Goal: Task Accomplishment & Management: Complete application form

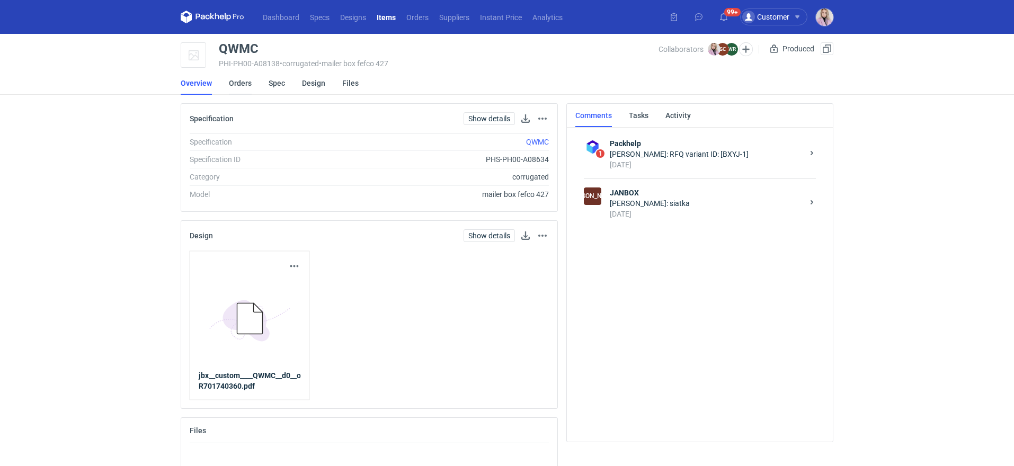
click at [242, 81] on link "Orders" at bounding box center [240, 83] width 23 height 23
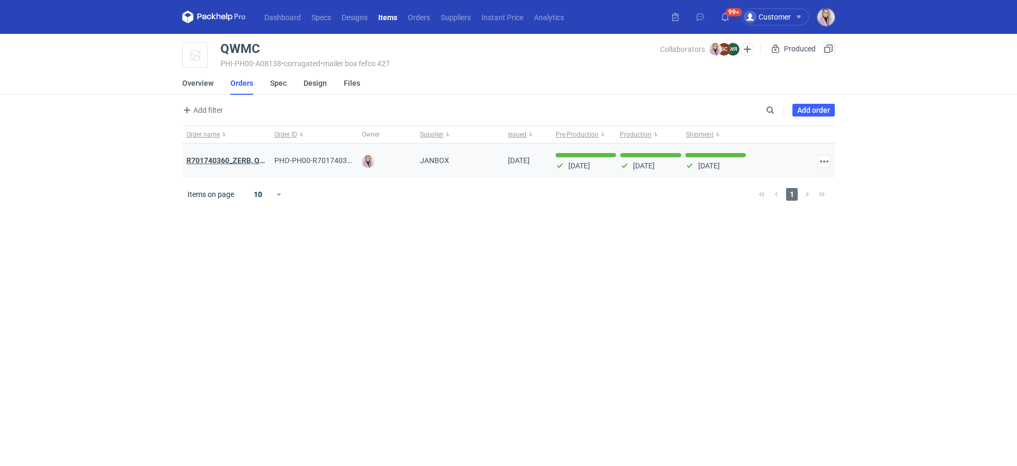
click at [220, 157] on strong "R701740360_ZERB, QWMC, PNVS, GFMD" at bounding box center [255, 160] width 137 height 8
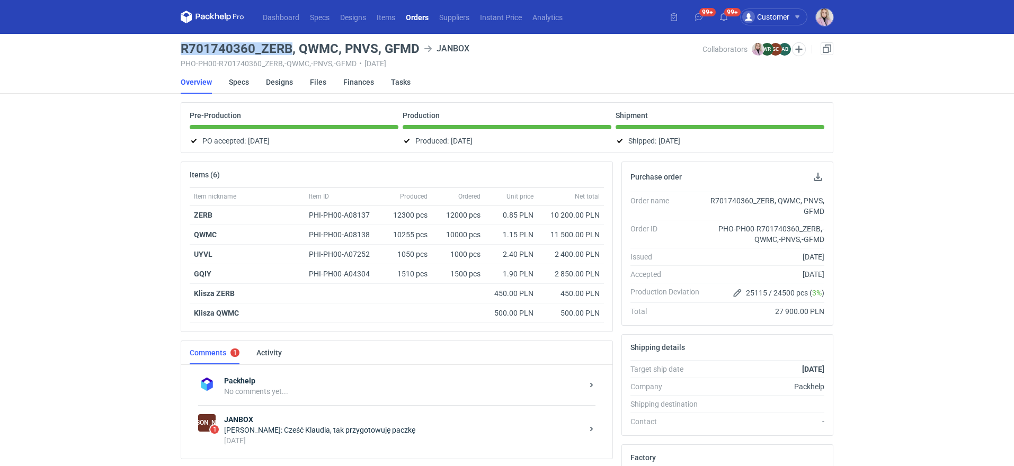
drag, startPoint x: 181, startPoint y: 48, endPoint x: 289, endPoint y: 48, distance: 108.6
click at [289, 48] on h3 "R701740360_ZERB, QWMC, PNVS, GFMD" at bounding box center [300, 48] width 239 height 13
copy h3 "R701740360_ZERB"
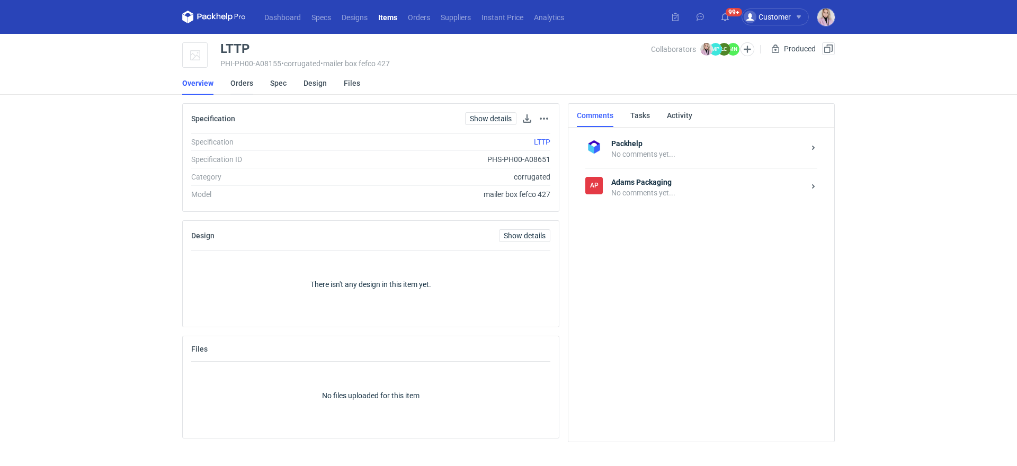
click at [242, 87] on link "Orders" at bounding box center [242, 83] width 23 height 23
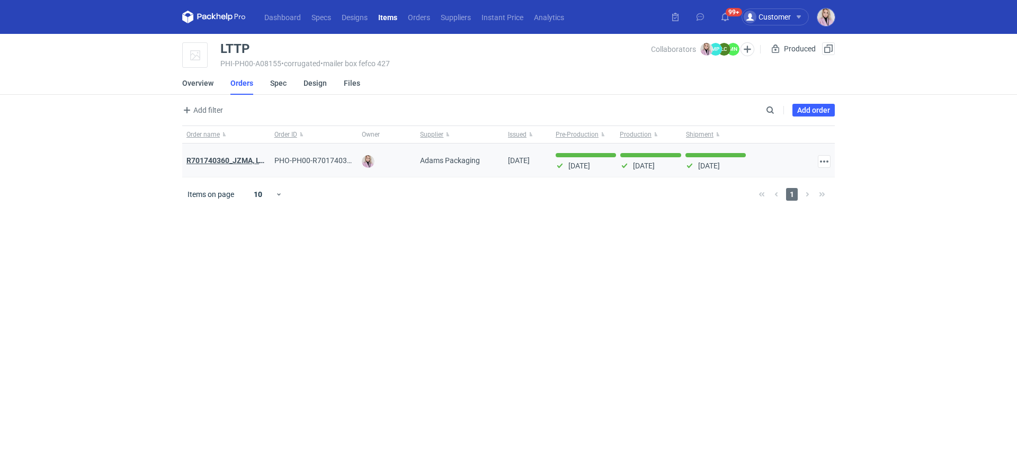
click at [229, 163] on strong "R701740360_JZMA, LTTP, PNZE" at bounding box center [241, 160] width 108 height 8
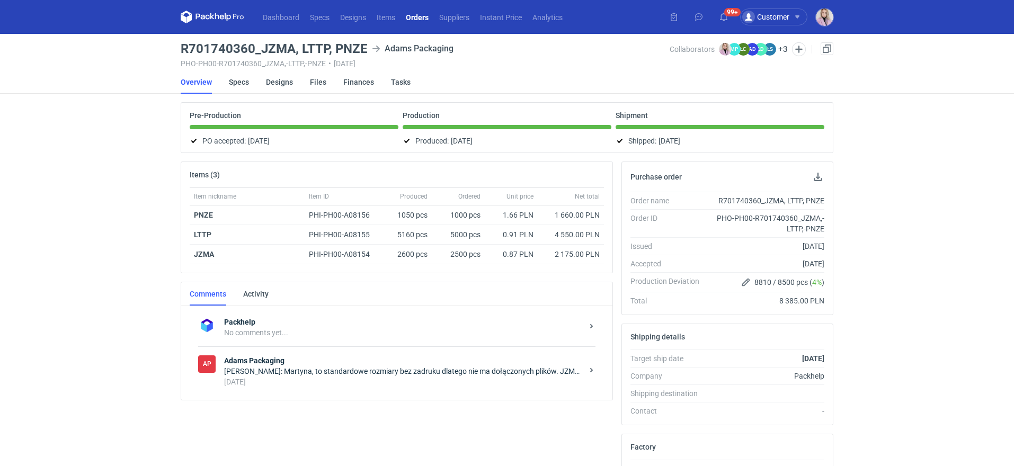
click at [335, 366] on div "Klaudia Wiśniewska: Martyna, to standardowe rozmiary bez zadruku dlatego nie ma…" at bounding box center [403, 371] width 359 height 11
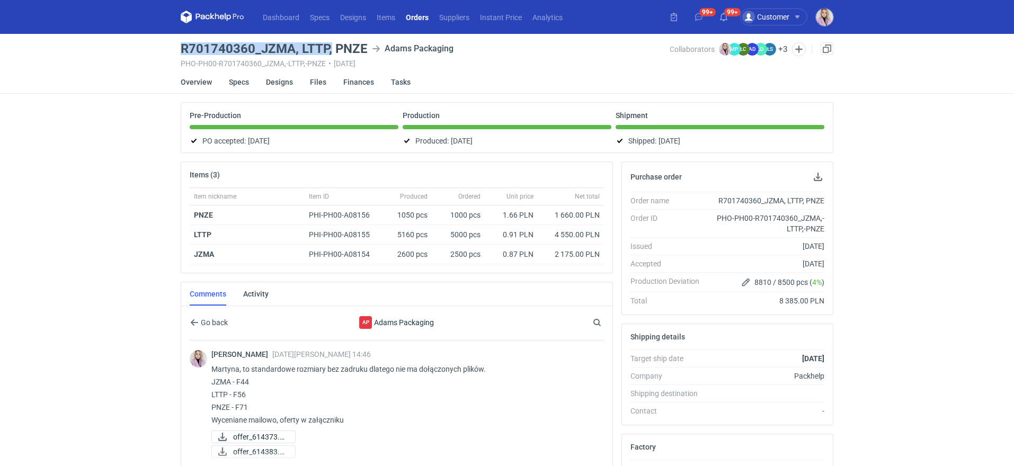
drag, startPoint x: 330, startPoint y: 45, endPoint x: 183, endPoint y: 43, distance: 146.3
click at [182, 49] on h3 "R701740360_JZMA, LTTP, PNZE" at bounding box center [274, 48] width 187 height 13
copy h3 "R701740360_JZMA, LTTP,"
click at [273, 39] on main "R701740360_JZMA, LTTP, PNZE Adams Packaging PHO-PH00-R701740360_JZMA,-LTTP,-PNZ…" at bounding box center [506, 364] width 661 height 660
drag, startPoint x: 296, startPoint y: 49, endPoint x: 183, endPoint y: 50, distance: 113.4
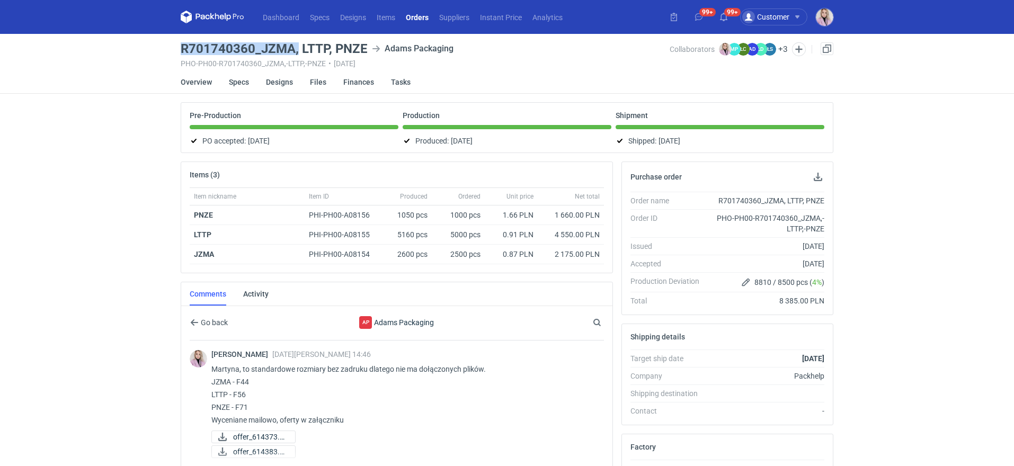
click at [183, 52] on h3 "R701740360_JZMA, LTTP, PNZE" at bounding box center [274, 48] width 187 height 13
copy h3 "R701740360_JZMA,"
drag, startPoint x: 366, startPoint y: 51, endPoint x: 181, endPoint y: 47, distance: 185.0
click at [181, 49] on h3 "R701740360_JZMA, LTTP, PNZE" at bounding box center [274, 48] width 187 height 13
copy h3 "R701740360_JZMA, LTTP, PNZE"
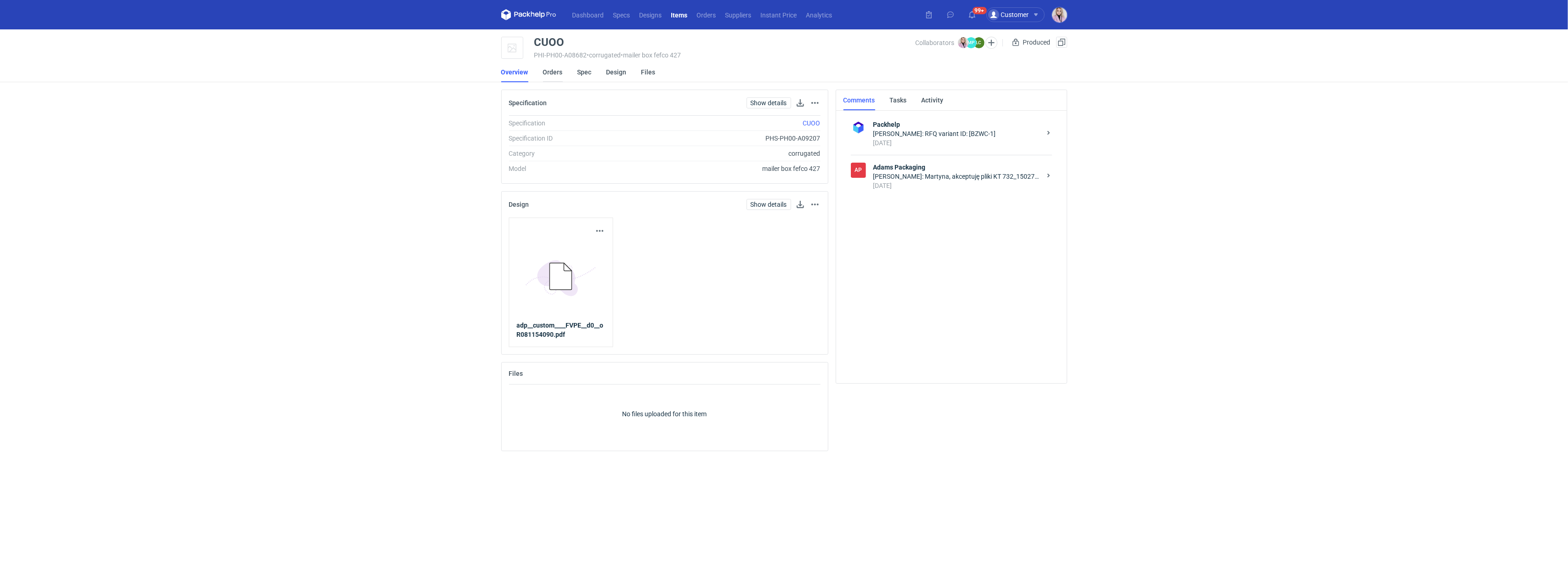
click at [549, 71] on link "Orders" at bounding box center [552, 72] width 20 height 20
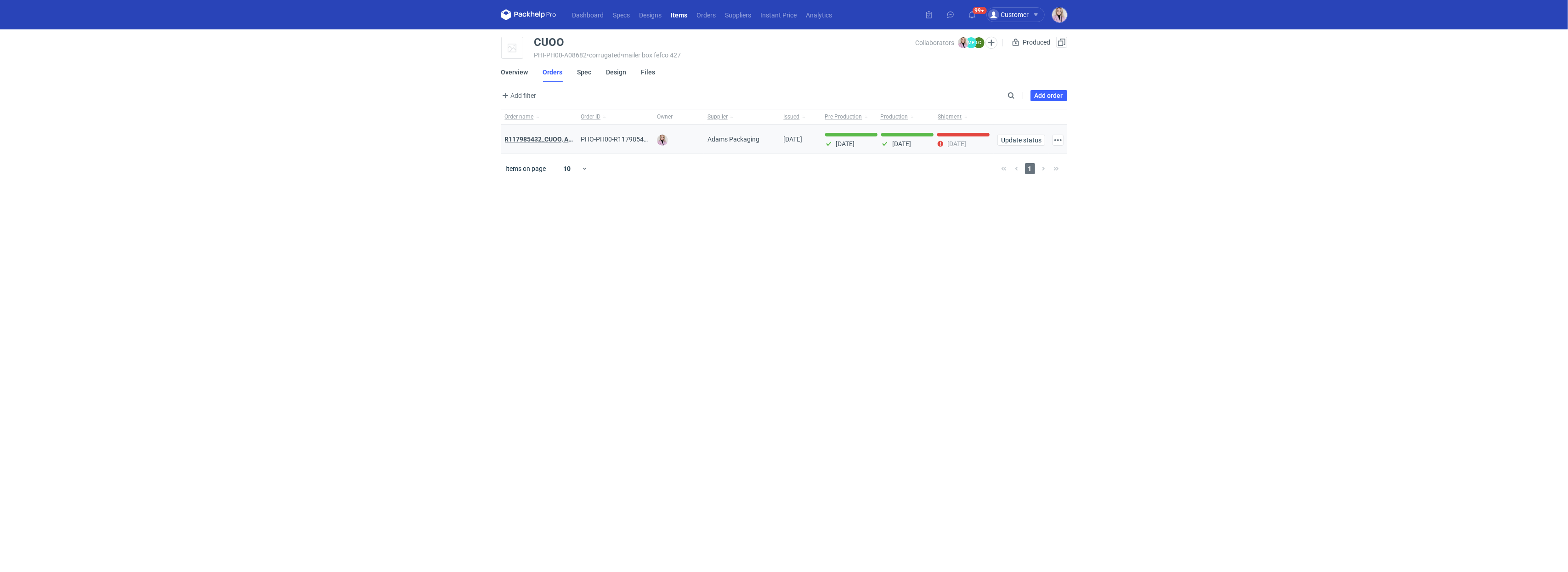
click at [530, 137] on strong "R117985432_CUOO, AZGB, OQAV" at bounding box center [552, 139] width 96 height 7
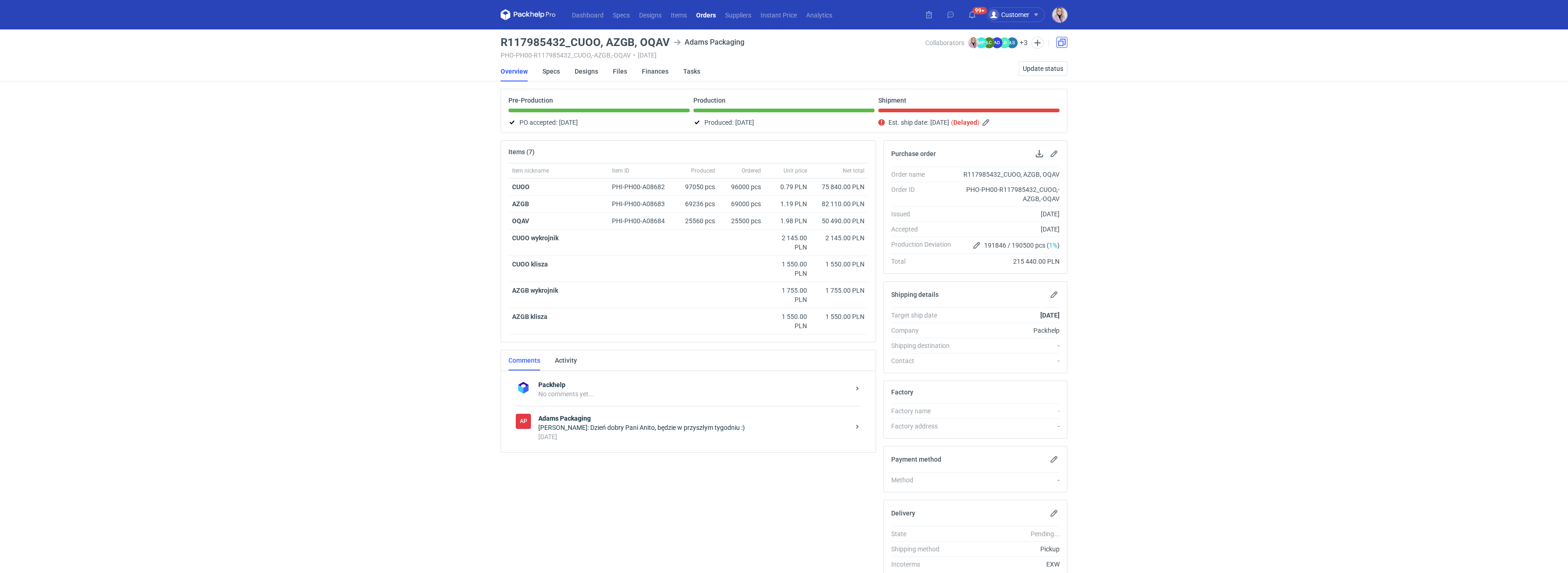
click at [1063, 43] on link at bounding box center [1062, 42] width 11 height 11
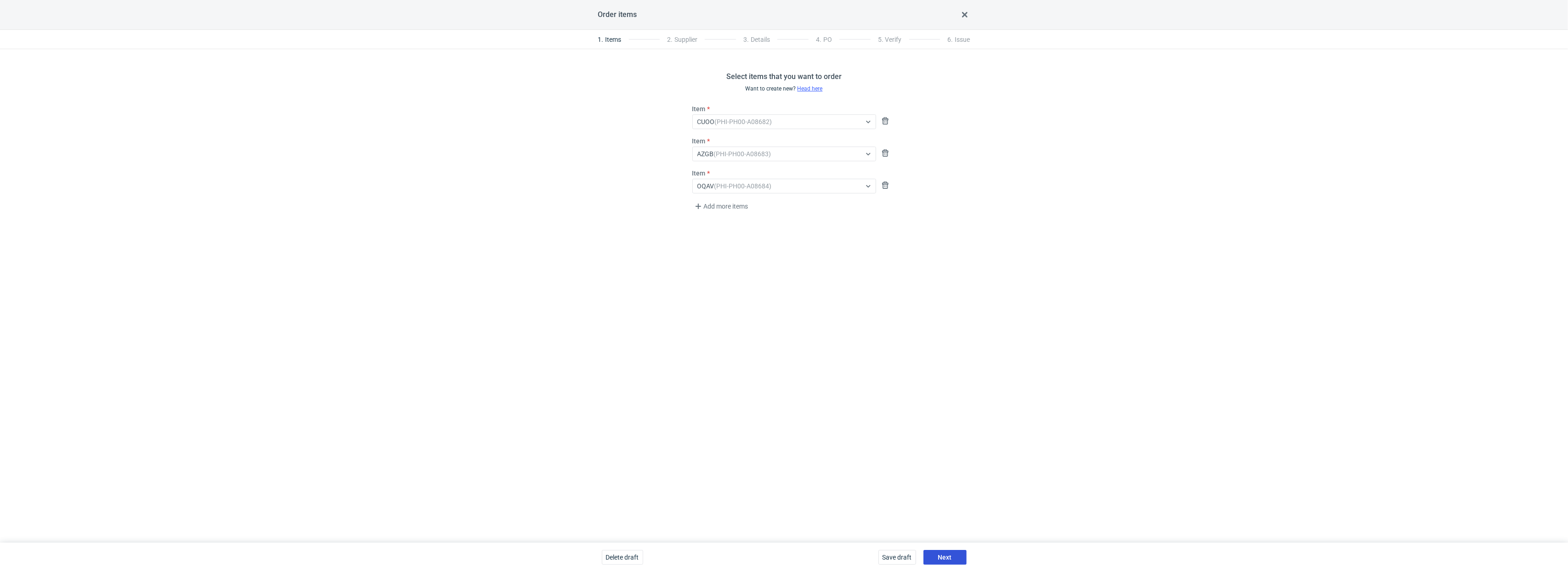
click at [952, 557] on button "Next" at bounding box center [945, 556] width 43 height 15
click at [942, 554] on span "Next" at bounding box center [945, 556] width 14 height 6
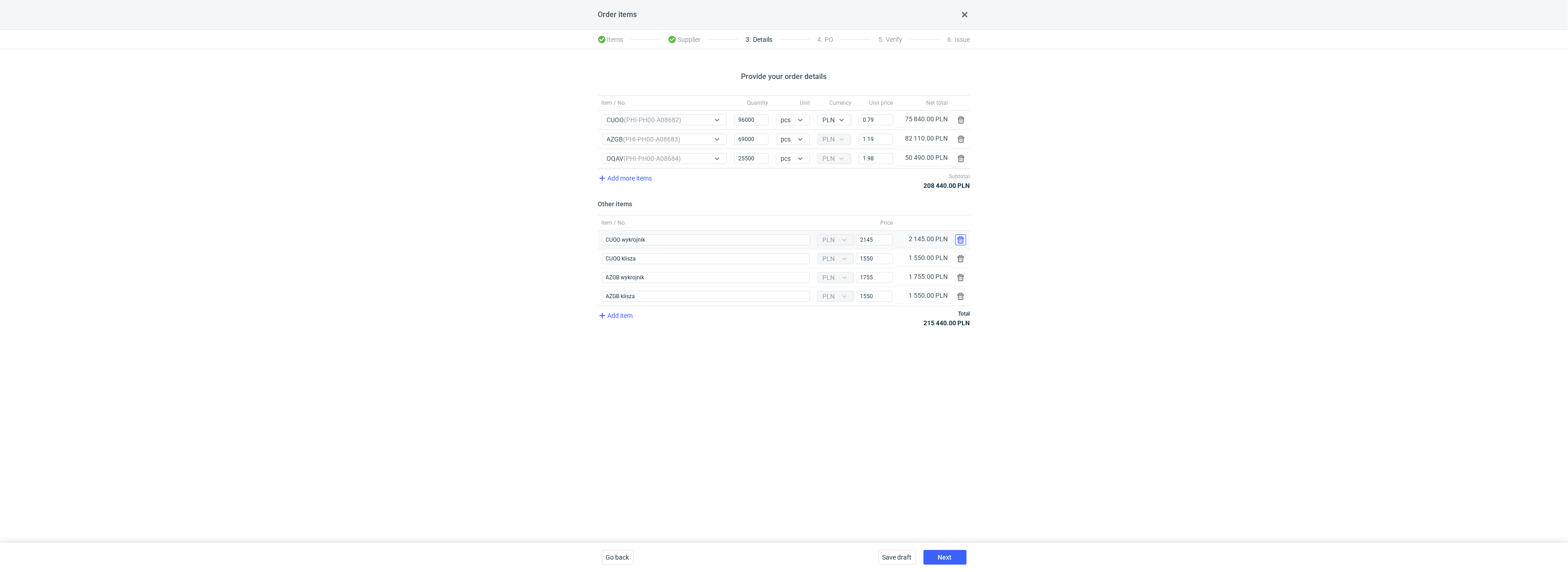
click at [964, 242] on button "button" at bounding box center [960, 239] width 11 height 11
type input "CUOO klisza"
type input "1550"
type input "AZGB wykrojnik"
type input "1755"
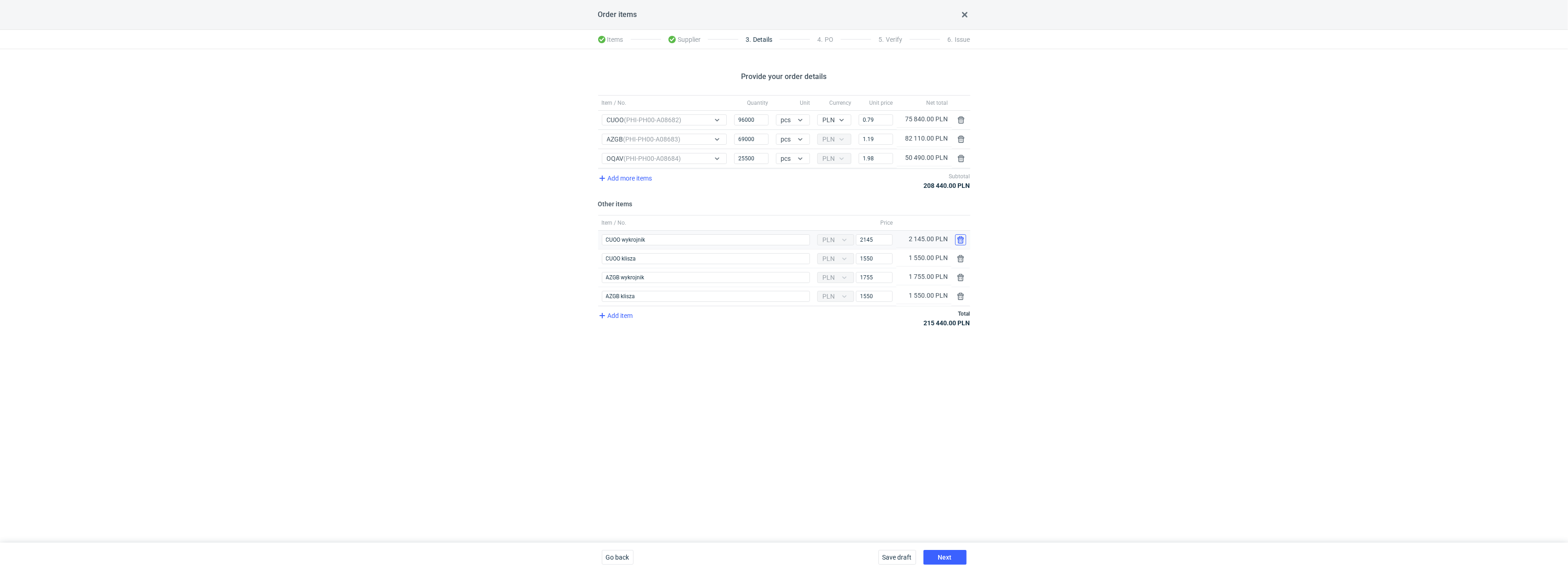
type input "AZGB klisza"
type input "1550"
click at [963, 242] on button "button" at bounding box center [960, 239] width 11 height 11
type input "AZGB wykrojnik"
type input "1755"
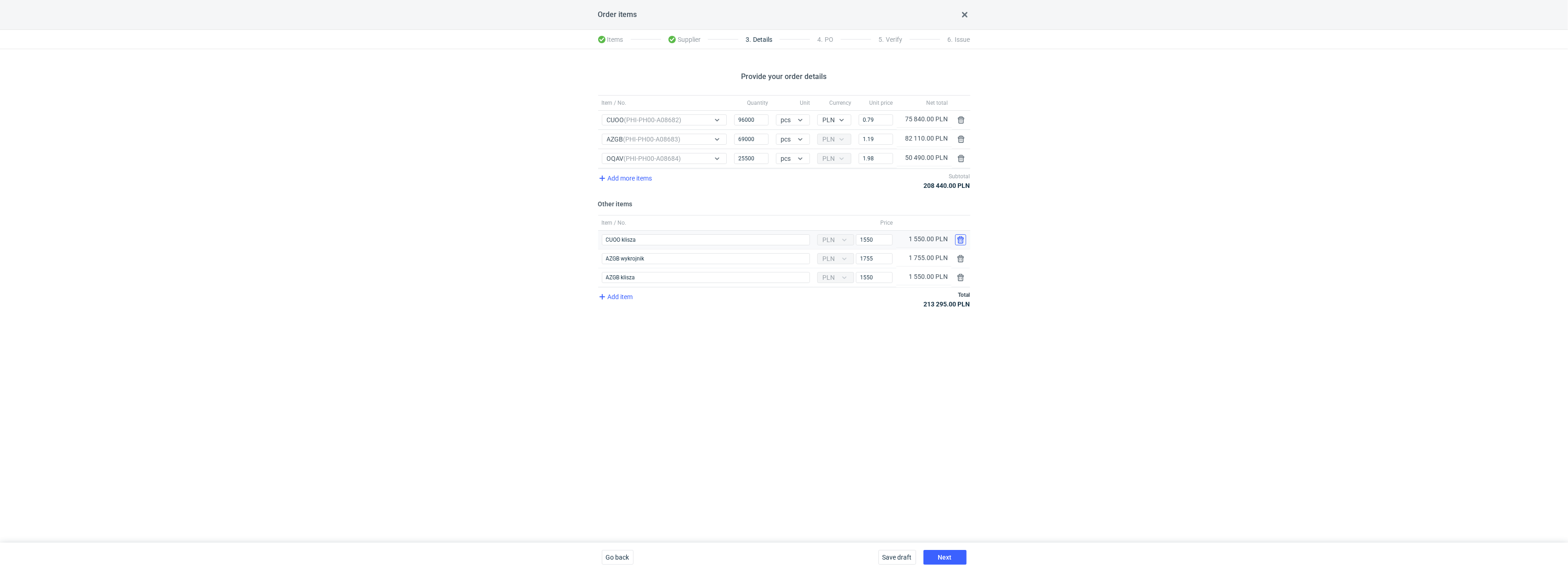
type input "AZGB klisza"
type input "1550"
click at [963, 242] on button "button" at bounding box center [960, 239] width 11 height 11
type input "AZGB klisza"
type input "1550"
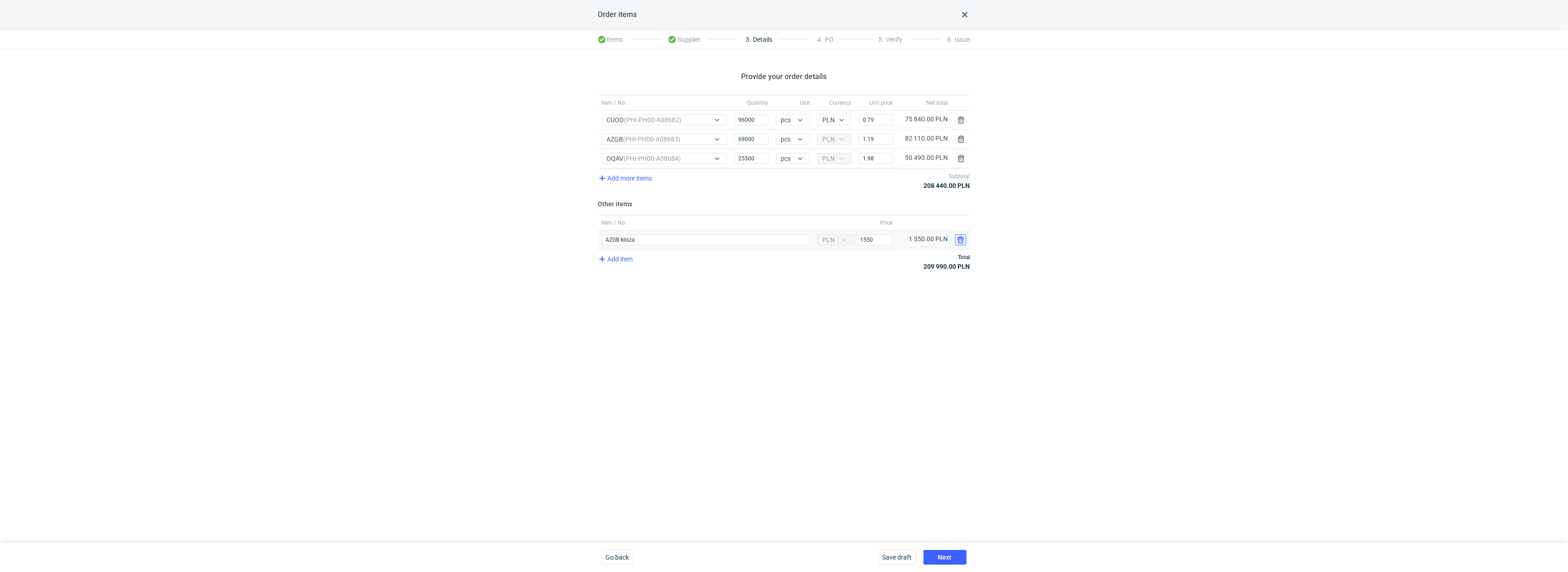
click at [963, 242] on button "button" at bounding box center [960, 239] width 11 height 11
drag, startPoint x: 744, startPoint y: 121, endPoint x: 720, endPoint y: 121, distance: 24.0
click at [720, 121] on div "Item / No. CUOO (PHI-PH00-A08682) Quantity 96000 Unit pcs Currency PLN Price 0.…" at bounding box center [784, 120] width 372 height 19
type input "128000"
click at [751, 201] on div "Item / No. Quantity Unit Currency Unit price Net total Item / No. CUOO (PHI-PH0…" at bounding box center [784, 178] width 372 height 165
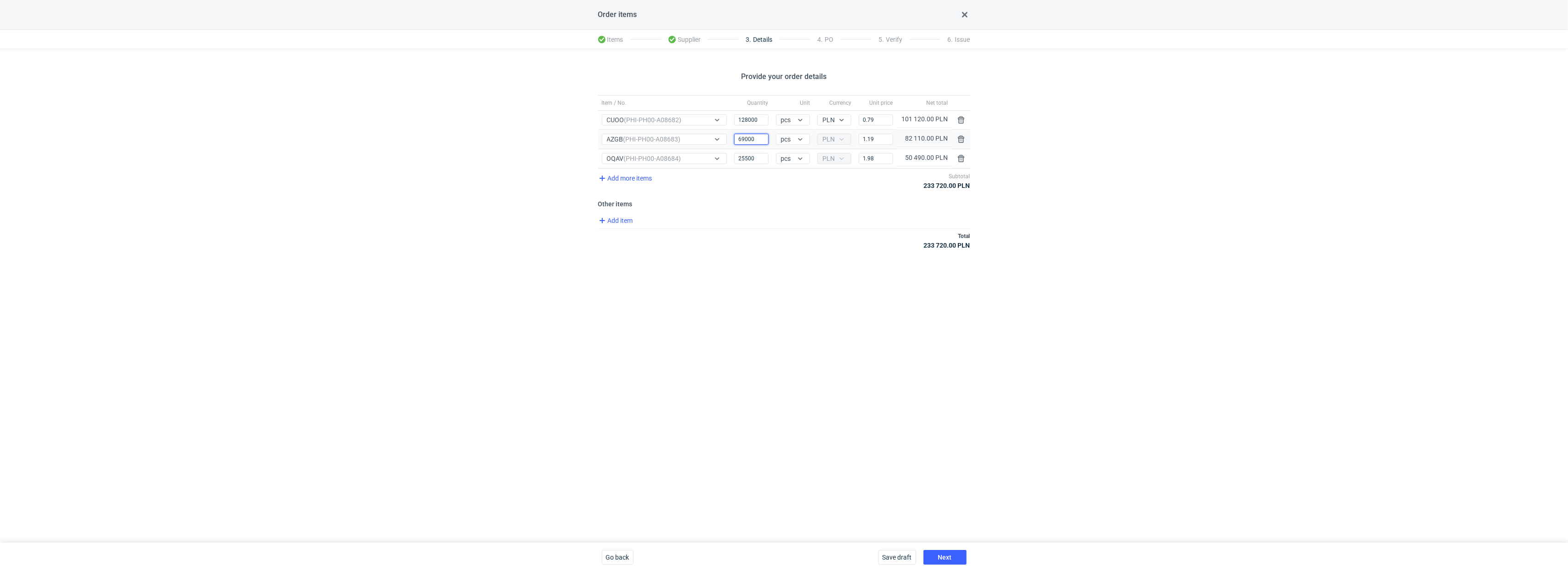
drag, startPoint x: 743, startPoint y: 141, endPoint x: 732, endPoint y: 141, distance: 11.0
click at [734, 141] on input "69000" at bounding box center [751, 139] width 34 height 11
type input "92000"
click at [759, 201] on div "Item / No. Quantity Unit Currency Unit price Net total Item / No. CUOO (PHI-PH0…" at bounding box center [784, 178] width 372 height 165
drag, startPoint x: 749, startPoint y: 159, endPoint x: 720, endPoint y: 159, distance: 29.0
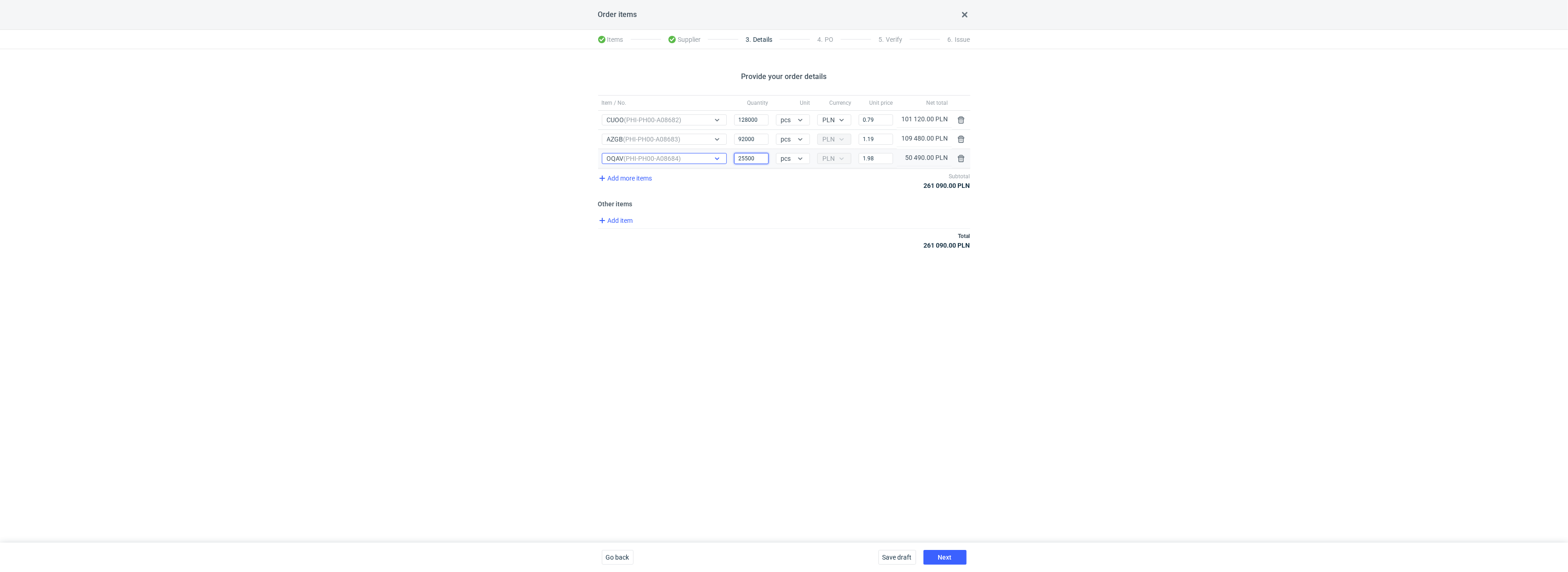
click at [720, 159] on div "Item / No. OQAV (PHI-PH00-A08684) Quantity 25500 Unit pcs Currency PLN Price 1.…" at bounding box center [784, 159] width 372 height 19
type input "34000"
click at [749, 268] on div "Provide your order details Item / No. Quantity Unit Currency Unit price Net tot…" at bounding box center [784, 296] width 1568 height 493
click at [828, 355] on div "Provide your order details Item / No. Quantity Unit Currency Unit price Net tot…" at bounding box center [784, 296] width 1568 height 493
click at [955, 563] on button "Next" at bounding box center [945, 556] width 43 height 15
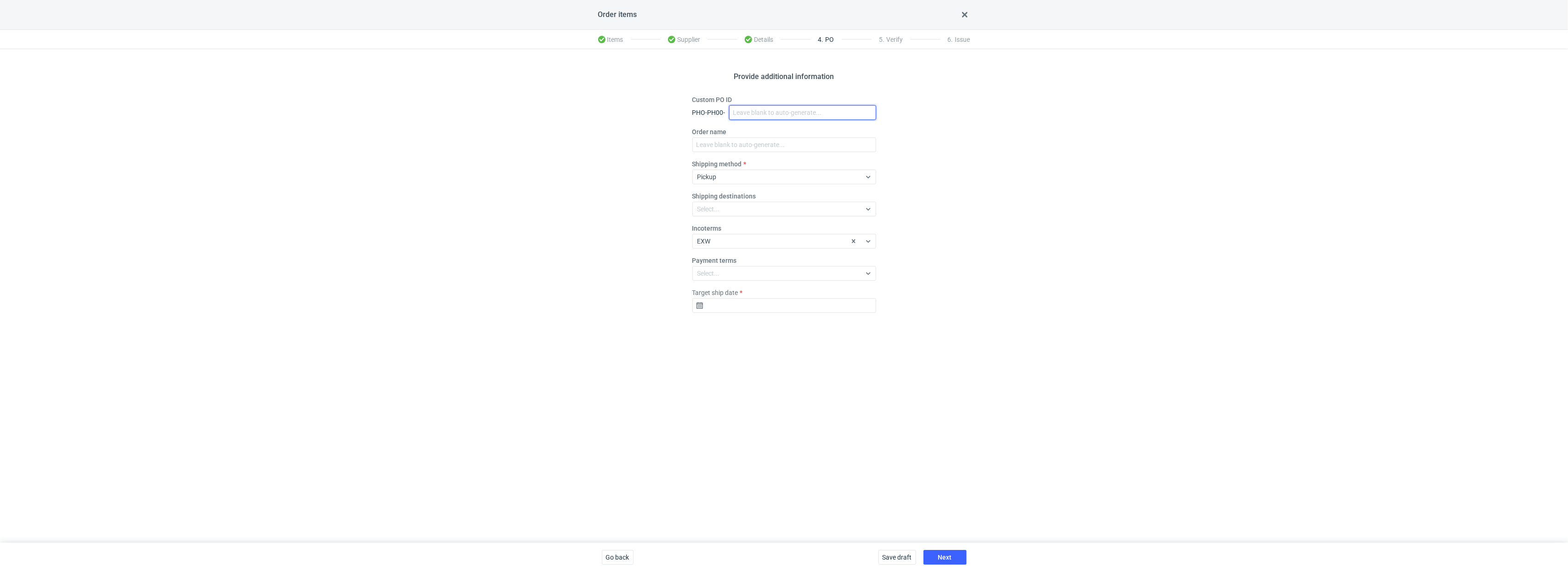
click at [735, 110] on input "Custom PO ID" at bounding box center [803, 112] width 147 height 15
paste input "R117985432"
paste input "ZXUU"
paste input "RNMV"
paste input "VLQR"
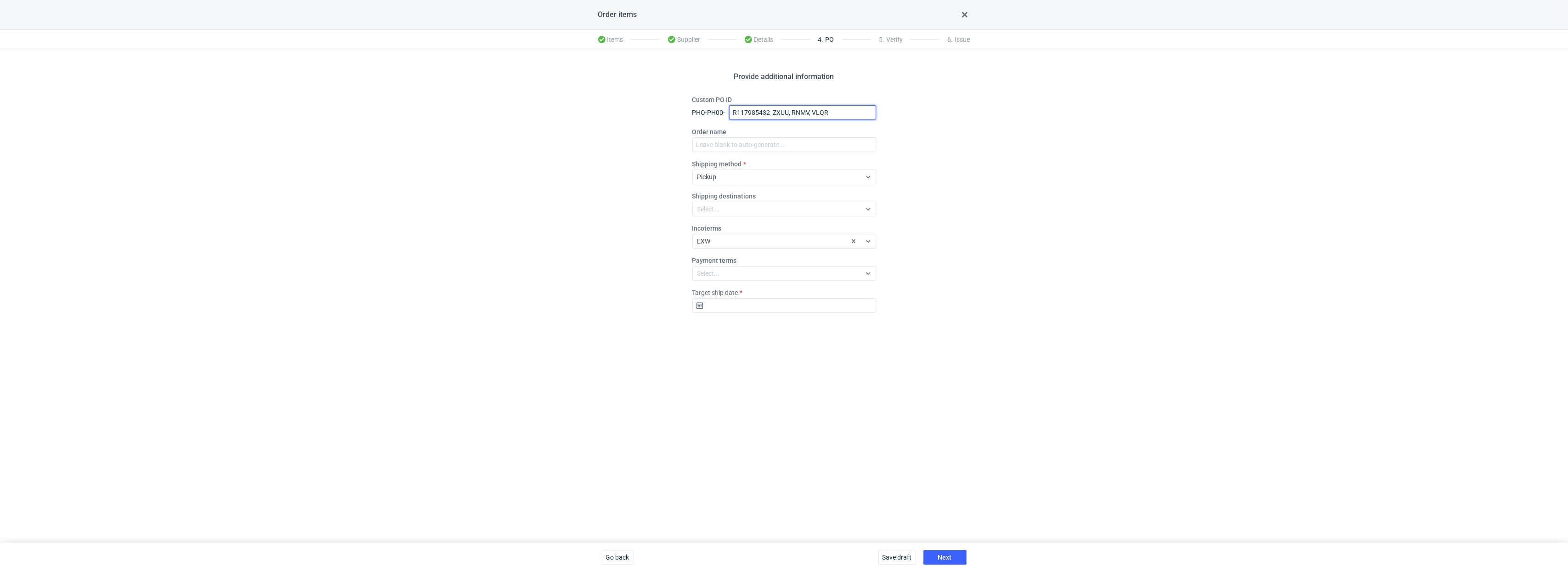
drag, startPoint x: 836, startPoint y: 116, endPoint x: 601, endPoint y: 104, distance: 235.3
click at [604, 104] on div "Provide additional information Custom PO ID PHO-PH00- R117985432_ZXUU, RNMV, VL…" at bounding box center [784, 296] width 1568 height 493
type input "R117985432_ZXUU, RNMV, VLQR"
click at [731, 145] on input "Order name" at bounding box center [784, 144] width 184 height 15
paste input "R117985432_ZXUU, RNMV, VLQR"
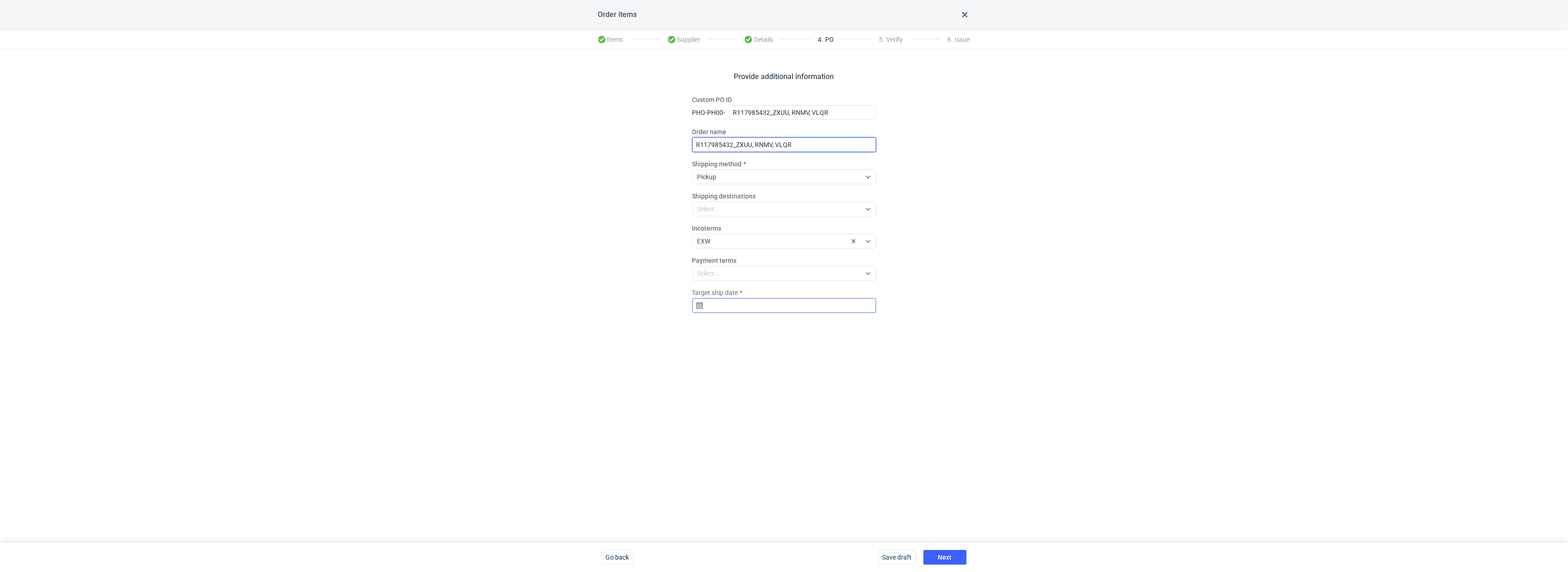
type input "R117985432_ZXUU, RNMV, VLQR"
click at [725, 306] on input "Target ship date" at bounding box center [784, 305] width 184 height 15
click at [779, 410] on button "24" at bounding box center [784, 408] width 15 height 15
type input "2025-09-24"
click at [871, 434] on div "Provide additional information Custom PO ID PHO-PH00- R117985432_ZXUU, RNMV, VL…" at bounding box center [784, 296] width 1568 height 493
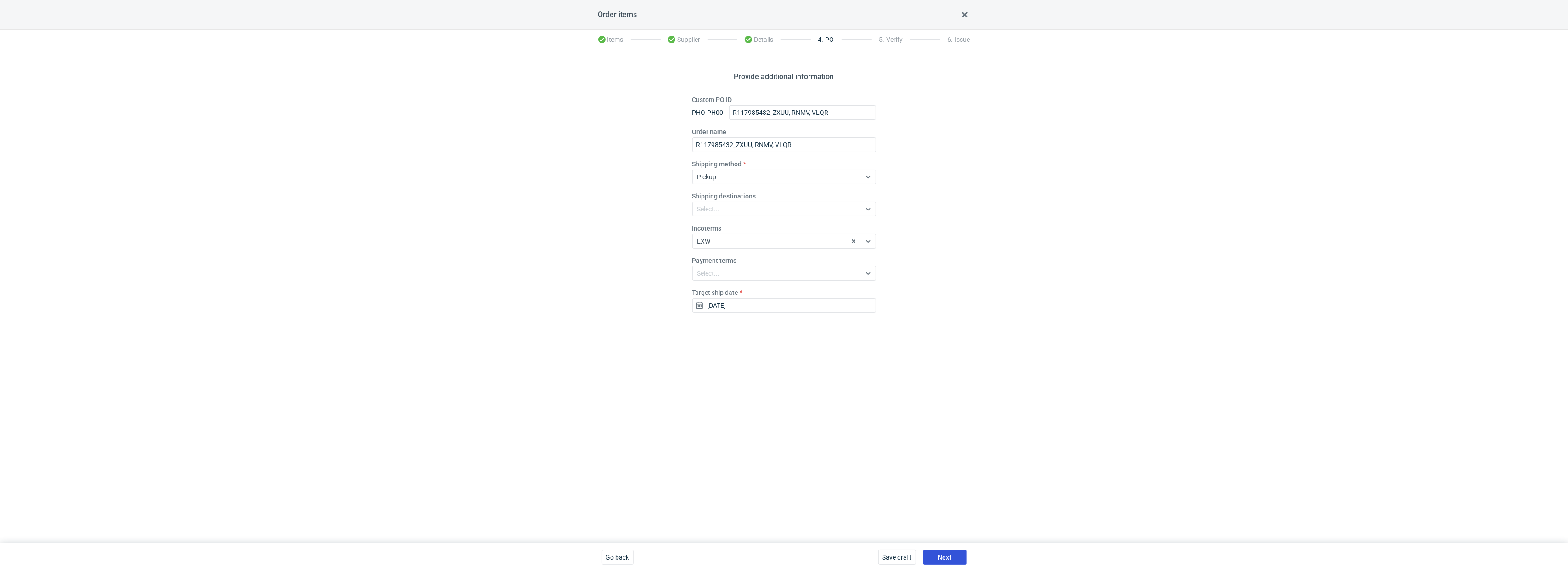
click at [947, 556] on span "Next" at bounding box center [945, 556] width 14 height 6
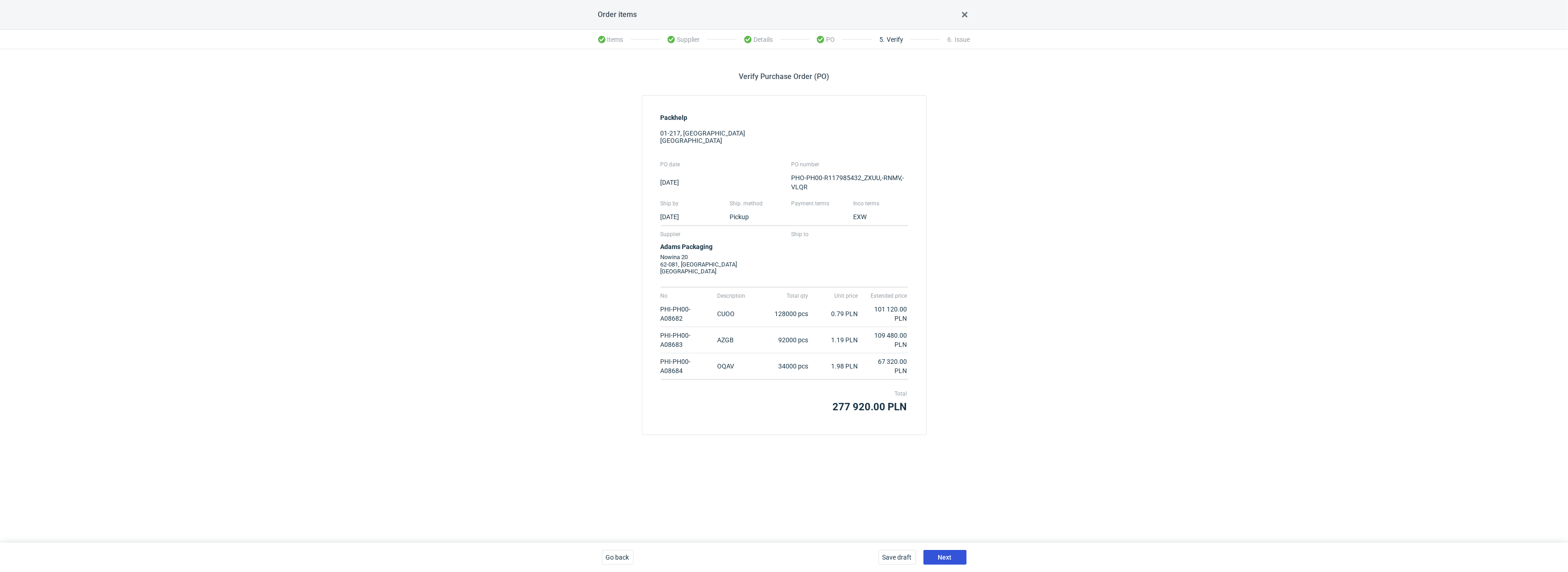
click at [947, 562] on button "Next" at bounding box center [945, 556] width 43 height 15
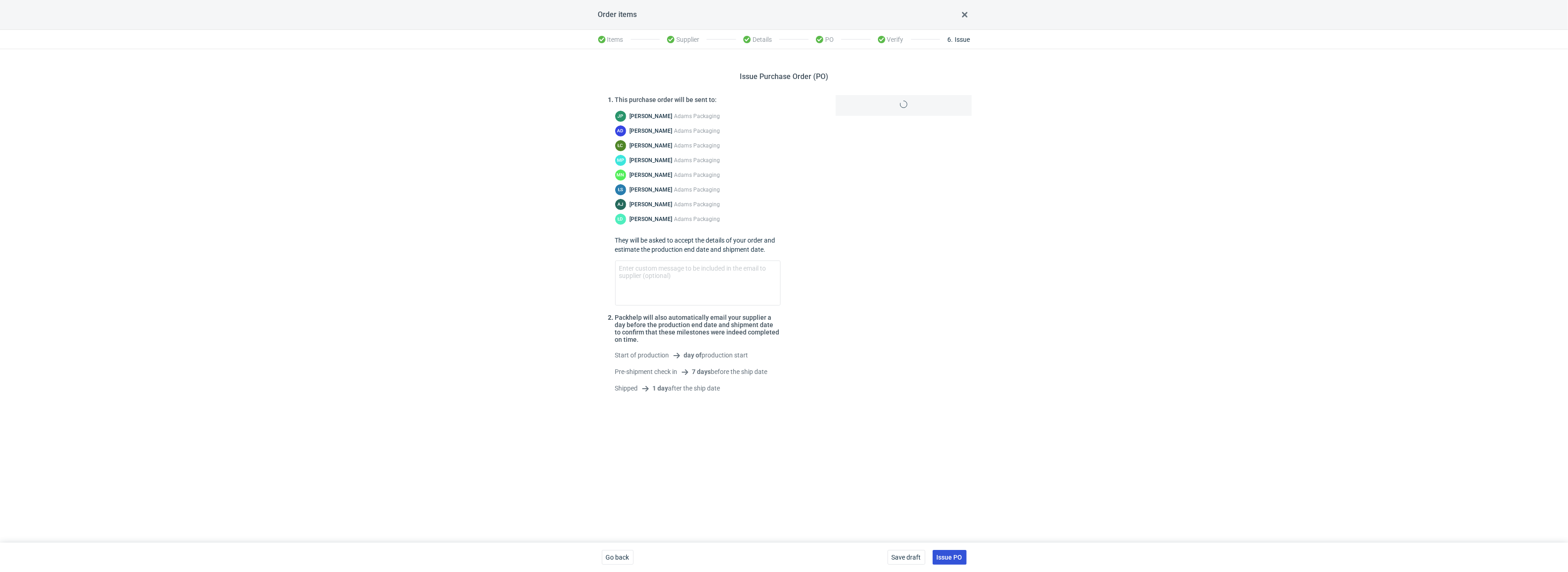
click at [956, 554] on span "Issue PO" at bounding box center [949, 556] width 26 height 6
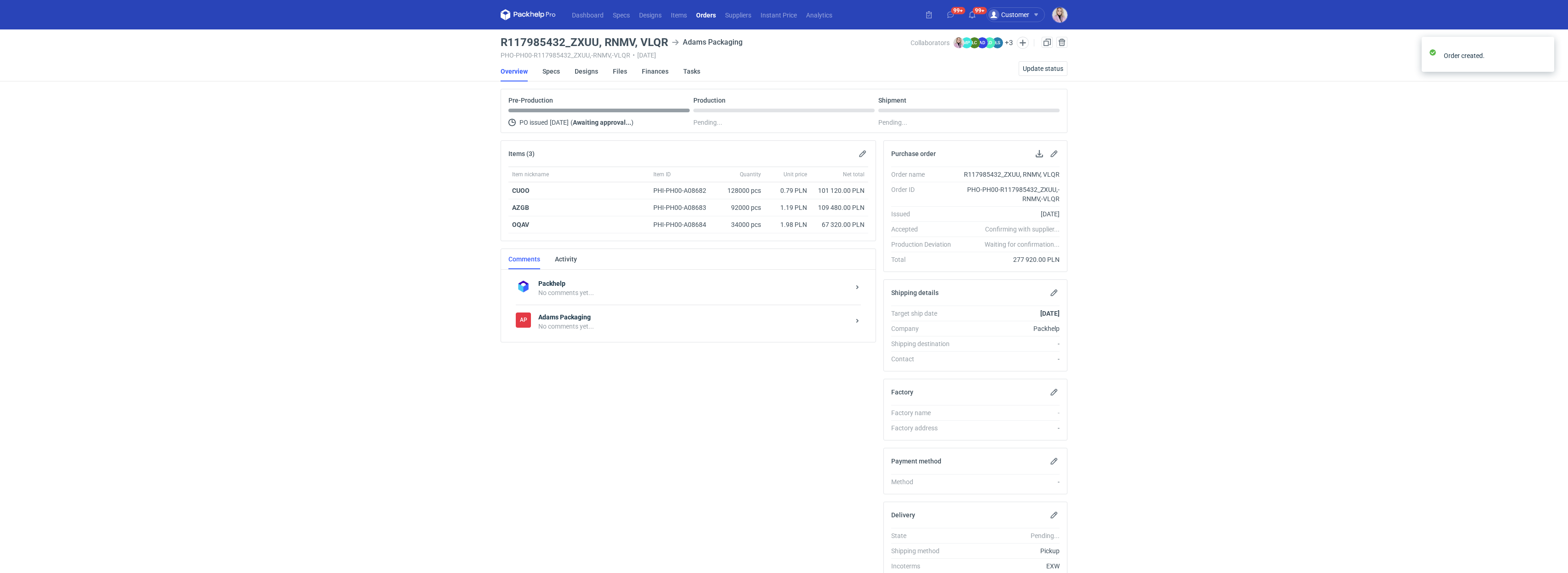
click at [621, 329] on div "No comments yet..." at bounding box center [694, 326] width 312 height 10
click at [571, 416] on textarea "Comment message" at bounding box center [698, 409] width 340 height 26
type textarea "D"
click at [549, 44] on h3 "R117985432_ZXUU, RNMV, VLQR" at bounding box center [584, 42] width 168 height 11
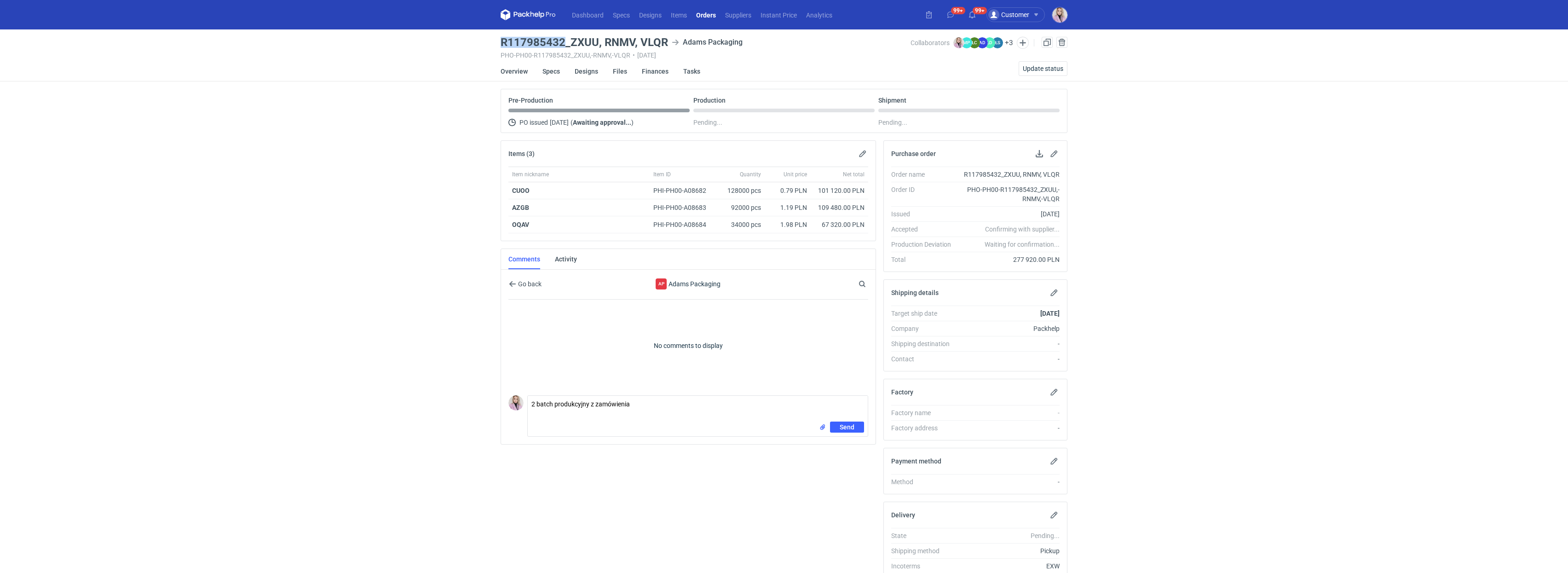
drag, startPoint x: 563, startPoint y: 42, endPoint x: 500, endPoint y: 41, distance: 63.0
click at [501, 41] on h3 "R117985432_ZXUU, RNMV, VLQR" at bounding box center [584, 42] width 168 height 11
copy h3 "R117985432"
click at [658, 403] on textarea "2 batch produkcyjny z zamówienia" at bounding box center [698, 409] width 340 height 26
paste textarea "R117985432"
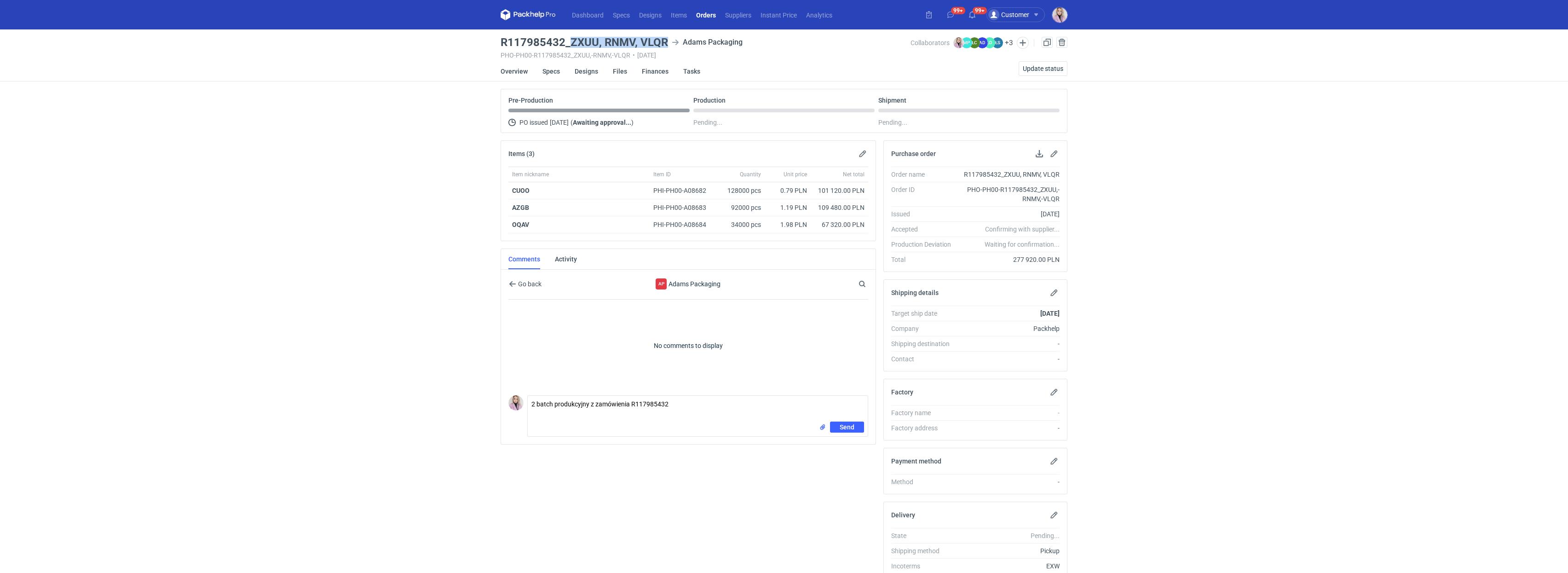
drag, startPoint x: 668, startPoint y: 43, endPoint x: 576, endPoint y: 42, distance: 92.0
click at [573, 44] on div "R117985432_ZXUU, RNMV, VLQR Adams Packaging" at bounding box center [706, 42] width 410 height 11
copy h3 "ZXUU, RNMV, VLQR"
click at [542, 417] on textarea "2 batch produkcyjny z zamówienia R117985432" at bounding box center [698, 409] width 340 height 26
paste textarea "ZXUU, RNMV, VLQR"
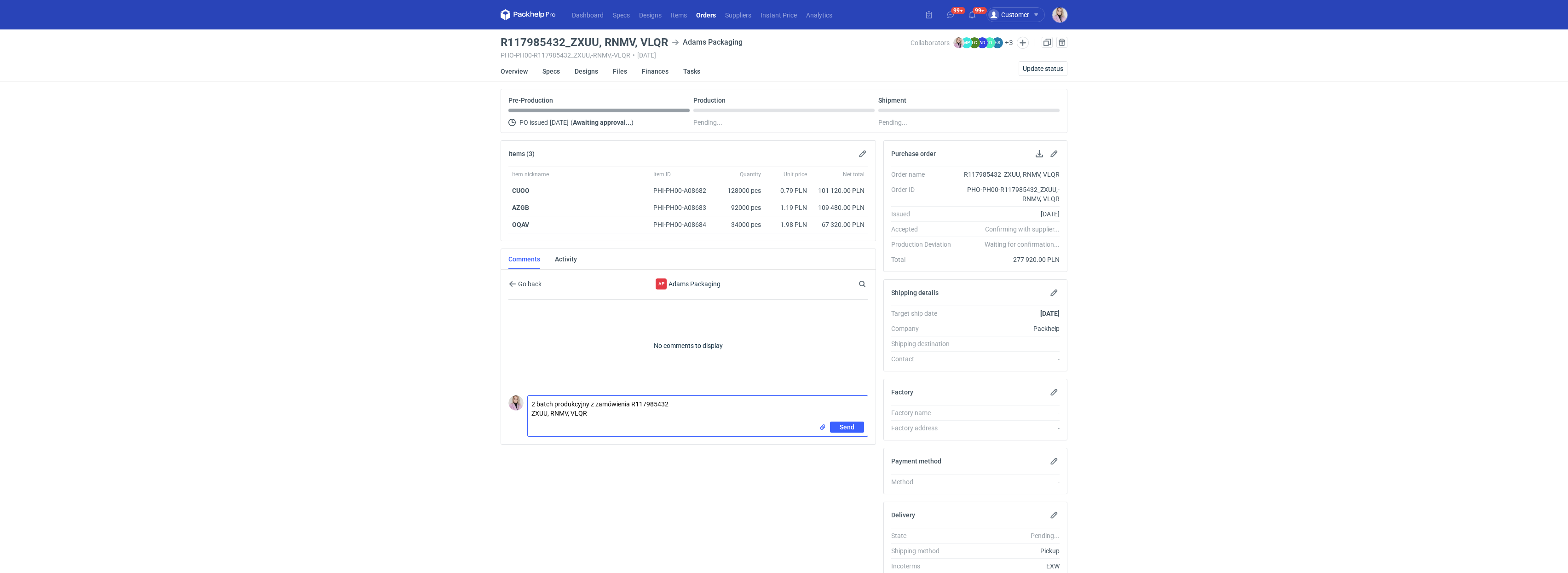
click at [551, 416] on textarea "2 batch produkcyjny z zamówienia R117985432 ZXUU, RNMV, VLQR" at bounding box center [698, 409] width 340 height 26
click at [552, 425] on textarea "2 batch produkcyjny z zamówienia R117985432 ZXUU RNMV, VLQR" at bounding box center [698, 412] width 340 height 32
click at [559, 414] on textarea "2 batch produkcyjny z zamówienia R117985432 ZXUU RNMV VLQR" at bounding box center [698, 416] width 340 height 41
click at [561, 422] on textarea "2 batch produkcyjny z zamówienia R117985432 ZXUU to wznowienie CUOO (small) RNM…" at bounding box center [698, 416] width 340 height 41
click at [563, 431] on textarea "2 batch produkcyjny z zamówienia R117985432 ZXUU to wznowienie CUOO (small) RNM…" at bounding box center [698, 416] width 340 height 41
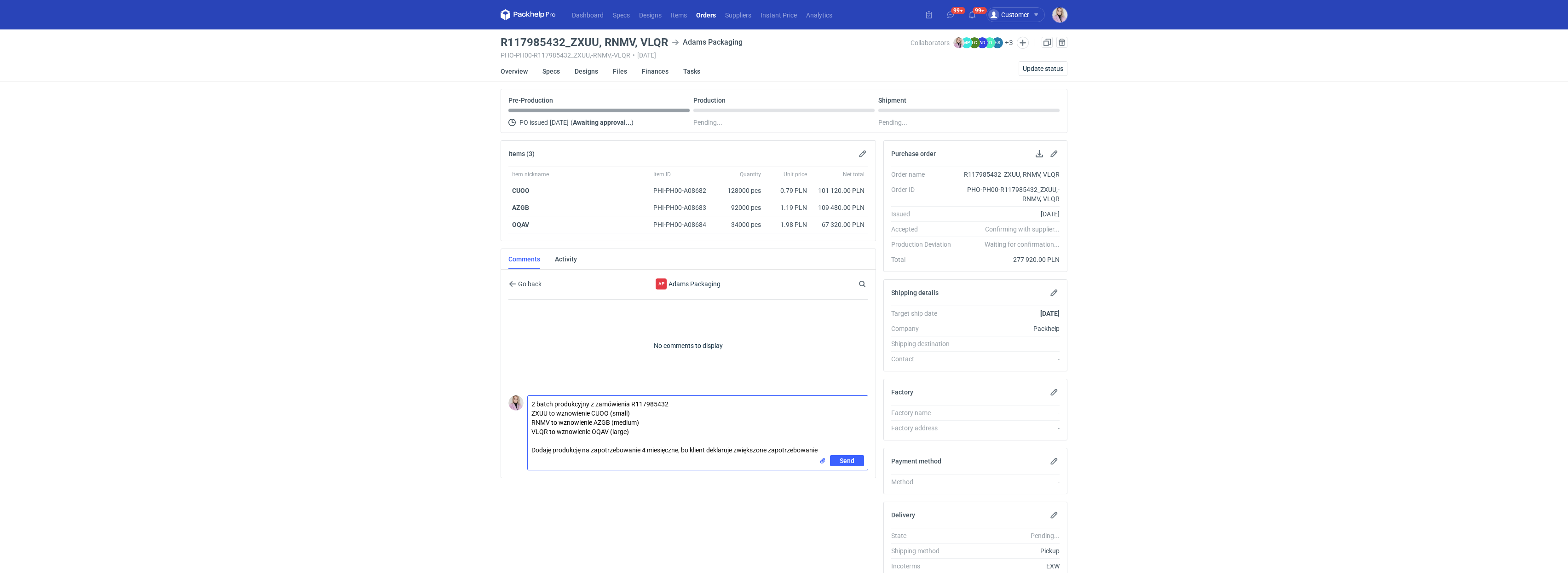
drag, startPoint x: 639, startPoint y: 451, endPoint x: 598, endPoint y: 453, distance: 41.0
click at [597, 453] on textarea "2 batch produkcyjny z zamówienia R117985432 ZXUU to wznowienie CUOO (small) RNM…" at bounding box center [698, 425] width 340 height 59
drag, startPoint x: 820, startPoint y: 451, endPoint x: 776, endPoint y: 452, distance: 44.0
click at [776, 452] on textarea "2 batch produkcyjny z zamówienia R117985432 ZXUU to wznowienie CUOO (small) RNM…" at bounding box center [698, 425] width 340 height 59
drag, startPoint x: 642, startPoint y: 451, endPoint x: 593, endPoint y: 450, distance: 49.0
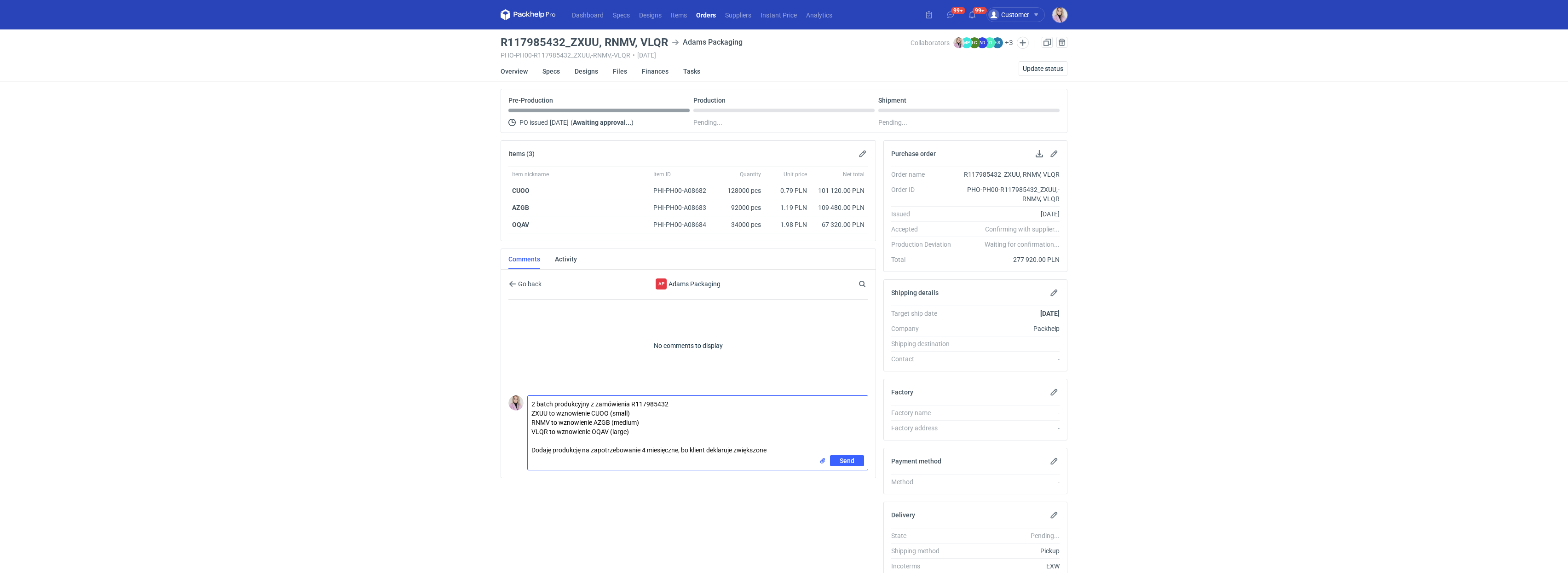
click at [593, 450] on textarea "2 batch produkcyjny z zamówienia R117985432 ZXUU to wznowienie CUOO (small) RNM…" at bounding box center [698, 425] width 340 height 59
drag, startPoint x: 556, startPoint y: 455, endPoint x: 532, endPoint y: 454, distance: 24.0
click at [532, 454] on textarea "2 batch produkcyjny z zamówienia R117985432 ZXUU to wznowienie CUOO (small) RNM…" at bounding box center [698, 425] width 340 height 59
click at [609, 452] on textarea "2 batch produkcyjny z zamówienia R117985432 ZXUU to wznowienie CUOO (small) RNM…" at bounding box center [698, 425] width 340 height 59
click at [576, 455] on textarea "2 batch produkcyjny z zamówienia R117985432 ZXUU to wznowienie CUOO (small) RNM…" at bounding box center [698, 425] width 340 height 59
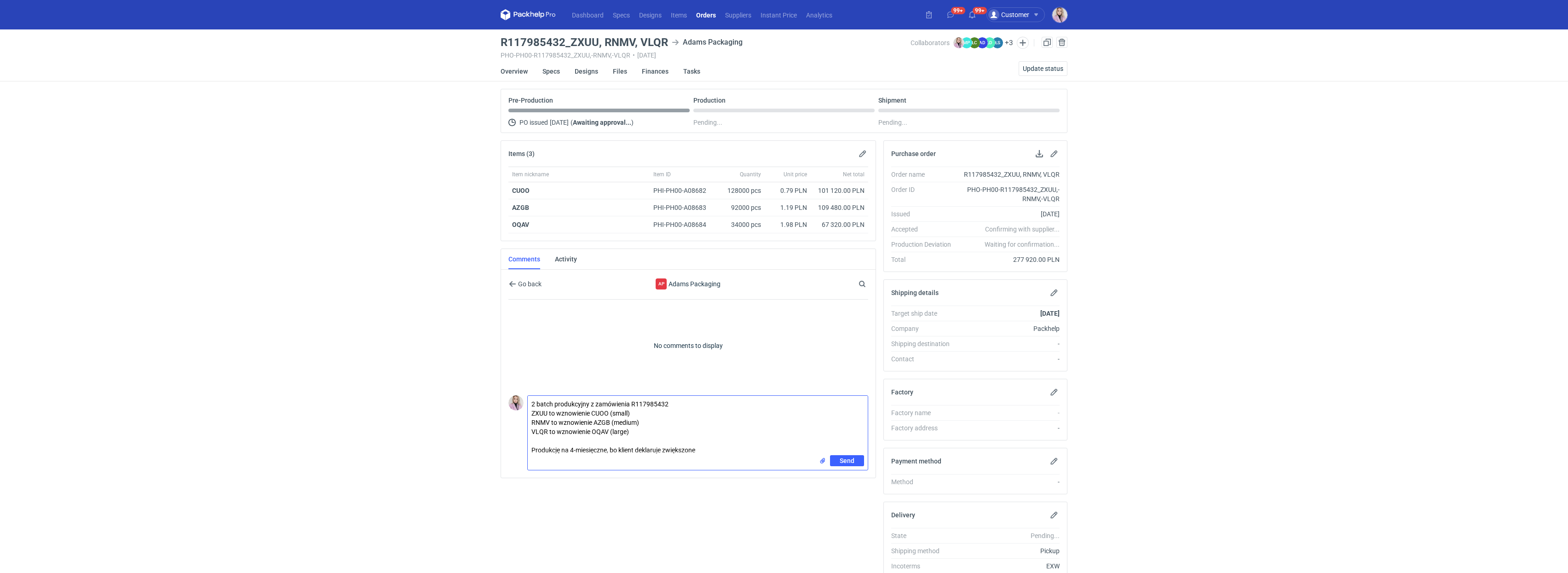
click at [609, 451] on textarea "2 batch produkcyjny z zamówienia R117985432 ZXUU to wznowienie CUOO (small) RNM…" at bounding box center [698, 425] width 340 height 59
click at [557, 451] on textarea "2 batch produkcyjny z zamówienia R117985432 ZXUU to wznowienie CUOO (small) RNM…" at bounding box center [698, 425] width 340 height 59
click at [610, 451] on textarea "2 batch produkcyjny z zamówienia R117985432 ZXUU to wznowienie CUOO (small) RNM…" at bounding box center [698, 425] width 340 height 59
drag, startPoint x: 754, startPoint y: 453, endPoint x: 740, endPoint y: 451, distance: 14.1
click at [740, 451] on textarea "2 batch produkcyjny z zamówienia R117985432 ZXUU to wznowienie CUOO (small) RNM…" at bounding box center [698, 425] width 340 height 59
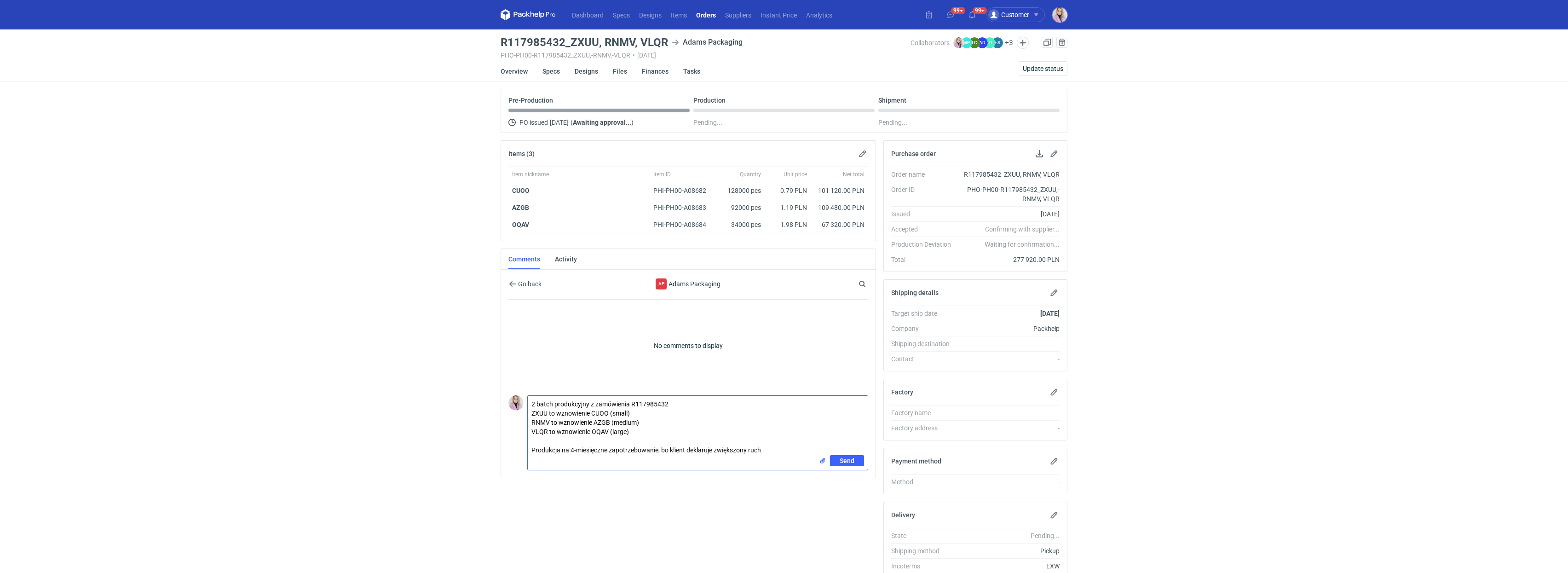
click at [779, 451] on textarea "2 batch produkcyjny z zamówienia R117985432 ZXUU to wznowienie CUOO (small) RNM…" at bounding box center [698, 425] width 340 height 59
type textarea "2 batch produkcyjny z zamówienia R117985432 ZXUU to wznowienie CUOO (small) RNM…"
click at [727, 431] on textarea "2 batch produkcyjny z zamówienia R117985432 ZXUU to wznowienie CUOO (small) RNM…" at bounding box center [698, 425] width 340 height 59
click at [841, 464] on span "Send" at bounding box center [847, 460] width 15 height 6
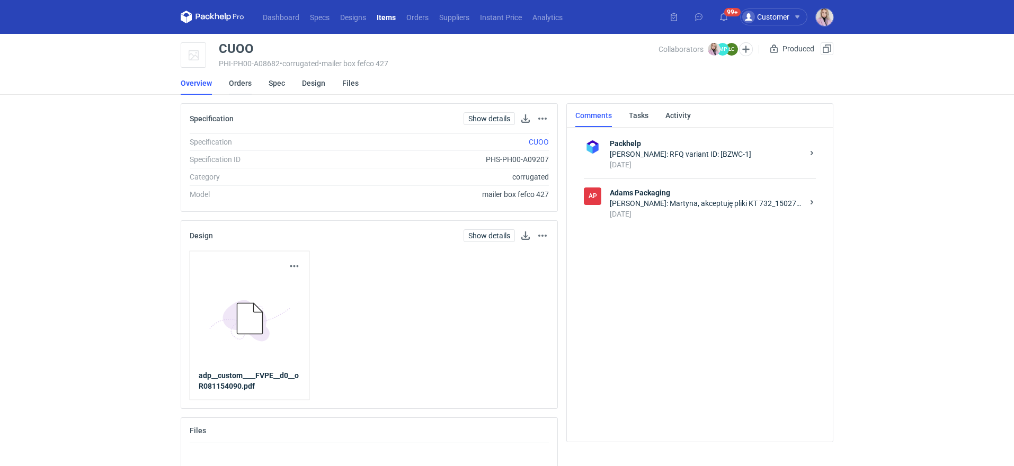
click at [237, 82] on link "Orders" at bounding box center [240, 83] width 23 height 23
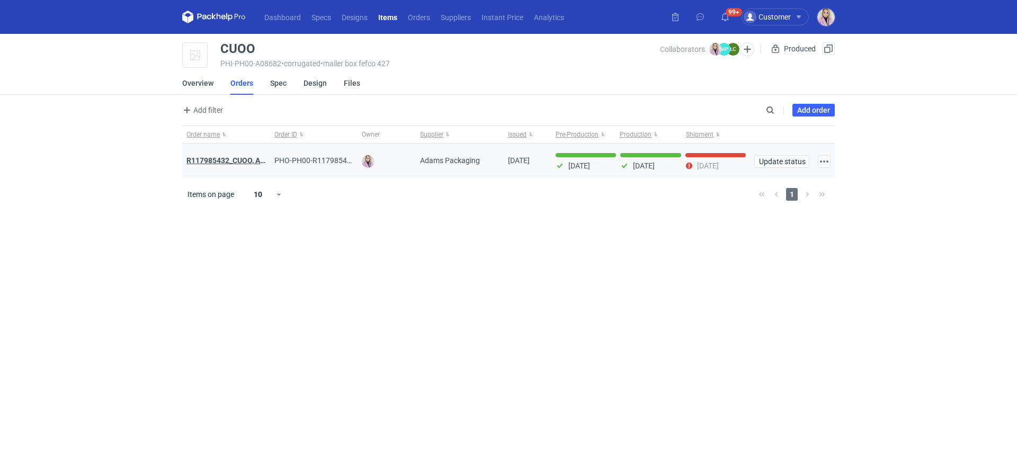
click at [212, 158] on strong "R117985432_CUOO, AZGB, OQAV" at bounding box center [242, 160] width 111 height 8
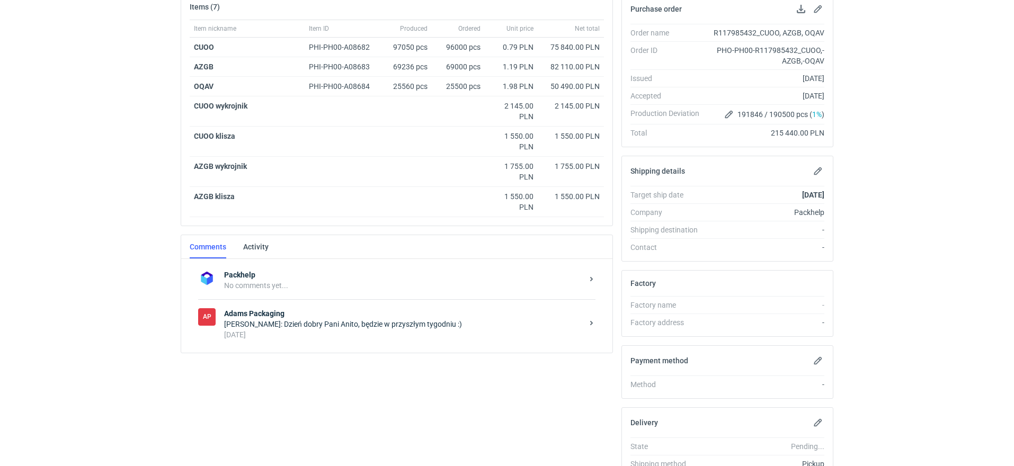
scroll to position [182, 0]
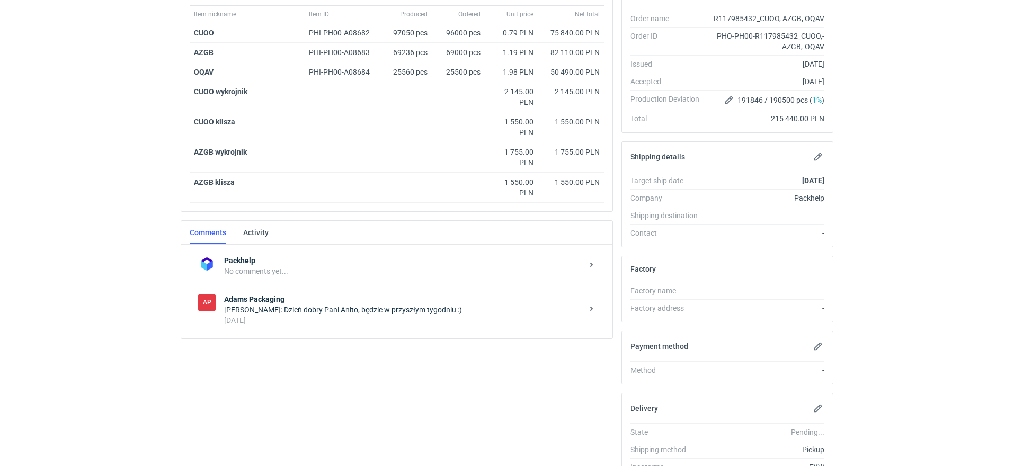
click at [325, 308] on div "Klaudia Wiśniewska: Dzień dobry Pani Anito, będzie w przyszłym tygodniu :)" at bounding box center [403, 310] width 359 height 11
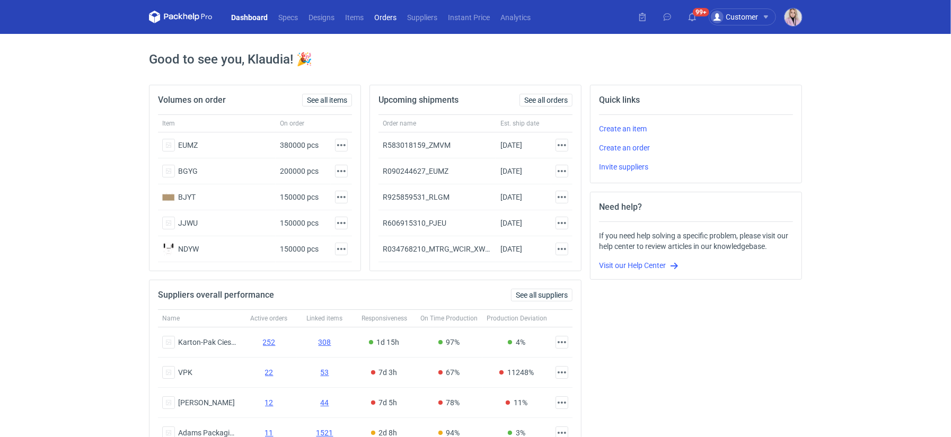
click at [389, 13] on link "Orders" at bounding box center [385, 17] width 33 height 13
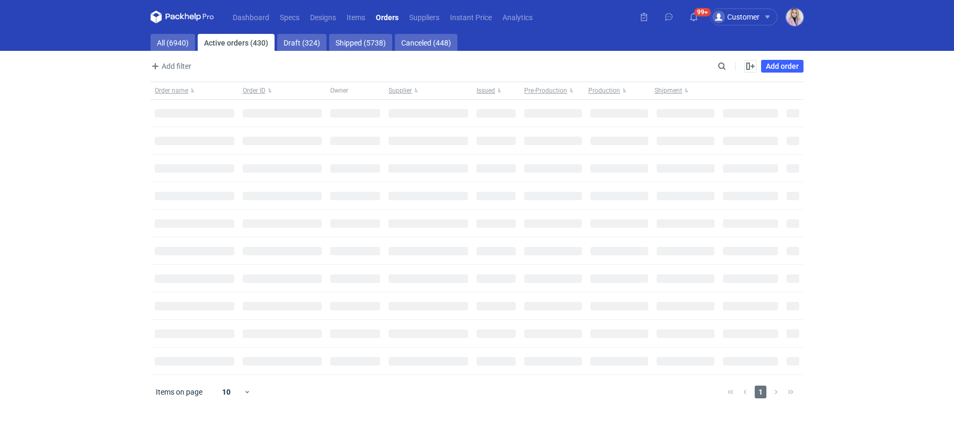
click at [176, 51] on main "All (6940) Active orders (430) Draft (324) Shipped (5738) Canceled (448) Add fi…" at bounding box center [476, 235] width 661 height 403
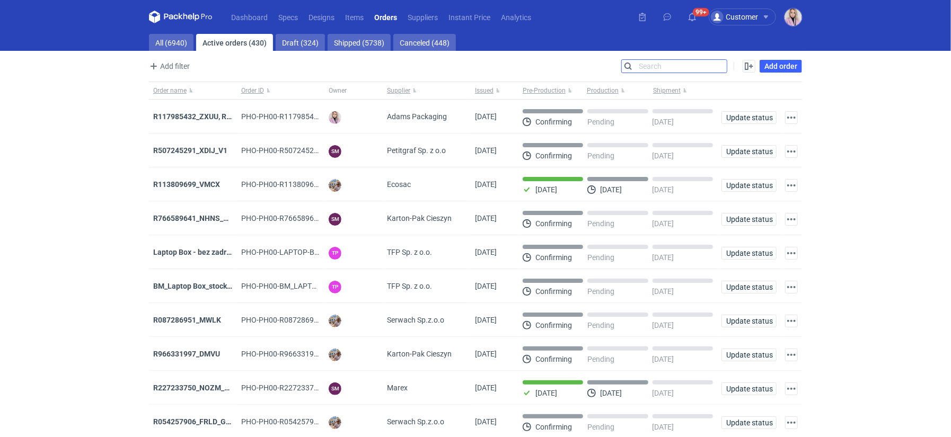
click at [717, 62] on input "Search" at bounding box center [674, 66] width 105 height 13
click at [719, 63] on input "Search" at bounding box center [674, 66] width 105 height 13
paste input "ZJVI"
type input "ZJVI"
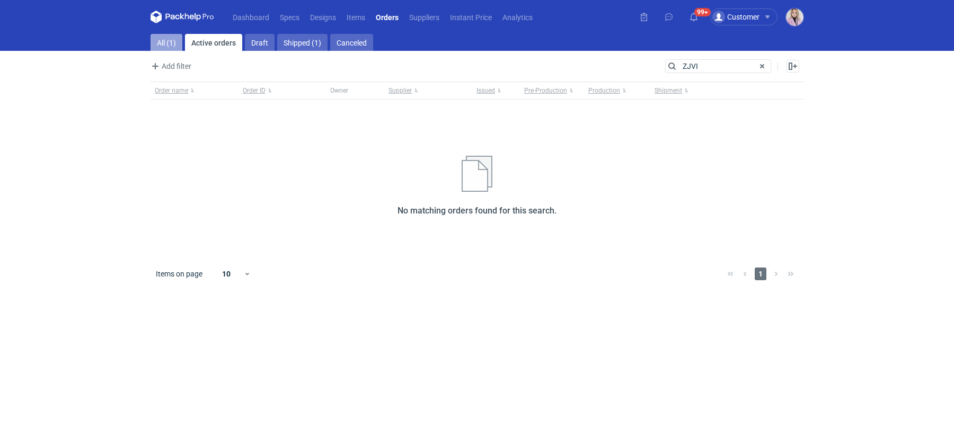
click at [170, 49] on link "All (1)" at bounding box center [166, 42] width 32 height 17
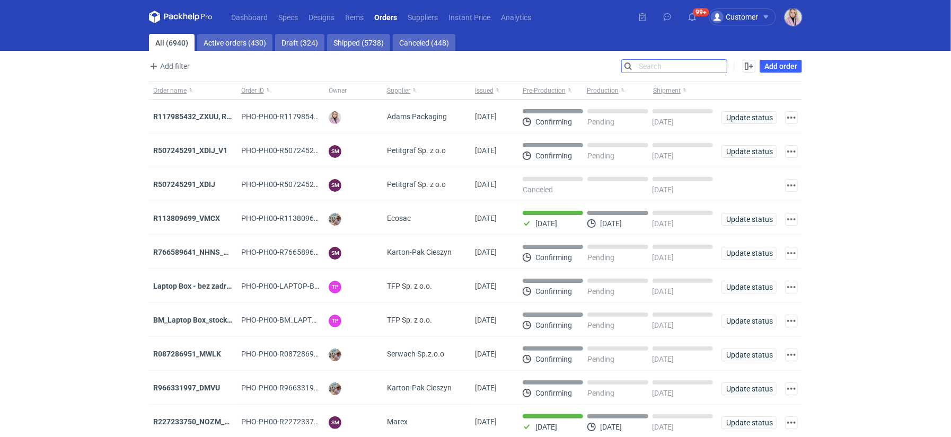
click at [674, 69] on input "Search" at bounding box center [674, 66] width 105 height 13
paste input "ZJVI"
type input "ZJVI"
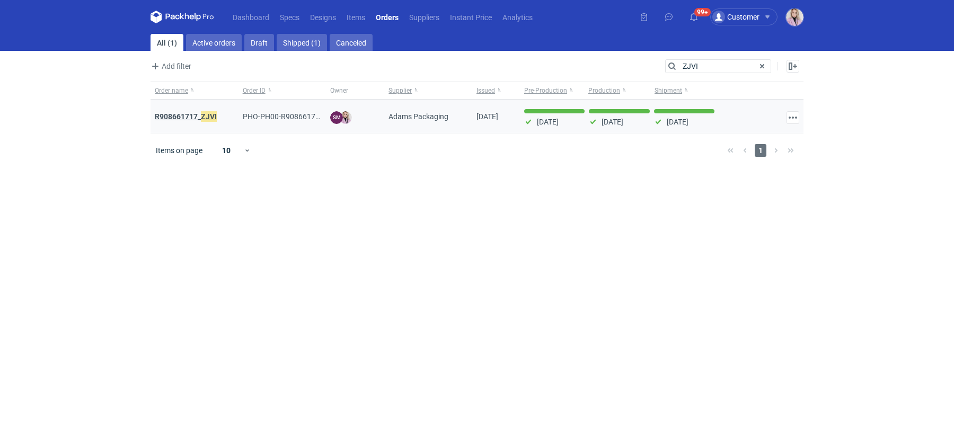
click at [190, 112] on strong "R908661717_ ZJVI" at bounding box center [186, 117] width 62 height 12
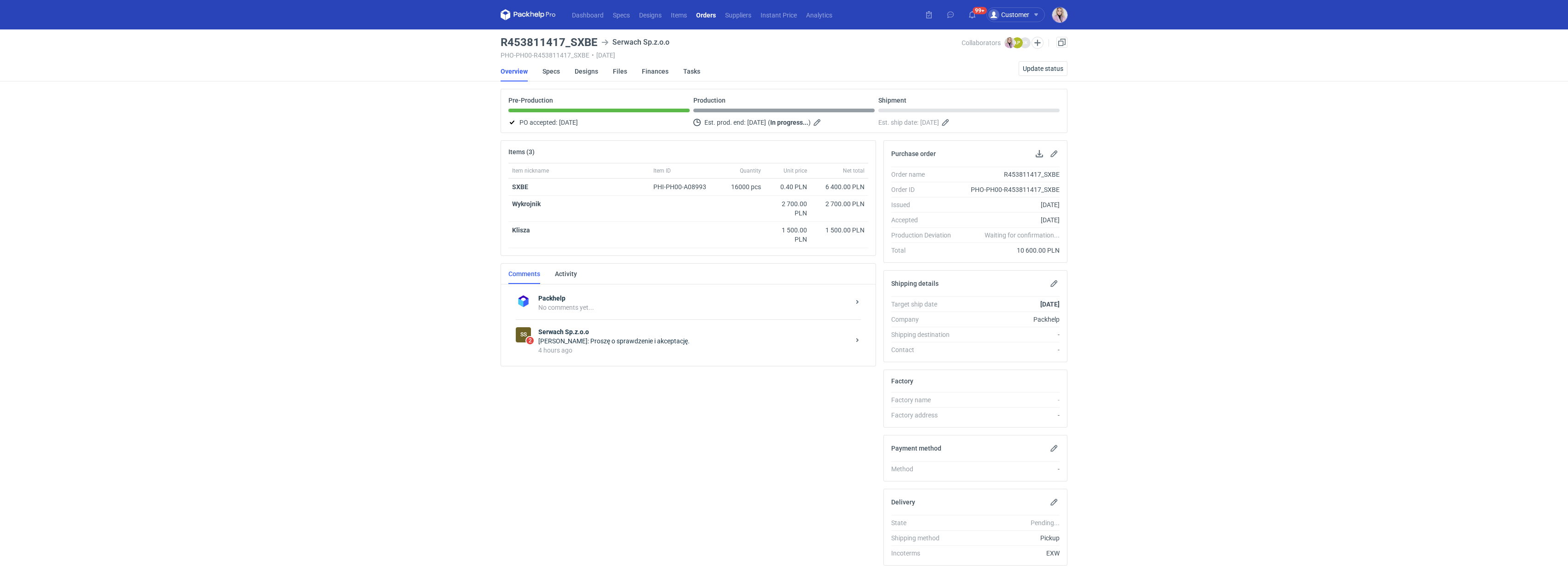
click at [658, 345] on div "[PERSON_NAME]: Proszę o sprawdzenie i akceptację." at bounding box center [694, 340] width 312 height 10
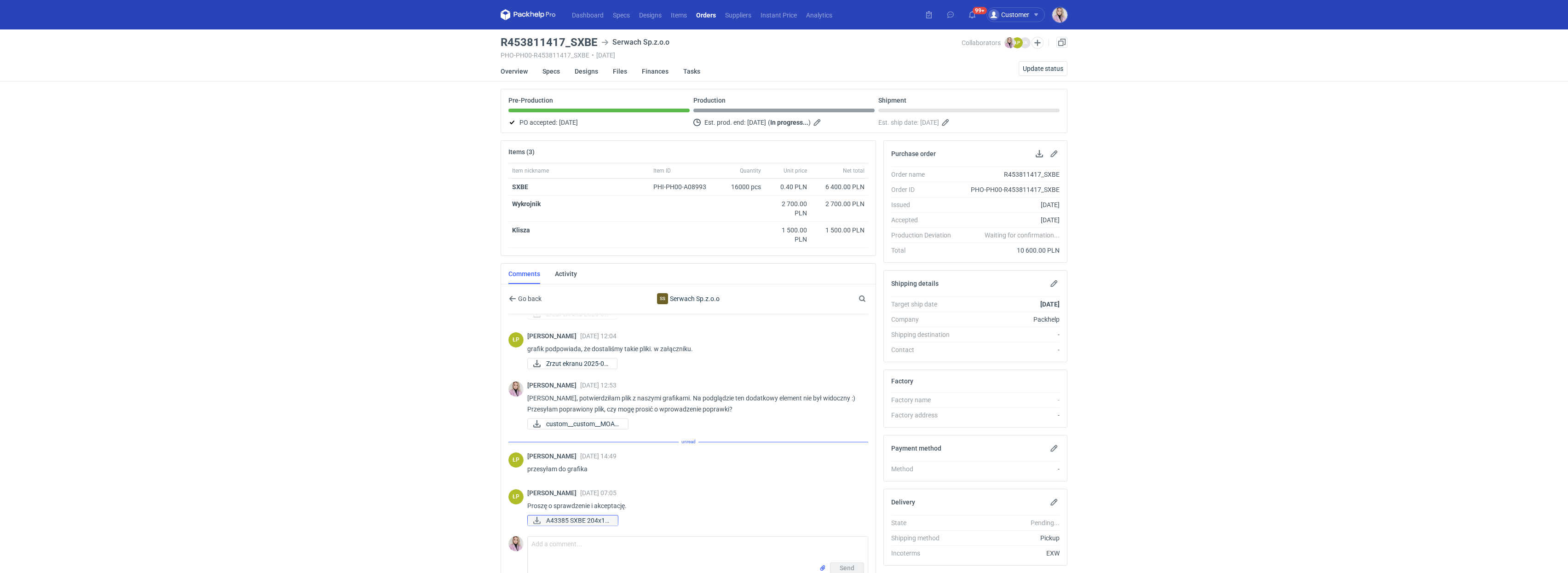
scroll to position [151, 0]
click at [583, 522] on span "A43385 SXBE 204x14..." at bounding box center [578, 520] width 64 height 10
click at [227, 186] on div "Dashboard Specs Designs Items Orders Suppliers Instant Price Analytics 99+ 99+ …" at bounding box center [784, 286] width 1568 height 573
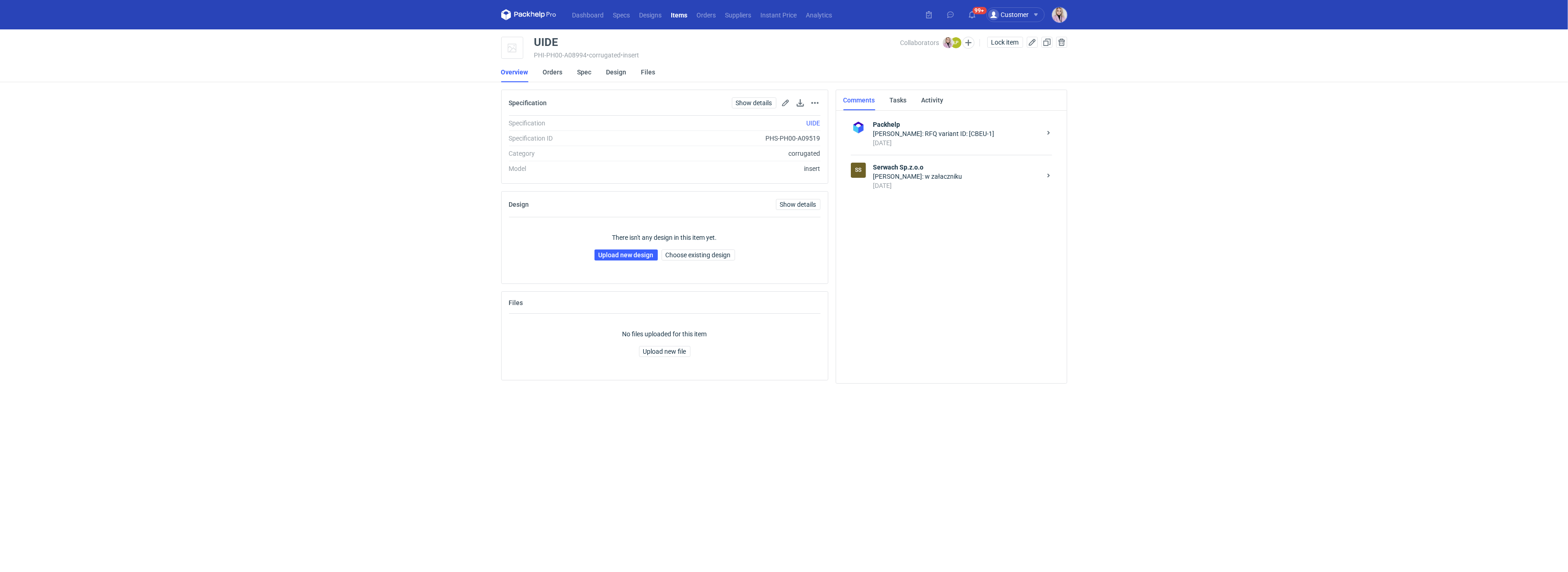
click at [628, 260] on div "Upload new design Choose existing design" at bounding box center [665, 255] width 140 height 11
click at [628, 256] on link "Upload new design" at bounding box center [626, 255] width 63 height 11
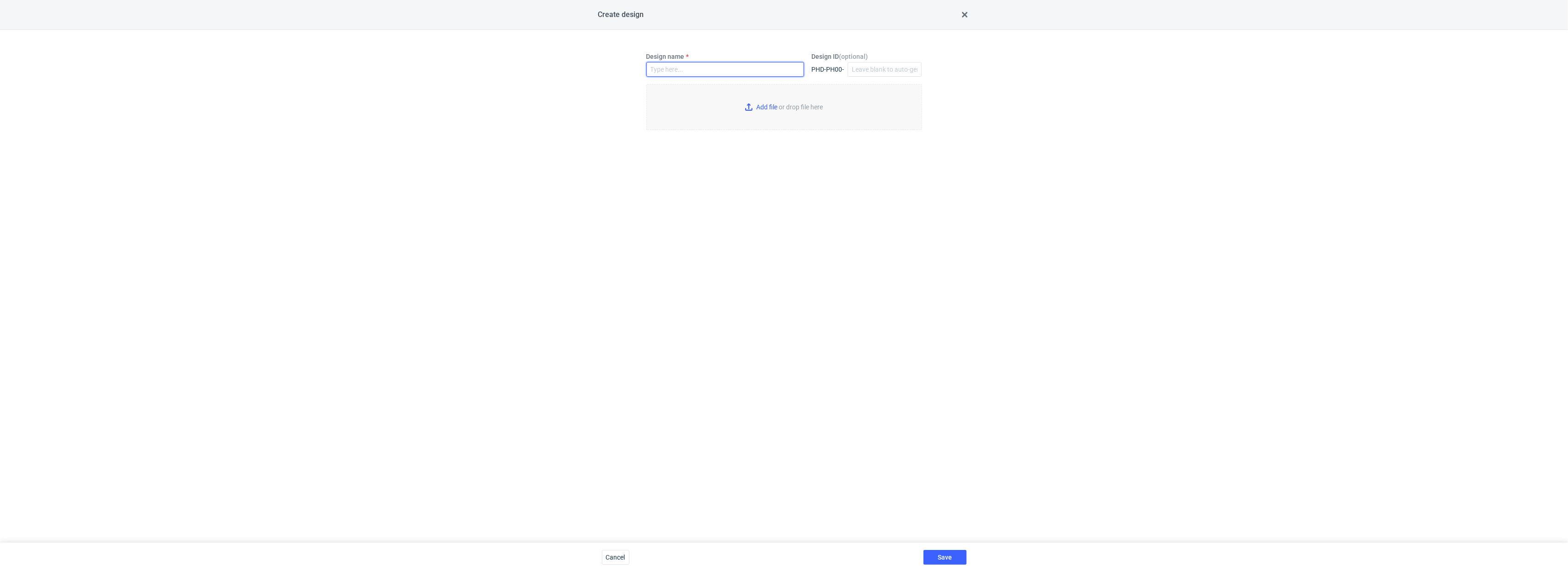
click at [696, 65] on input "Design name" at bounding box center [725, 69] width 158 height 15
paste input "UIDE"
type input "UIDE"
click at [746, 101] on input "Add file or drop file here" at bounding box center [784, 107] width 276 height 46
type input "C:\fakepath\a43426-uide-205x155xeb.pdf"
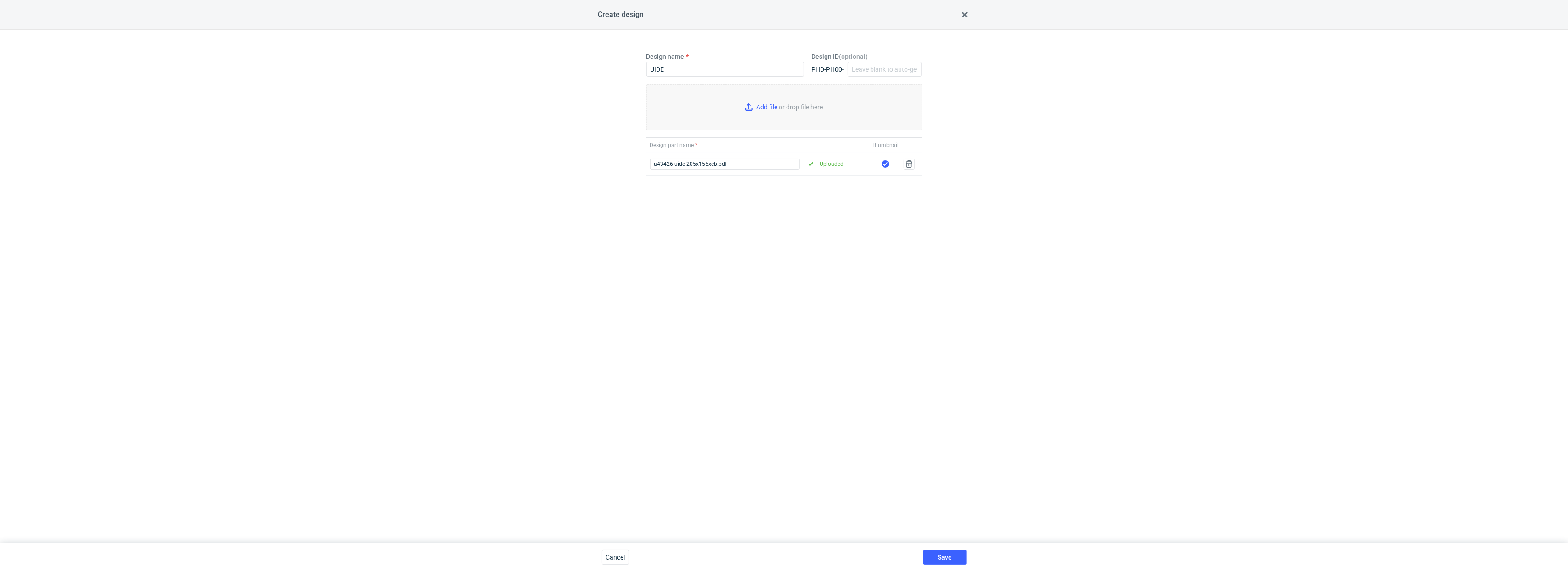
click at [879, 404] on div "Save" at bounding box center [945, 557] width 50 height 29
click at [879, 404] on span "Save" at bounding box center [945, 556] width 14 height 6
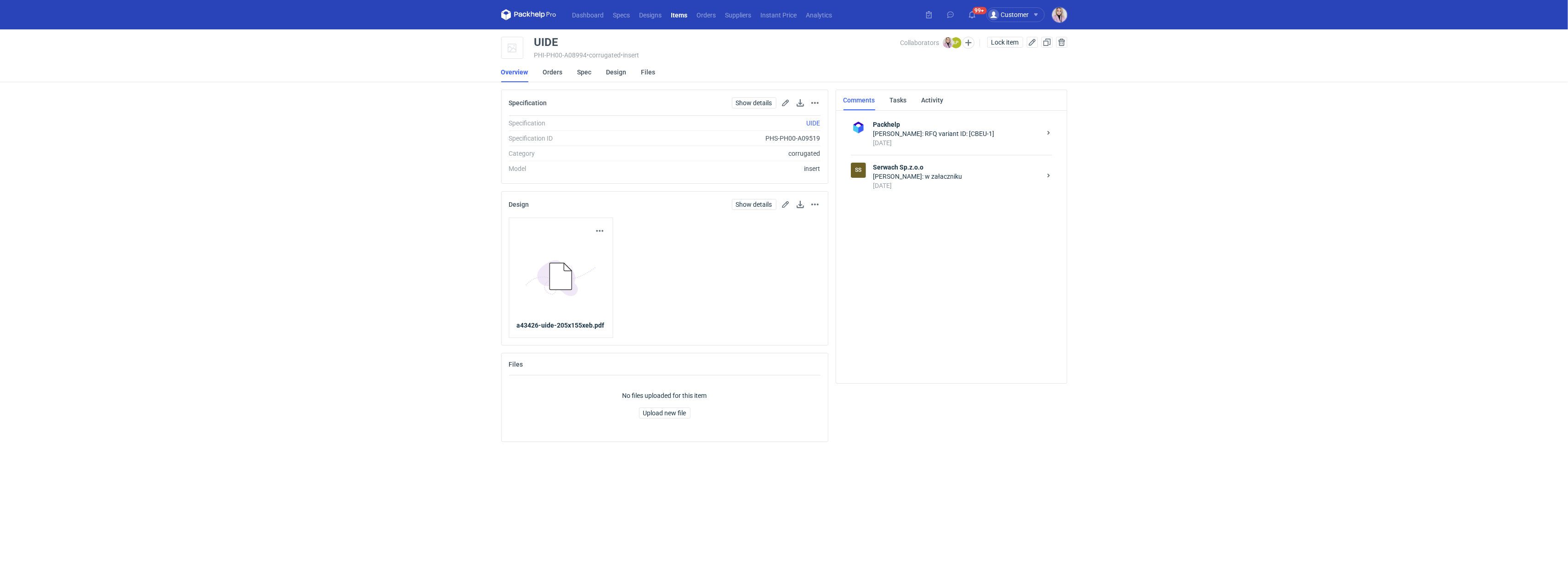
click at [754, 108] on div "Specification Show details Go to spec page Remove from item" at bounding box center [665, 103] width 326 height 26
click at [754, 106] on link "Show details" at bounding box center [753, 102] width 44 height 11
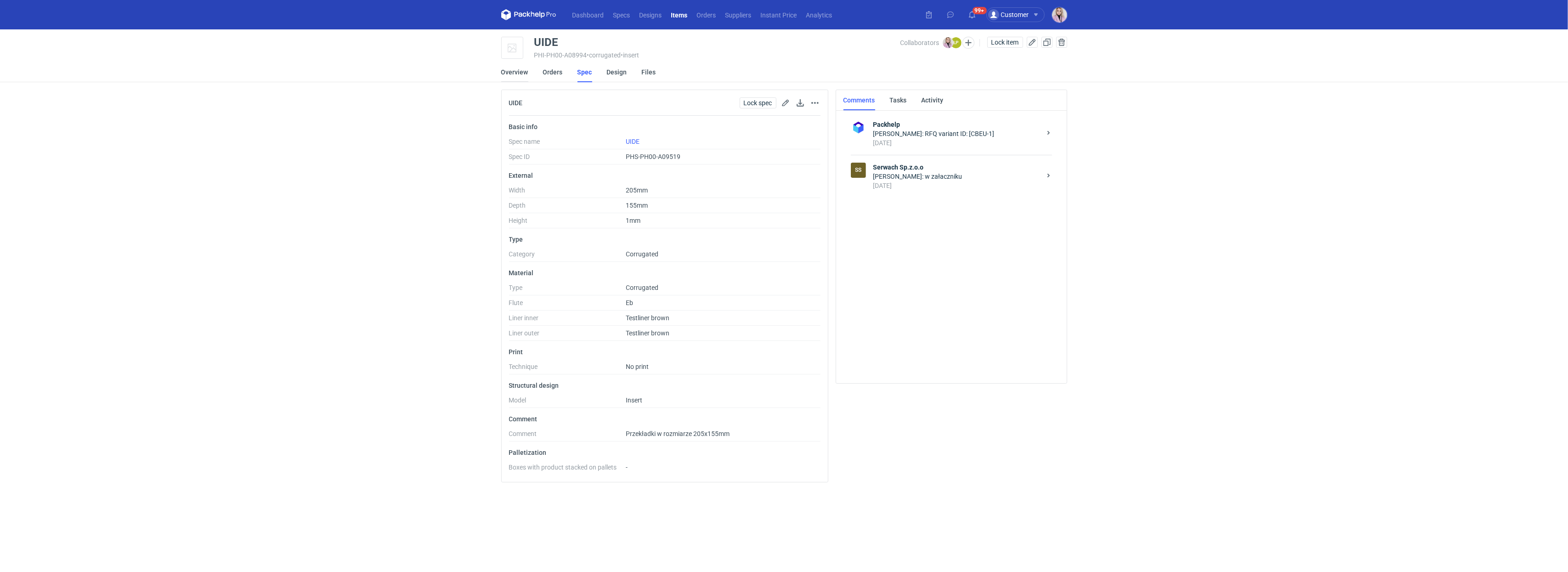
click at [511, 75] on link "Overview" at bounding box center [514, 72] width 27 height 20
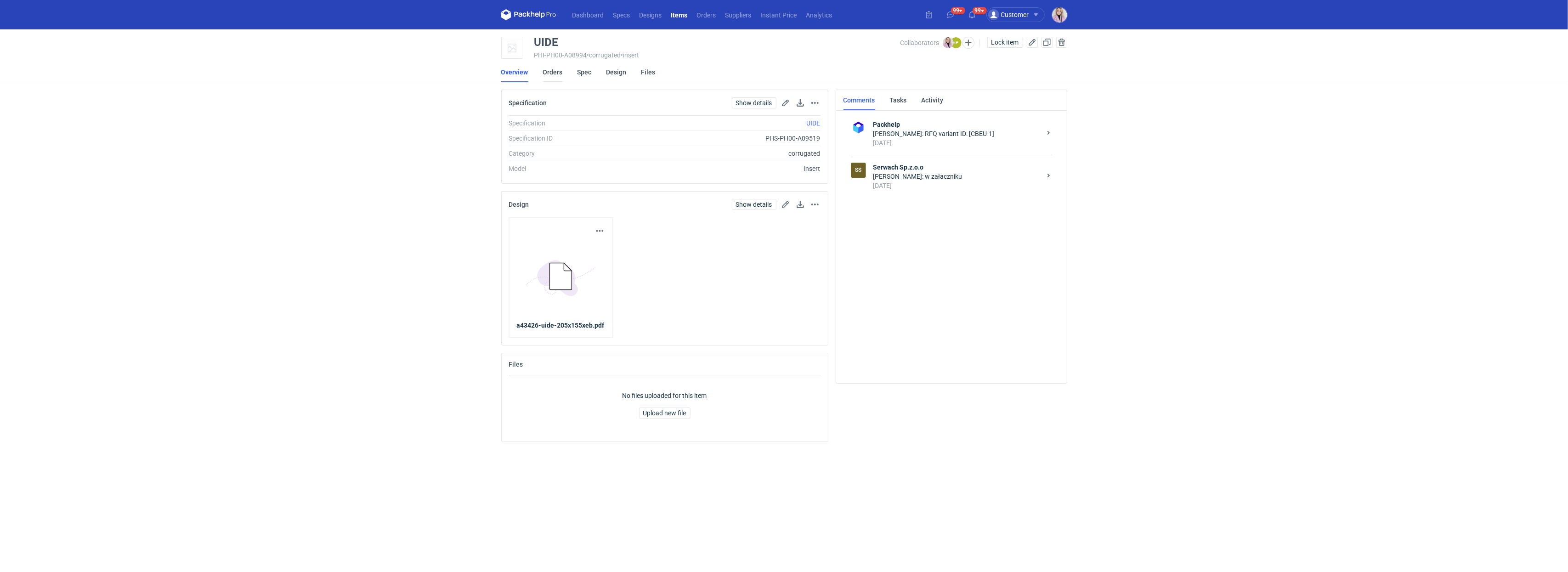
click at [550, 75] on link "Orders" at bounding box center [552, 72] width 20 height 20
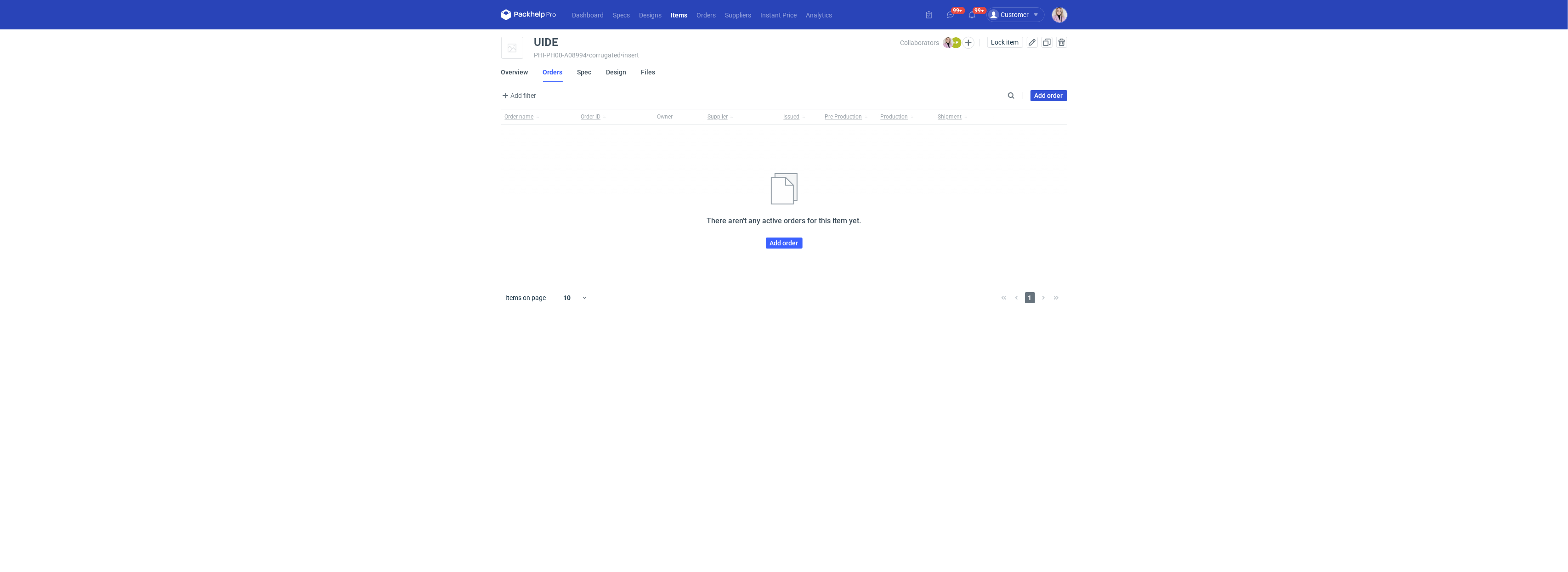
click at [879, 95] on link "Add order" at bounding box center [1049, 95] width 36 height 11
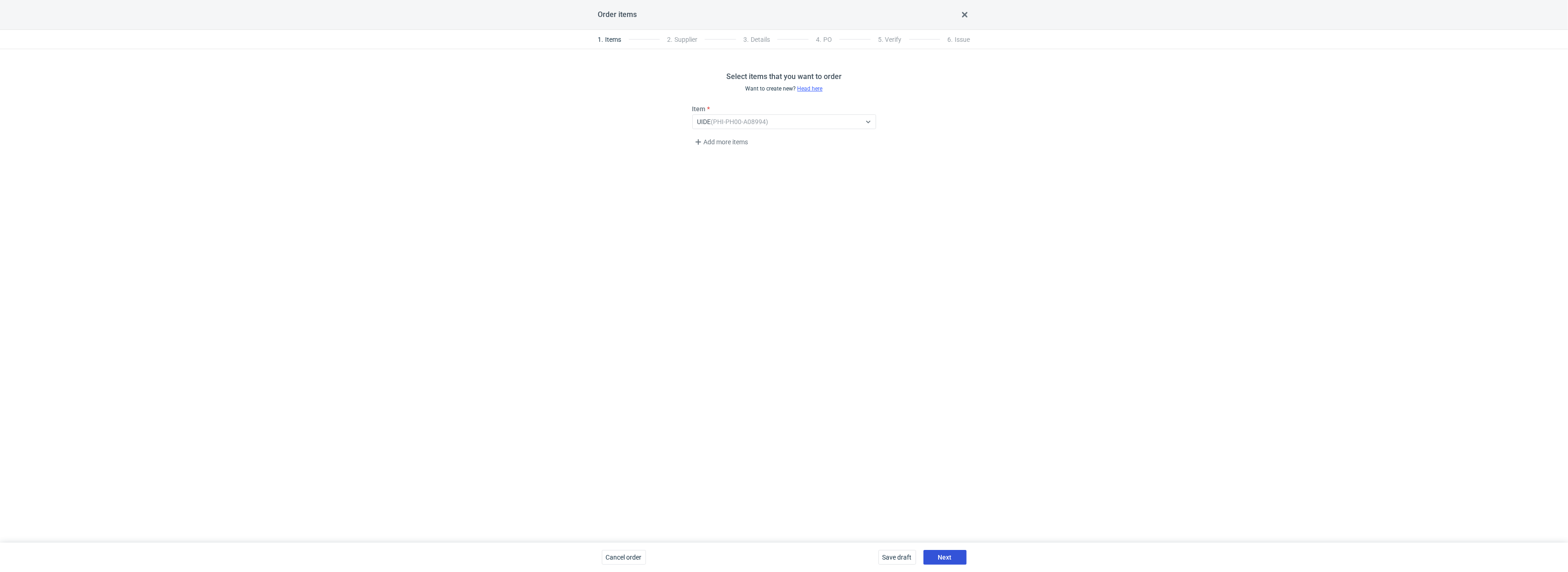
click at [879, 404] on button "Next" at bounding box center [945, 556] width 43 height 15
click at [717, 123] on div "Select..." at bounding box center [708, 121] width 23 height 10
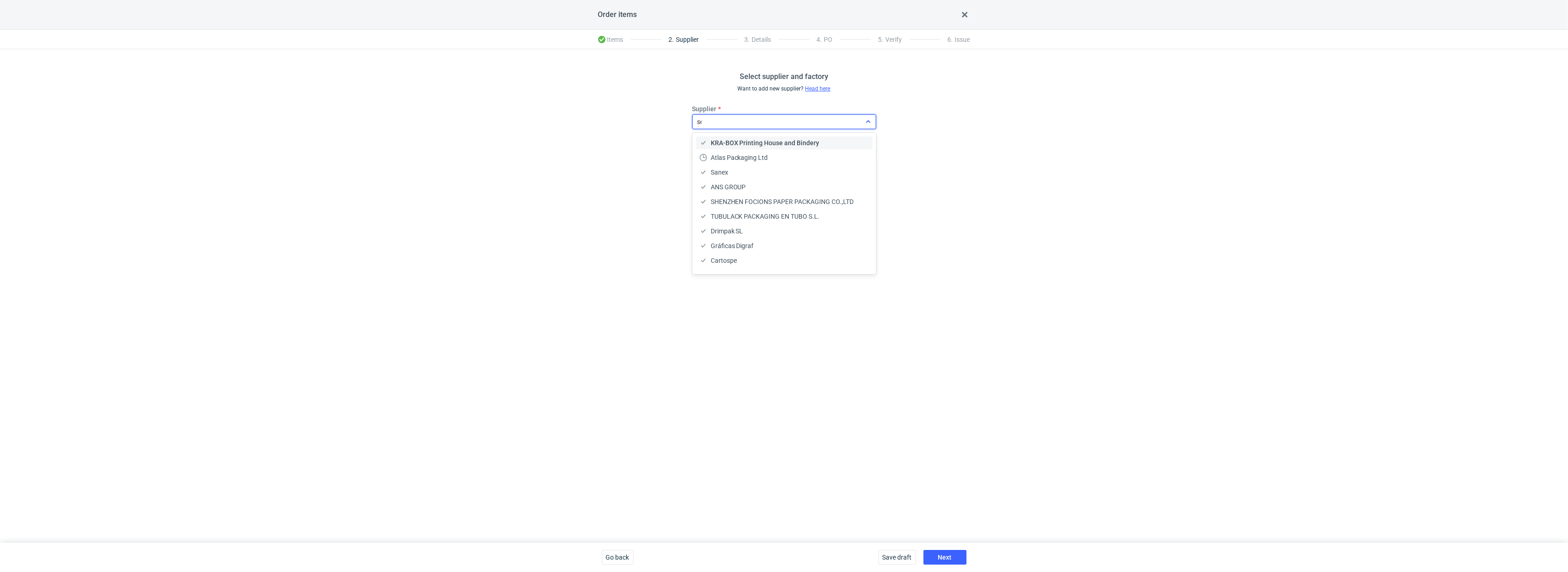
type input "ser"
click at [740, 158] on span "Serwach Sp.z.o.o" at bounding box center [735, 157] width 49 height 10
click at [879, 404] on div "Save draft Next" at bounding box center [922, 557] width 95 height 29
click at [879, 404] on span "Next" at bounding box center [945, 556] width 14 height 6
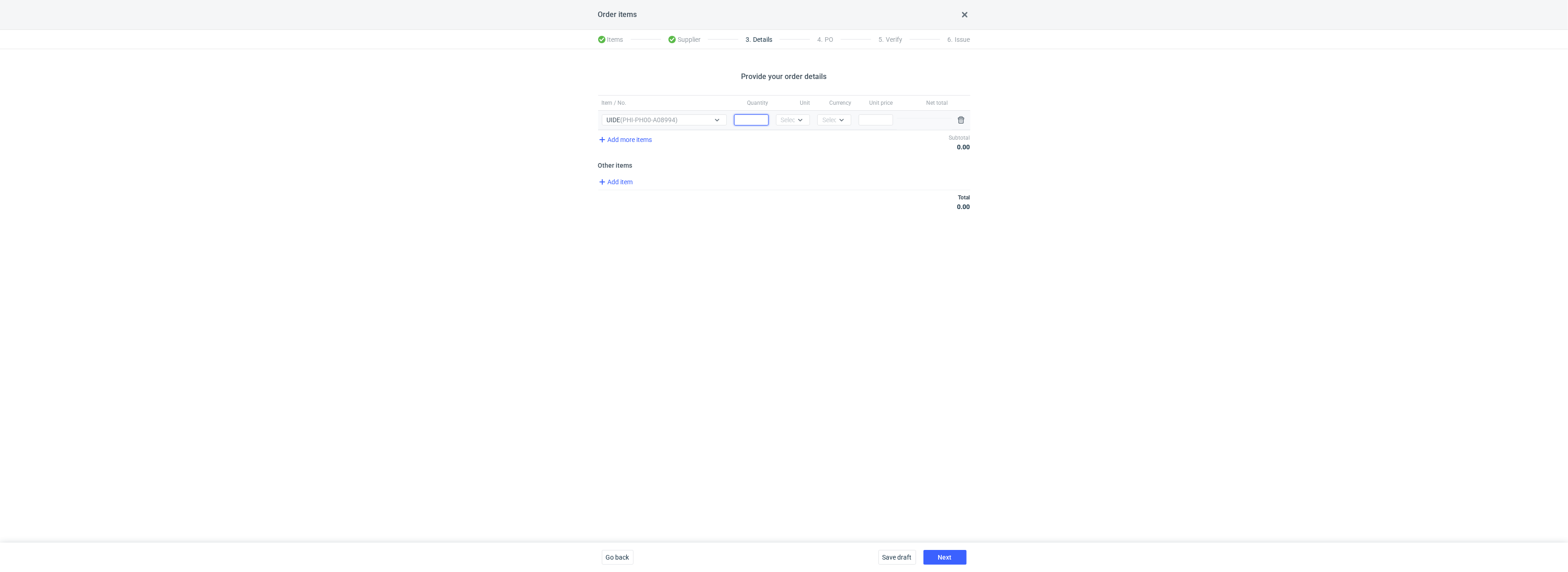
click at [742, 118] on input "Quantity" at bounding box center [751, 120] width 34 height 11
type input "100000"
click at [795, 125] on div "Select..." at bounding box center [792, 120] width 34 height 11
click at [795, 140] on div "pcs" at bounding box center [792, 140] width 19 height 10
click at [824, 122] on div "Select..." at bounding box center [834, 120] width 23 height 10
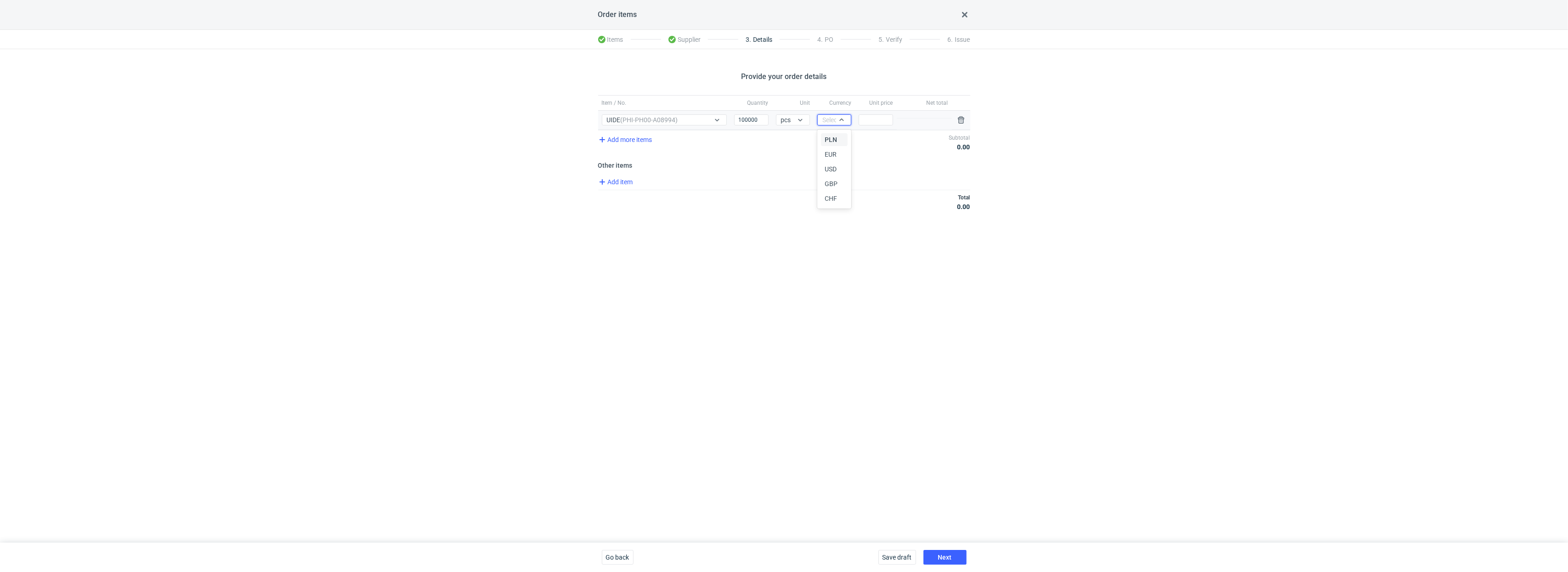
click at [824, 136] on span "PLN" at bounding box center [830, 140] width 12 height 10
click at [872, 121] on input "Price" at bounding box center [875, 120] width 34 height 11
type input "8000"
click at [620, 186] on span "Add item" at bounding box center [615, 189] width 37 height 11
click at [621, 207] on input "Item / No." at bounding box center [706, 208] width 208 height 11
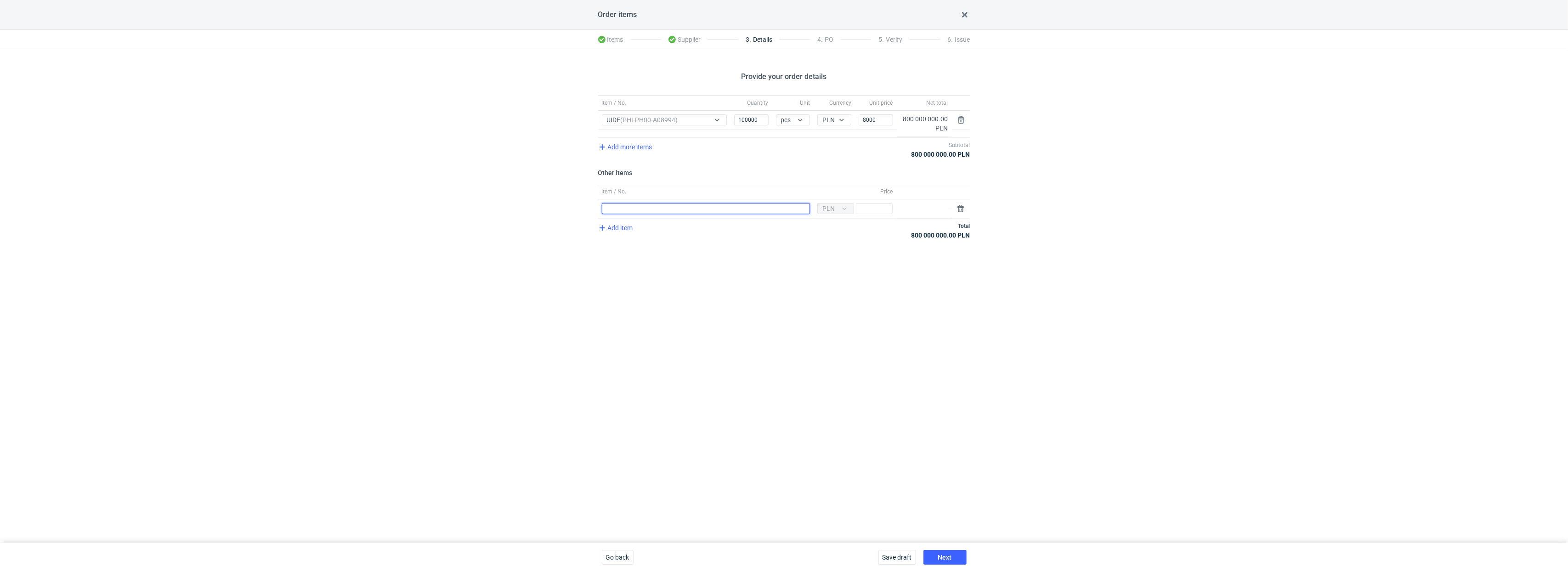
type input "Wykrojnik"
click at [867, 206] on input "Price" at bounding box center [874, 208] width 36 height 11
type input "2300"
drag, startPoint x: 878, startPoint y: 122, endPoint x: 818, endPoint y: 124, distance: 60.0
click at [818, 122] on div "Item / No. UIDE (PHI-PH00-A08994) Quantity 100000 Unit pcs Currency PLN Price 8…" at bounding box center [784, 124] width 372 height 26
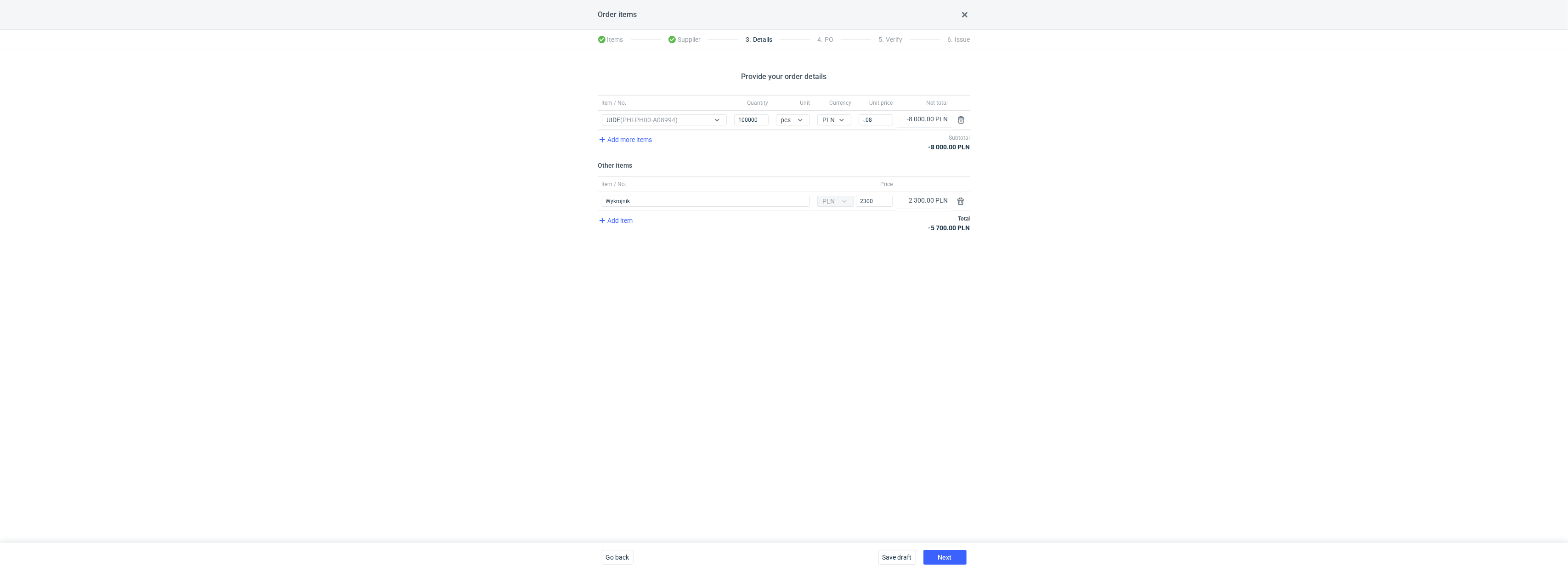
click at [824, 311] on div "Provide your order details Item / No. Quantity Unit Currency Unit price Net tot…" at bounding box center [784, 296] width 1568 height 493
click at [862, 120] on input "-.08" at bounding box center [875, 120] width 34 height 11
type input "0.08"
click at [879, 289] on div "Provide your order details Item / No. Quantity Unit Currency Unit price Net tot…" at bounding box center [784, 296] width 1568 height 493
click at [879, 404] on button "Next" at bounding box center [945, 556] width 43 height 15
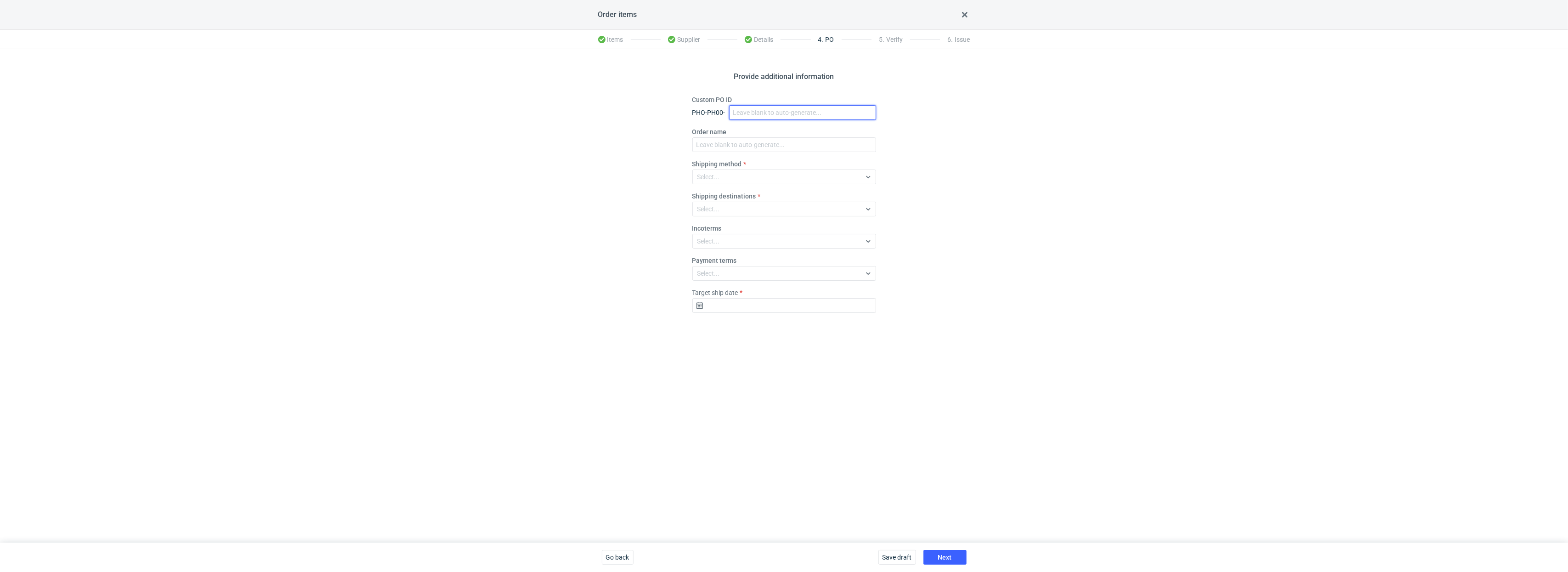
click at [756, 110] on input "Custom PO ID" at bounding box center [803, 112] width 147 height 15
paste input "R500916155_UIDE"
type input "R500916155_UIDE"
click at [710, 149] on input "Order name" at bounding box center [784, 144] width 184 height 15
paste input "R500916155_UIDE"
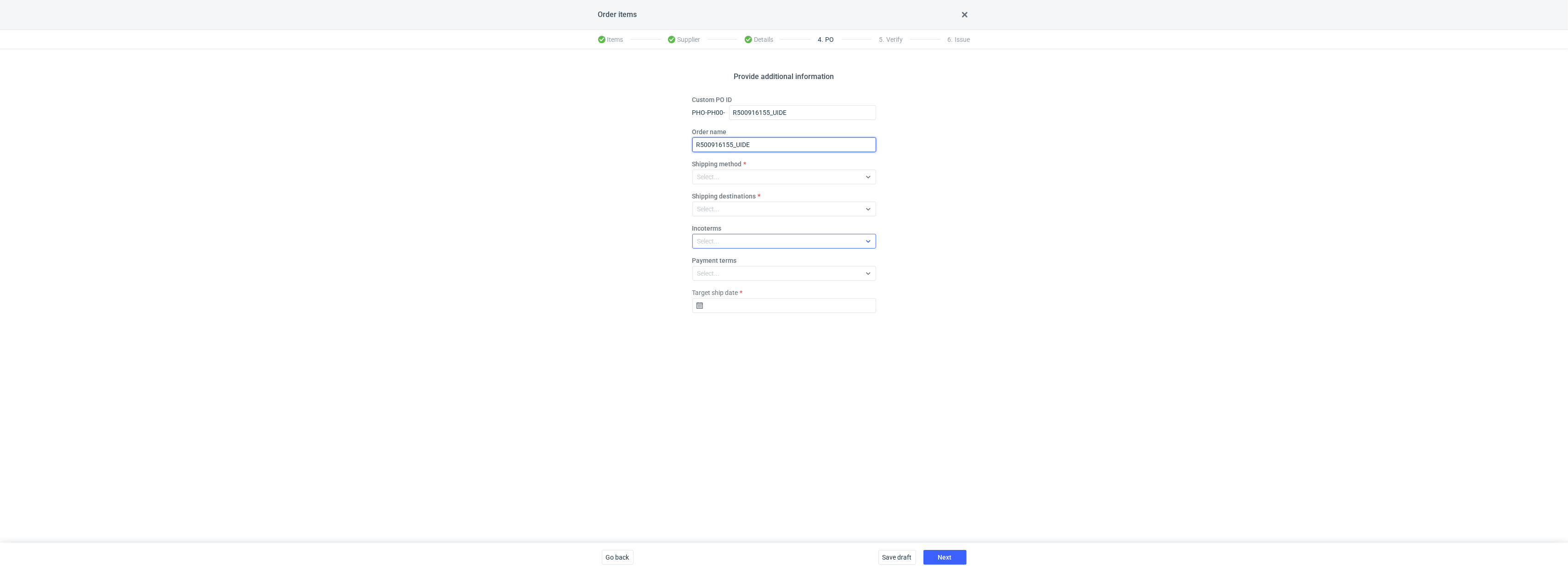
type input "R500916155_UIDE"
click at [709, 248] on div "Select..." at bounding box center [784, 241] width 184 height 15
click at [717, 98] on div "EXW" at bounding box center [784, 99] width 169 height 10
click at [727, 302] on input "Target ship date" at bounding box center [784, 305] width 184 height 15
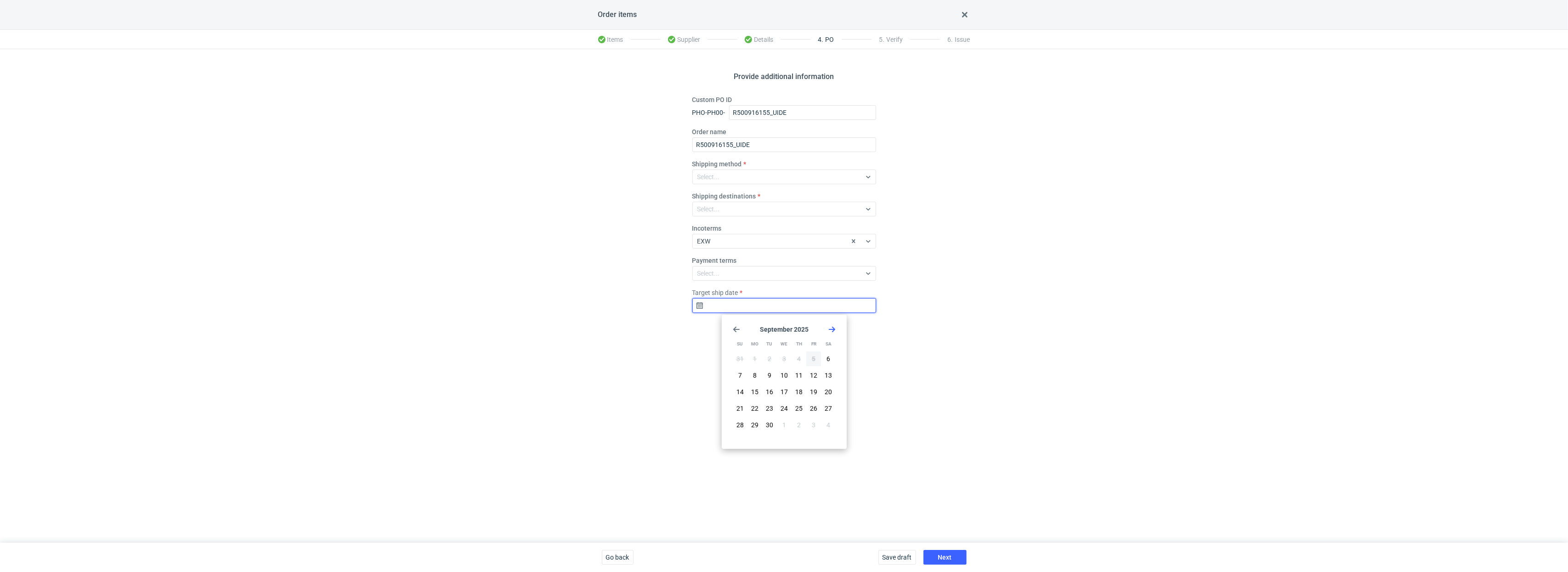
click at [739, 308] on input "Target ship date" at bounding box center [784, 305] width 184 height 15
click at [770, 404] on span "23" at bounding box center [769, 408] width 7 height 10
type input "2025-09-23"
click at [879, 404] on button "Next" at bounding box center [945, 556] width 43 height 15
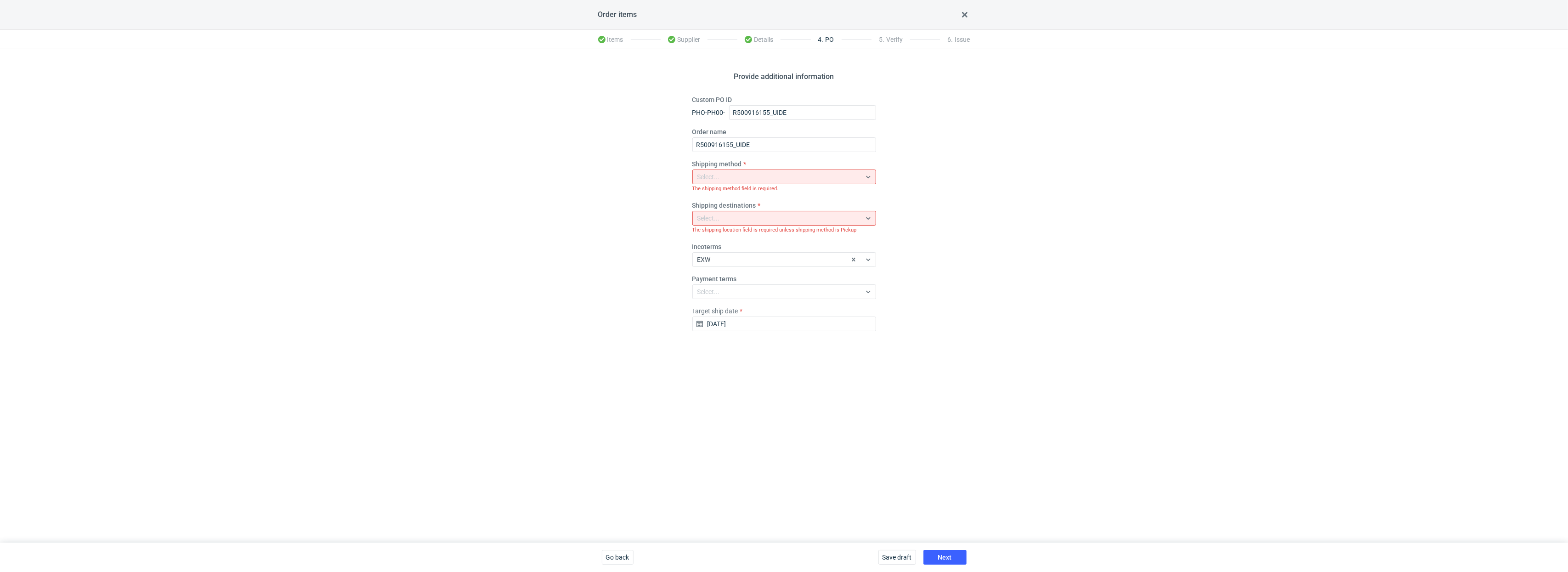
click at [712, 178] on div "Select..." at bounding box center [708, 177] width 23 height 10
click at [718, 255] on span "Pickup" at bounding box center [709, 257] width 19 height 10
click at [879, 404] on button "Next" at bounding box center [945, 556] width 43 height 15
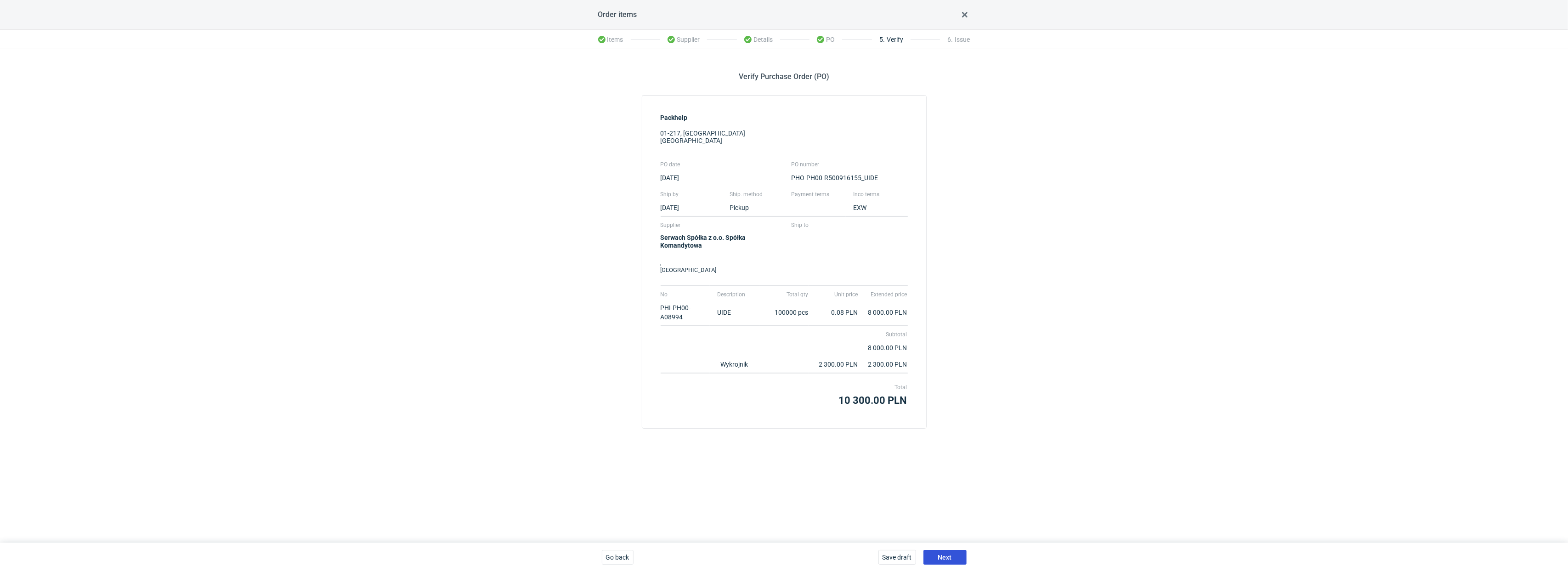
click at [879, 404] on button "Next" at bounding box center [945, 556] width 43 height 15
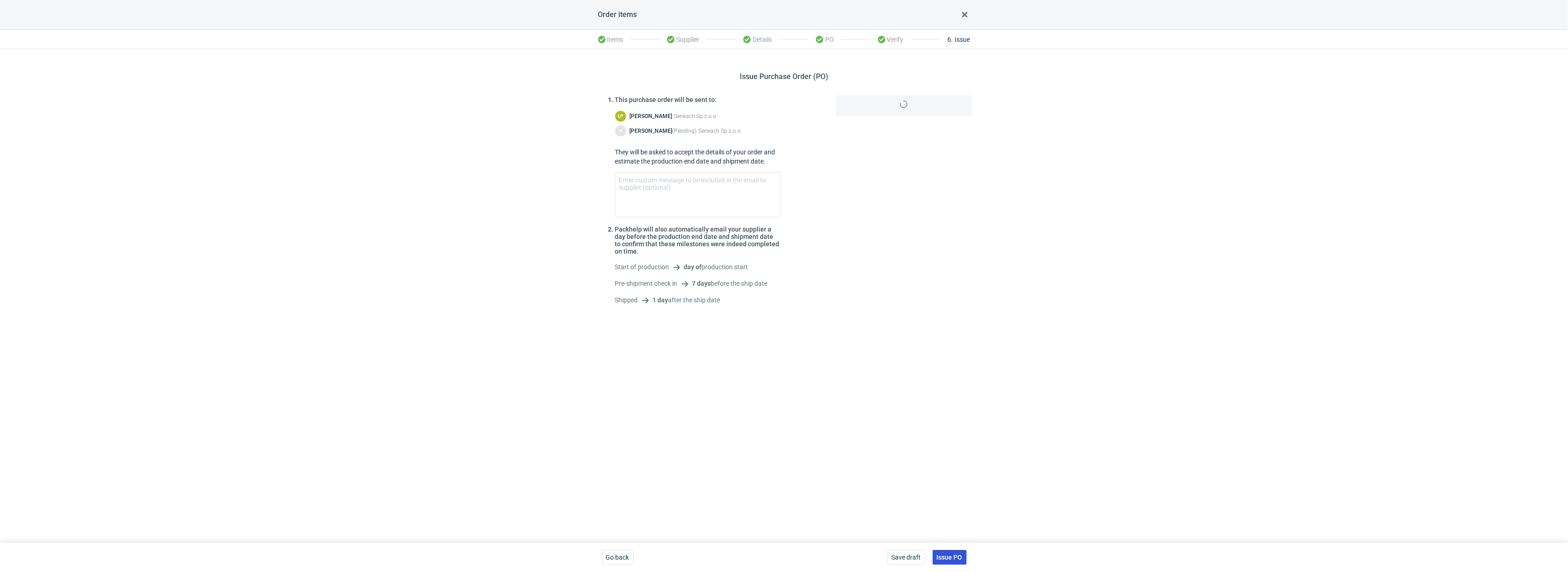
click at [879, 404] on span "Issue PO" at bounding box center [949, 556] width 26 height 6
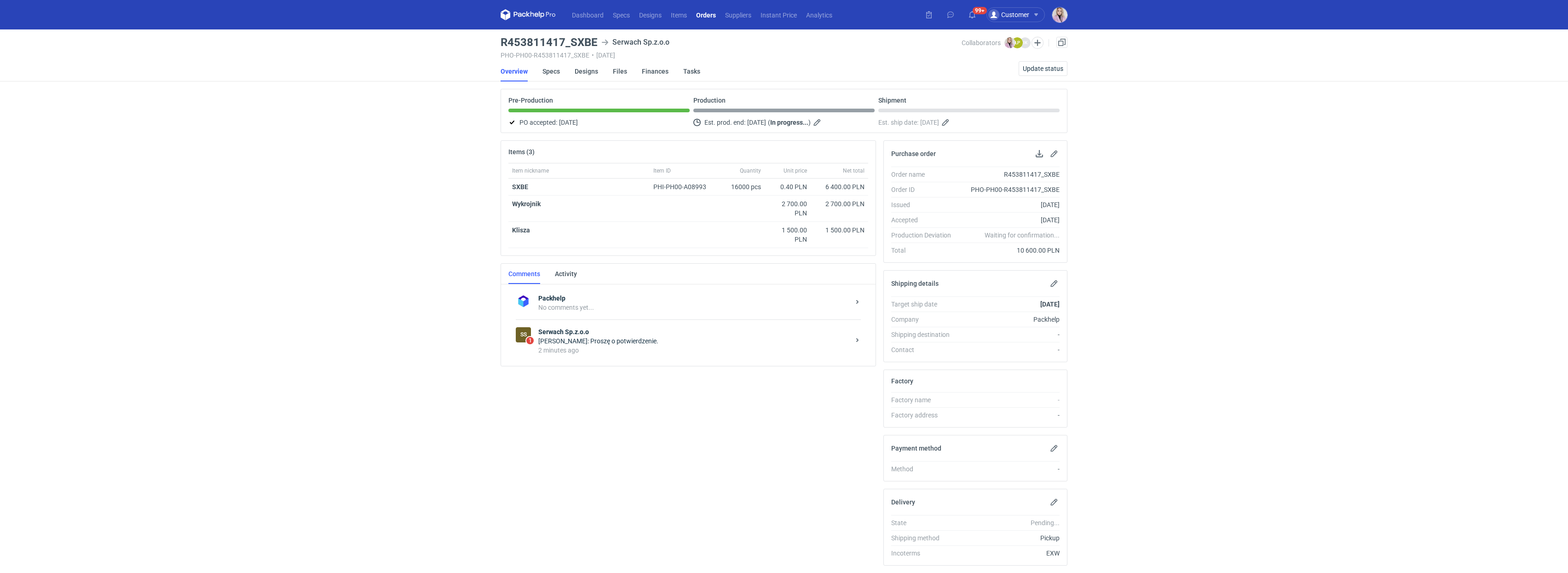
click at [671, 339] on div "[PERSON_NAME]: Proszę o potwierdzenie." at bounding box center [694, 340] width 312 height 10
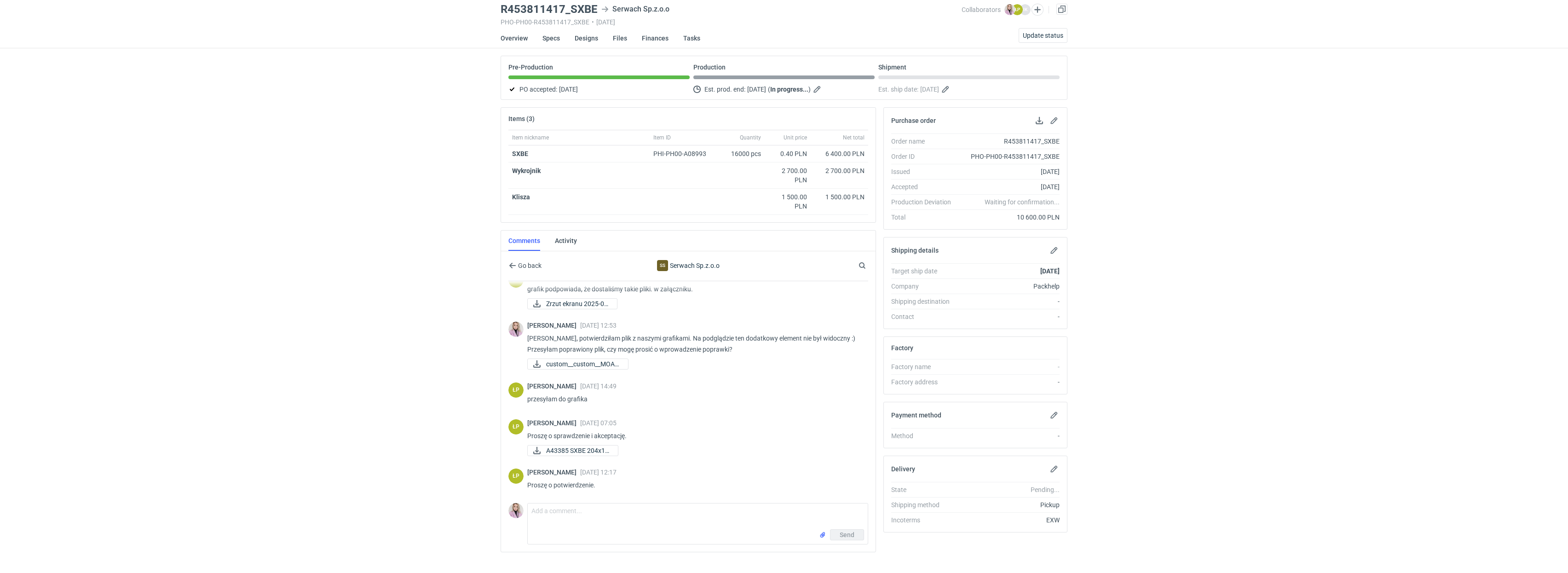
scroll to position [50, 0]
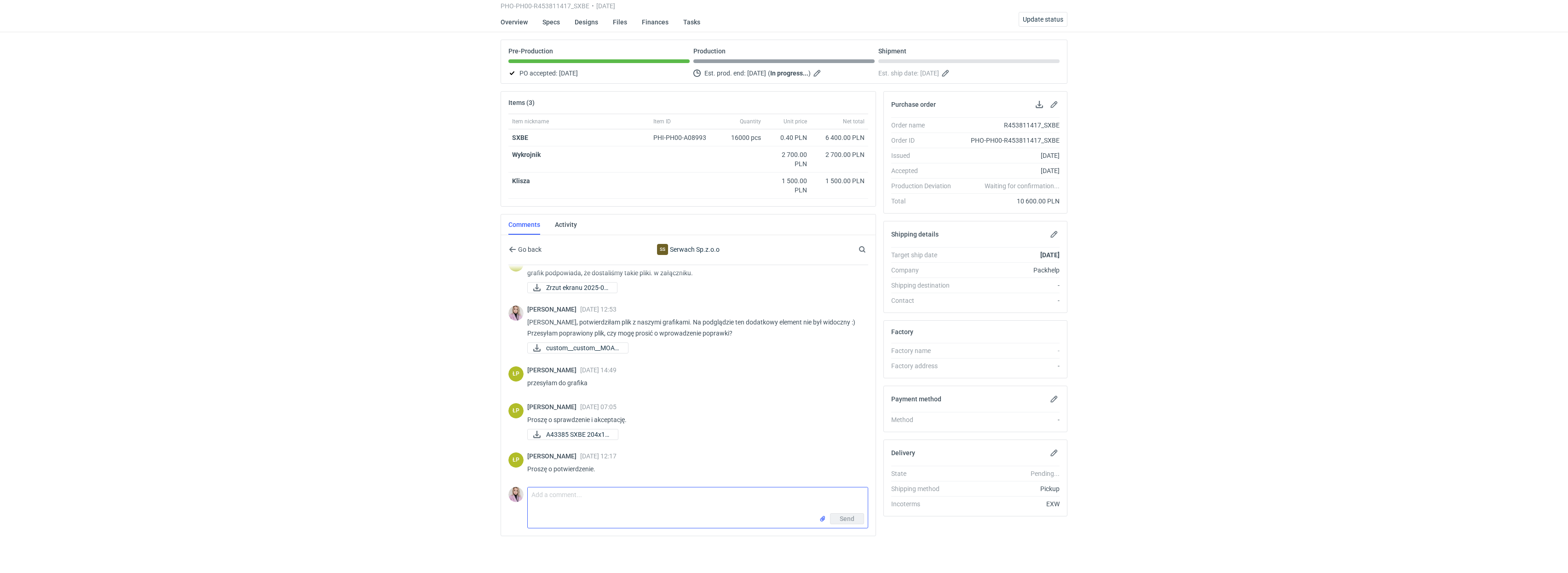
click at [596, 499] on textarea "Comment message" at bounding box center [698, 500] width 340 height 26
type textarea "[PERSON_NAME], wysłaliśmy plik do klienta i czekamy na potwierdzenie"
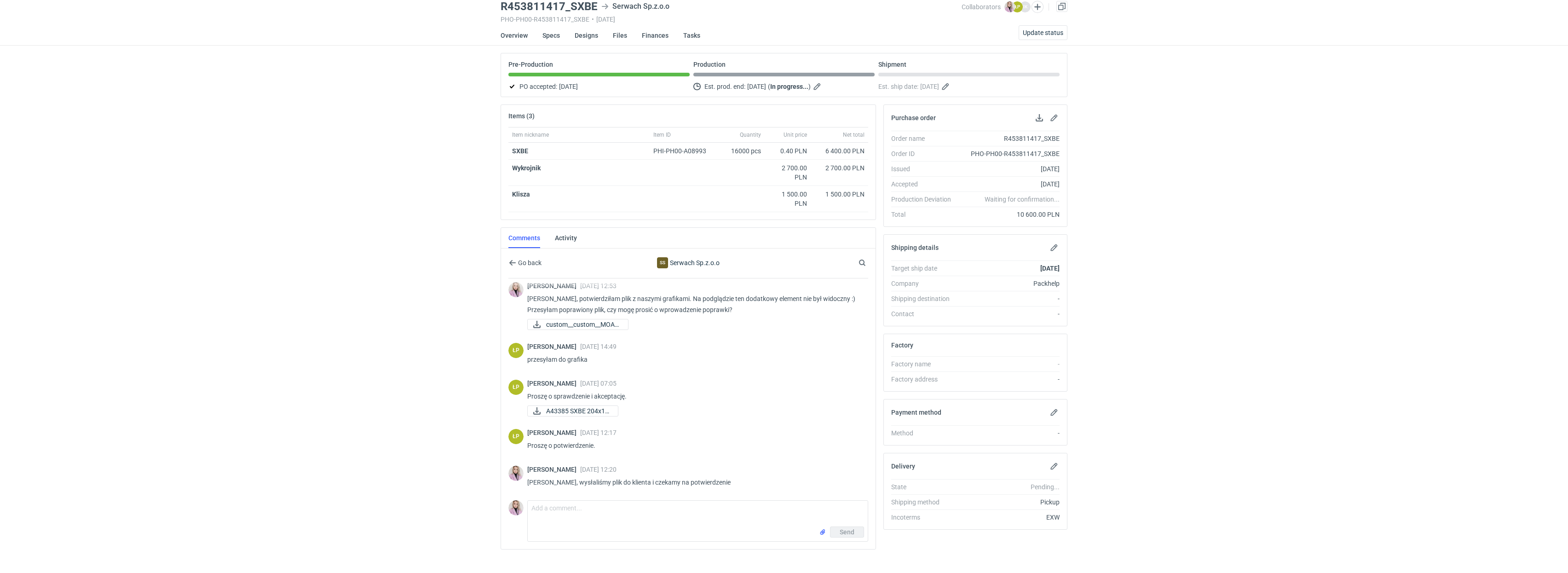
scroll to position [0, 0]
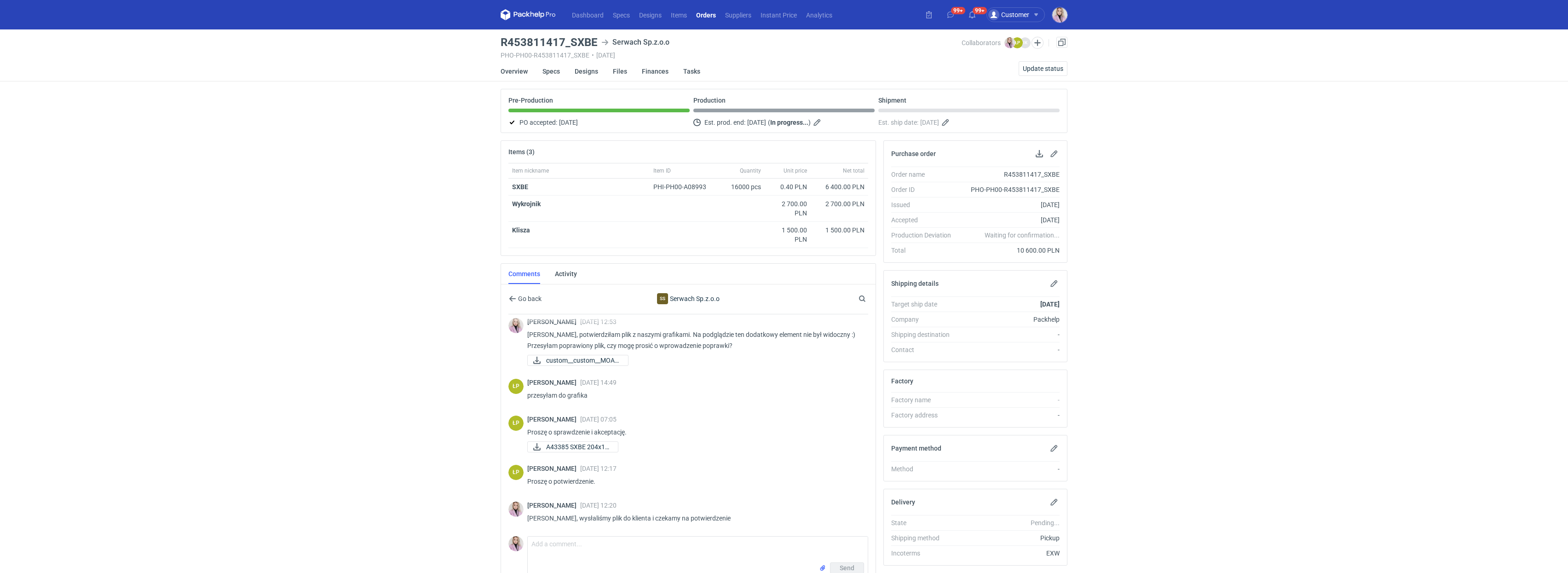
click at [704, 19] on link "Orders" at bounding box center [705, 15] width 29 height 11
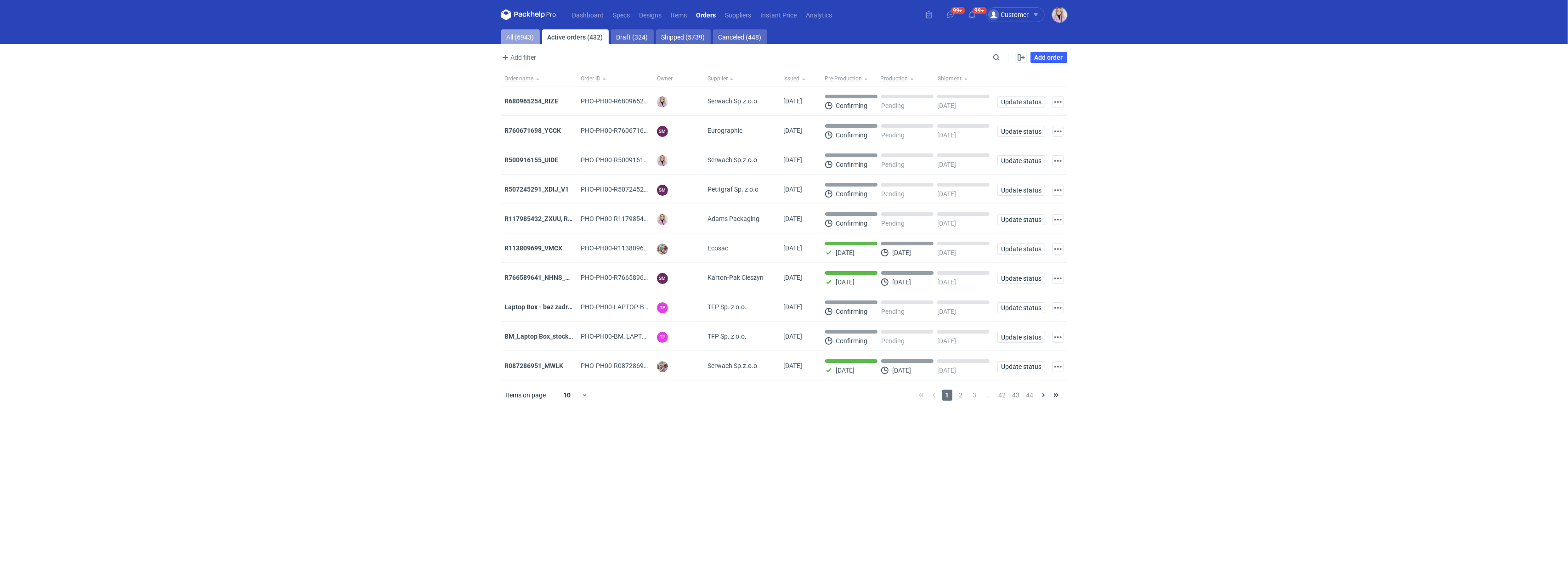
click at [512, 31] on link "All (6943)" at bounding box center [520, 36] width 39 height 15
click at [995, 60] on input "Search" at bounding box center [956, 57] width 91 height 11
click at [995, 58] on input "Search" at bounding box center [956, 57] width 91 height 11
paste input "KDUP"
type input "KDUP"
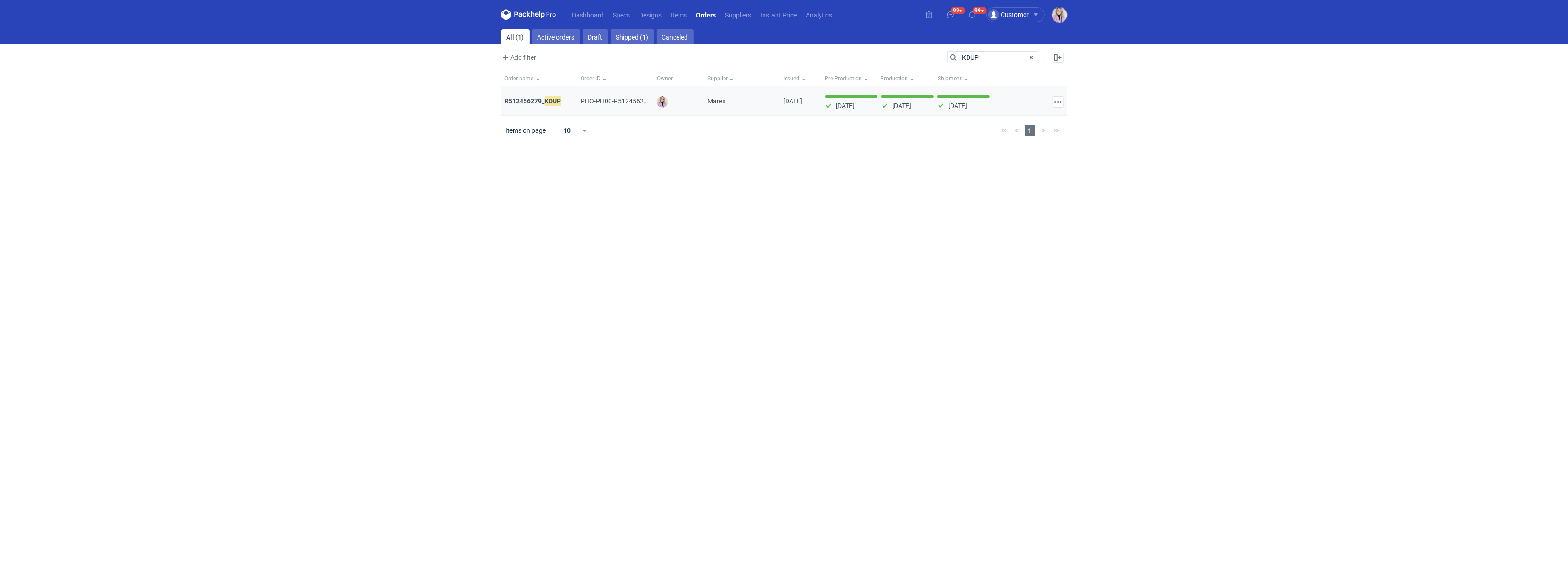
click at [542, 99] on strong "R512456279_ KDUP" at bounding box center [532, 101] width 56 height 10
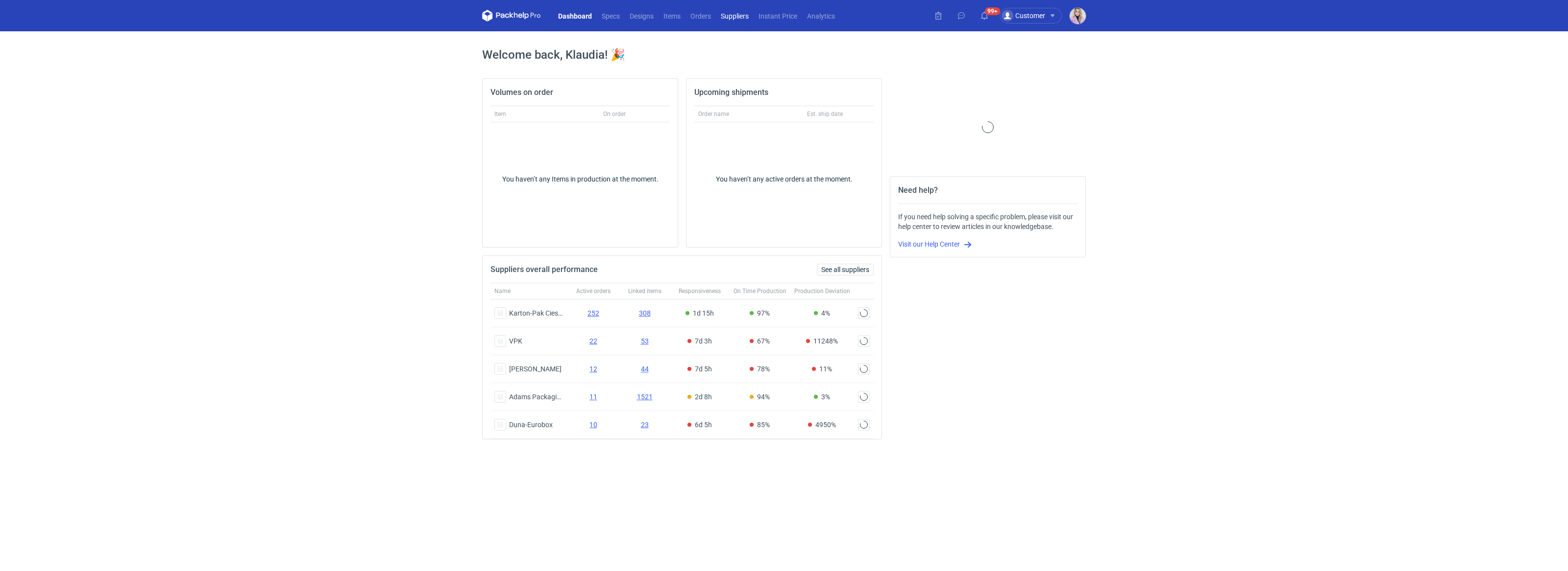
click at [718, 13] on link "Suppliers" at bounding box center [734, 16] width 38 height 12
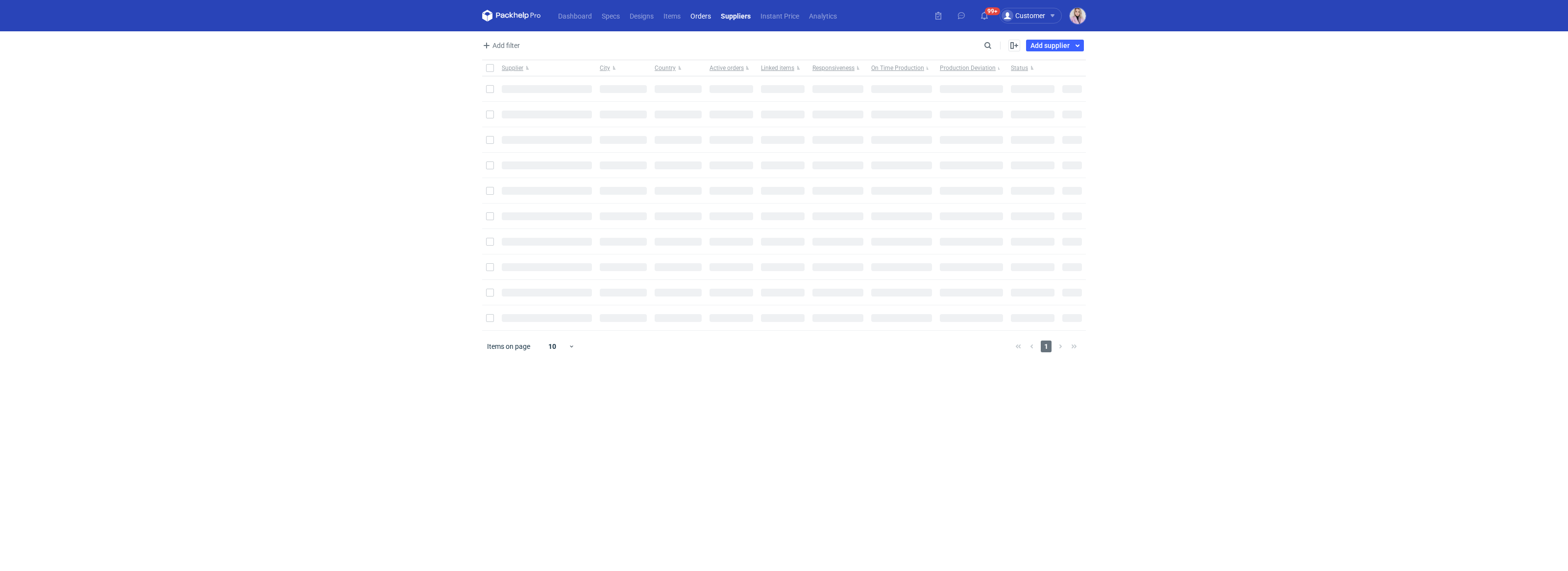
click at [710, 16] on link "Orders" at bounding box center [700, 16] width 31 height 12
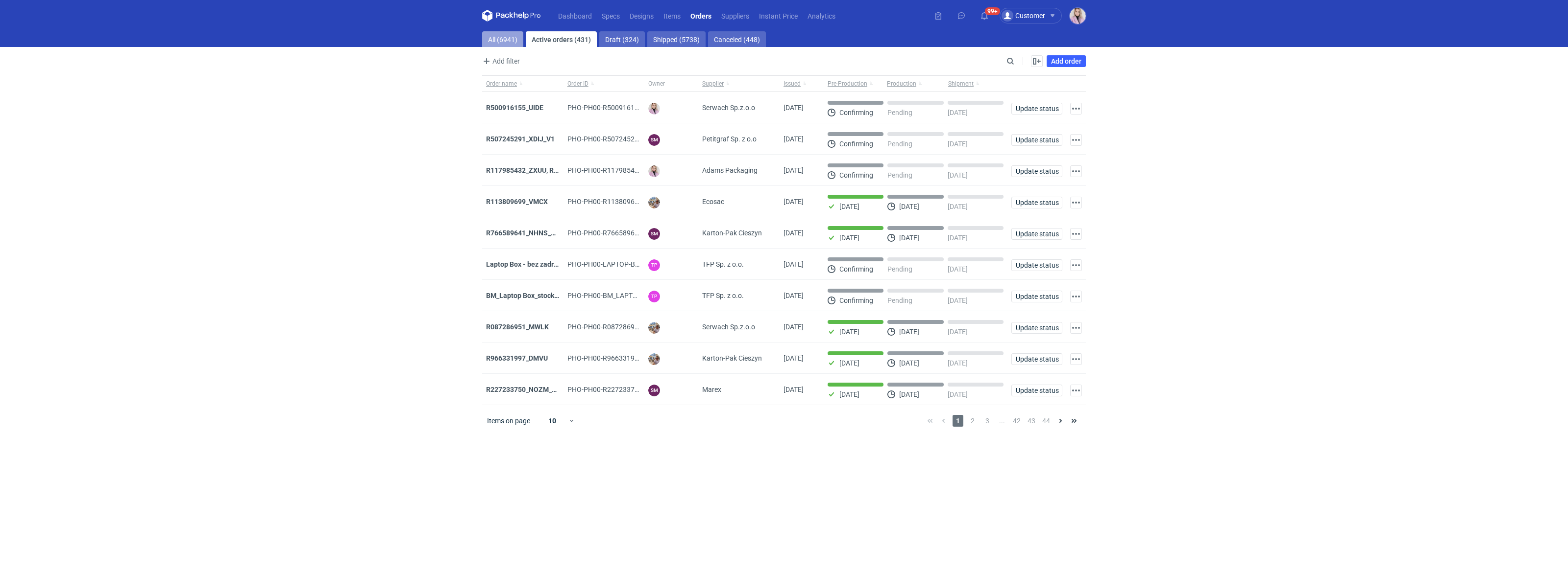
click at [500, 38] on link "All (6941)" at bounding box center [502, 39] width 42 height 16
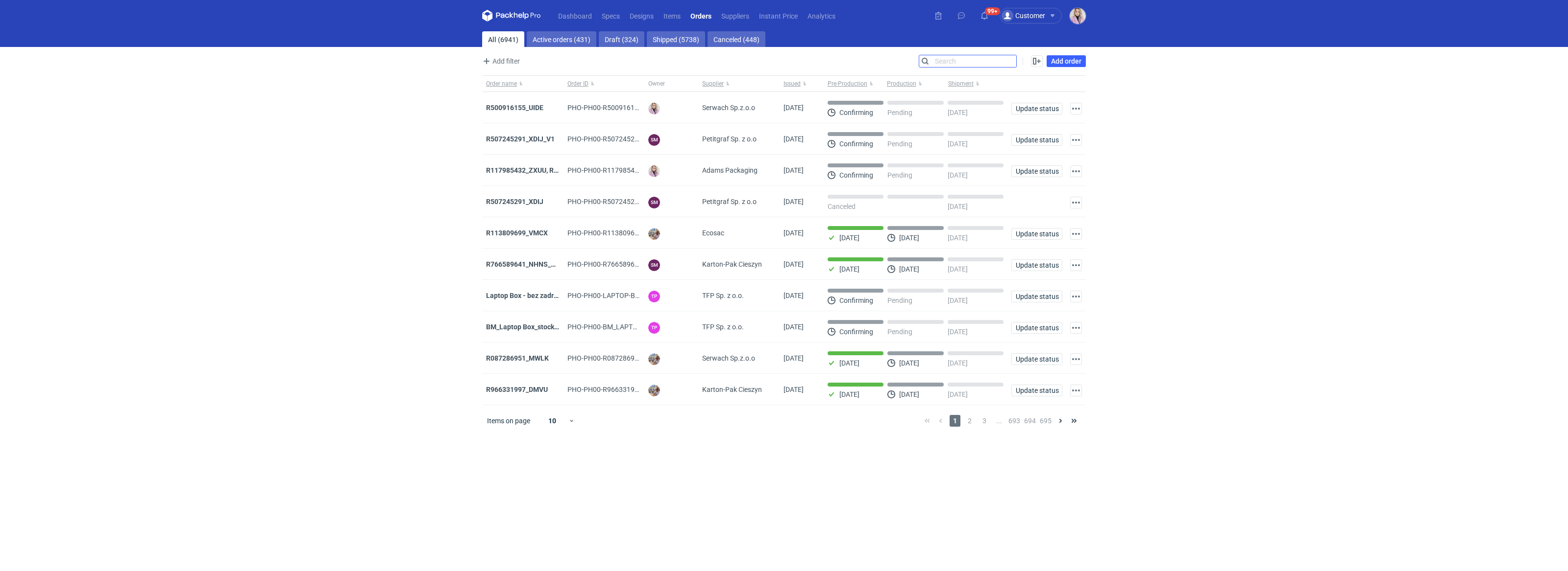
click at [1015, 64] on input "Search" at bounding box center [967, 61] width 97 height 12
paste input "EUGC"
type input "EUGC"
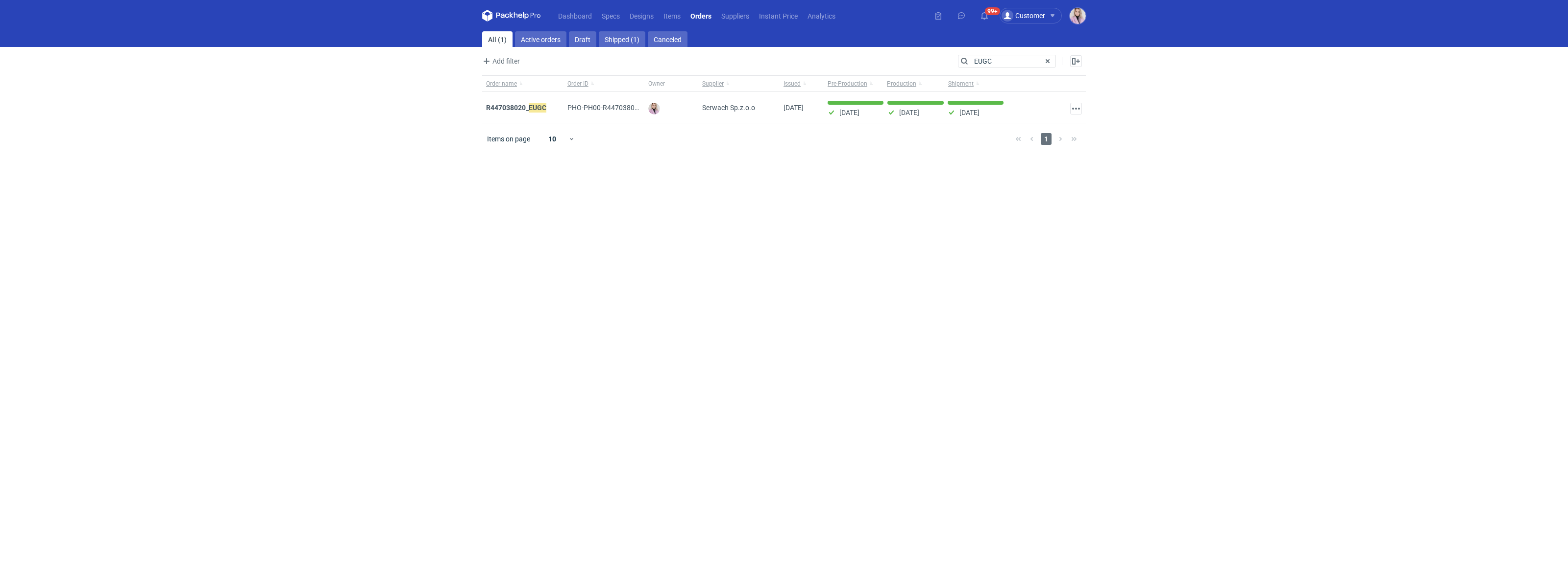
click at [512, 107] on div "R447038020_ EUGC" at bounding box center [522, 108] width 81 height 31
click at [518, 106] on strong "R447038020_ EUGC" at bounding box center [516, 108] width 60 height 11
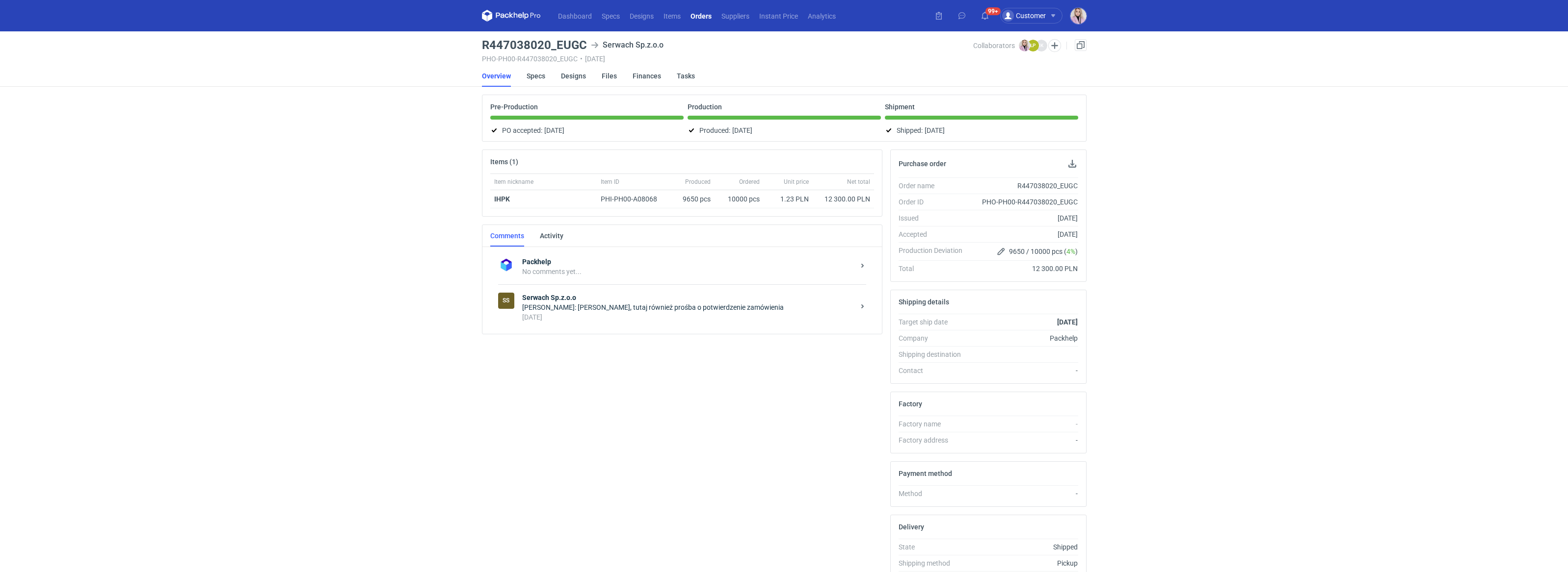
click at [635, 401] on div "Items (1) Item nickname Item ID Produced Ordered Unit price Net total IHPK PHI-…" at bounding box center [682, 376] width 408 height 452
click at [1079, 47] on link at bounding box center [1080, 44] width 12 height 12
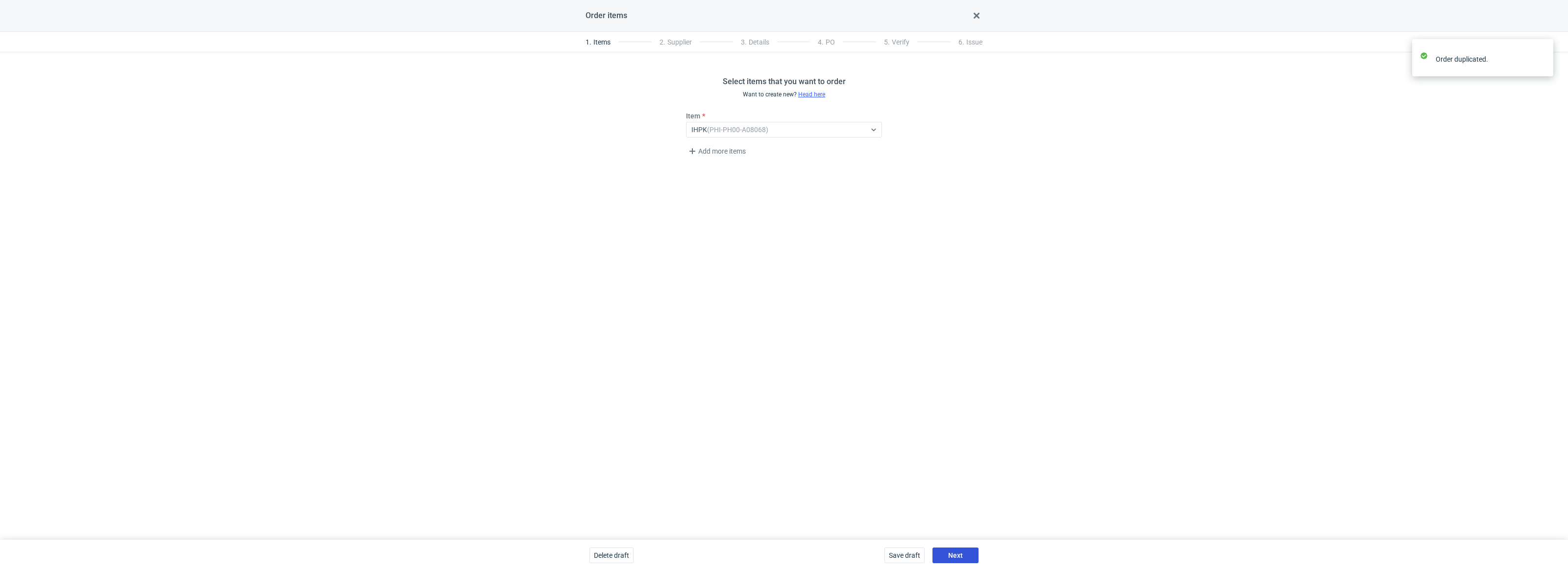
click at [958, 553] on span "Next" at bounding box center [955, 555] width 15 height 6
click at [958, 553] on span "Next" at bounding box center [955, 555] width 15 height 6
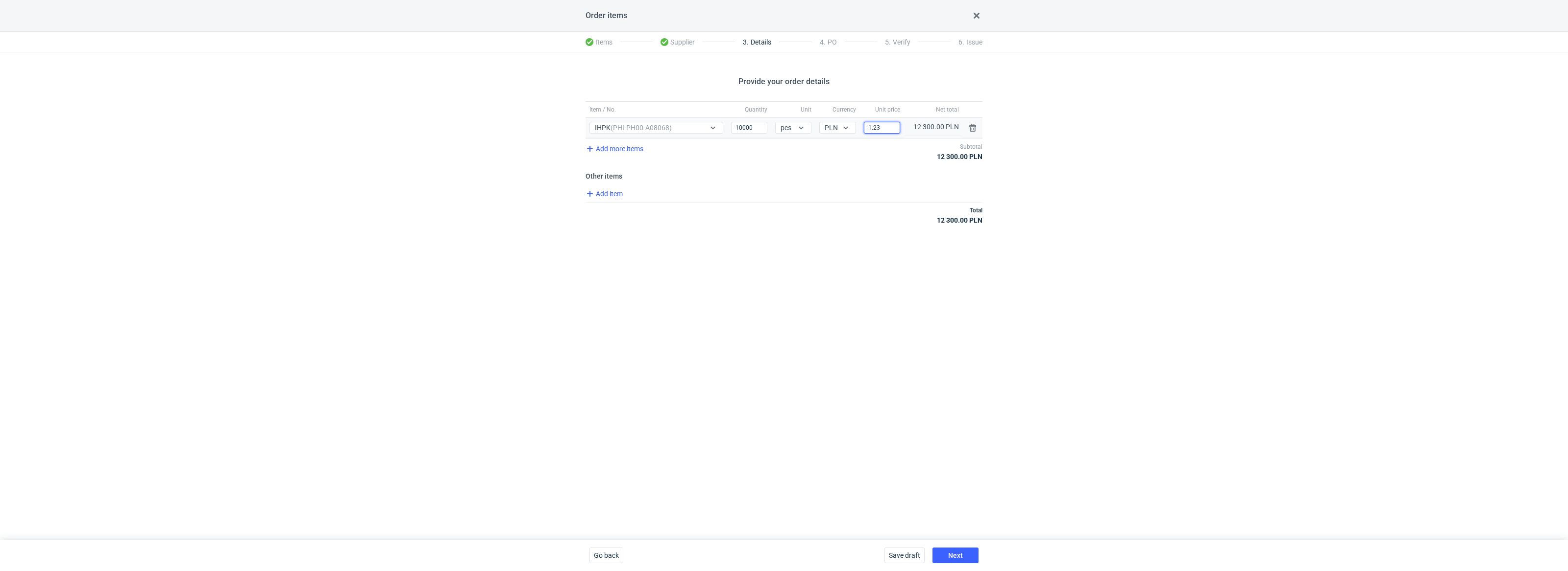
click at [894, 132] on input "1.23" at bounding box center [881, 128] width 36 height 12
type input "1.16"
click at [958, 559] on span "Next" at bounding box center [955, 555] width 15 height 6
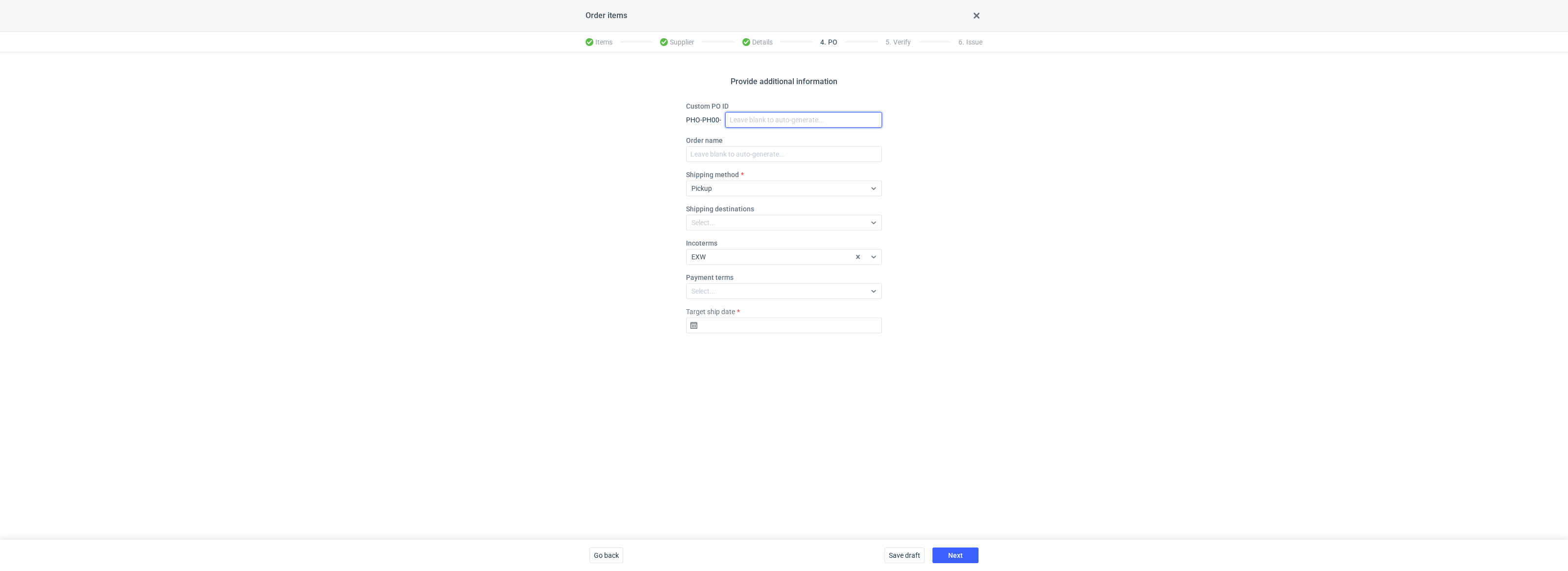
click at [766, 113] on input "Custom PO ID" at bounding box center [803, 119] width 157 height 16
paste input "R680965254_RIZE"
type input "R680965254_RIZE"
click at [728, 155] on input "Order name" at bounding box center [784, 153] width 196 height 16
paste input "R680965254_RIZE"
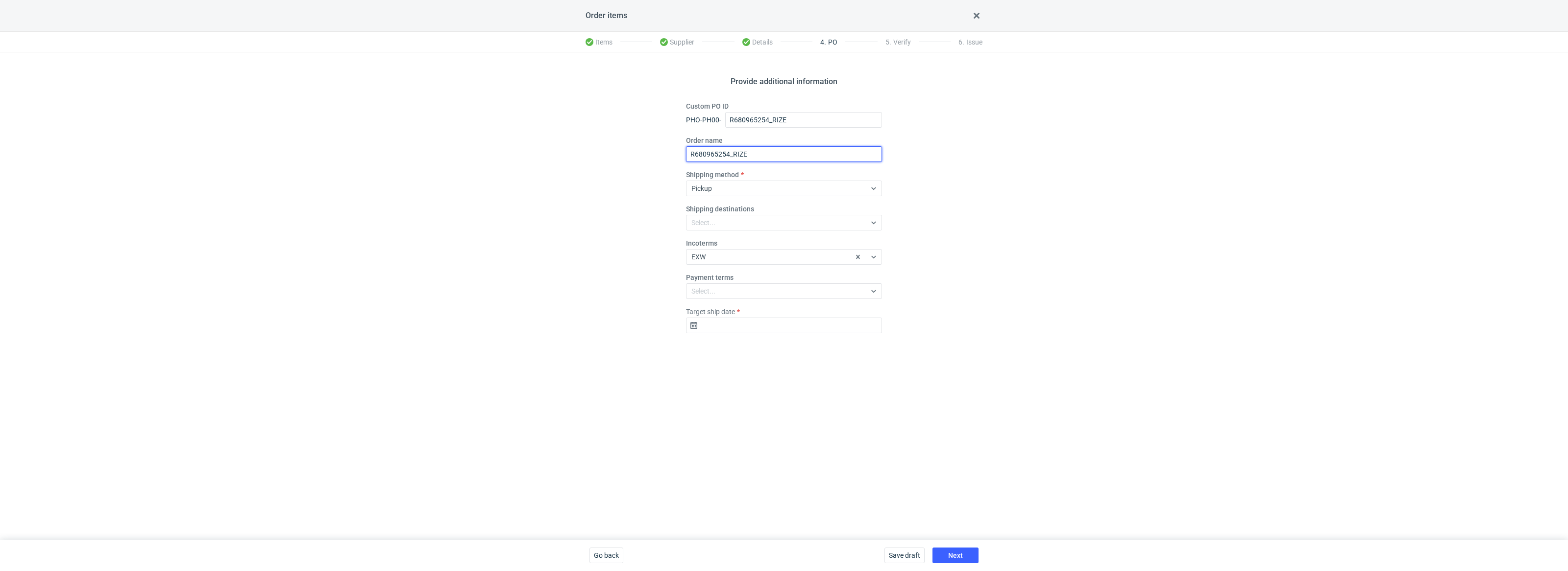
type input "R680965254_RIZE"
click at [712, 331] on input "Target ship date" at bounding box center [784, 325] width 196 height 16
click at [838, 352] on use "Go forward 1 month" at bounding box center [834, 351] width 6 height 6
click at [752, 401] on span "6" at bounding box center [753, 400] width 4 height 10
type input "2025-10-06"
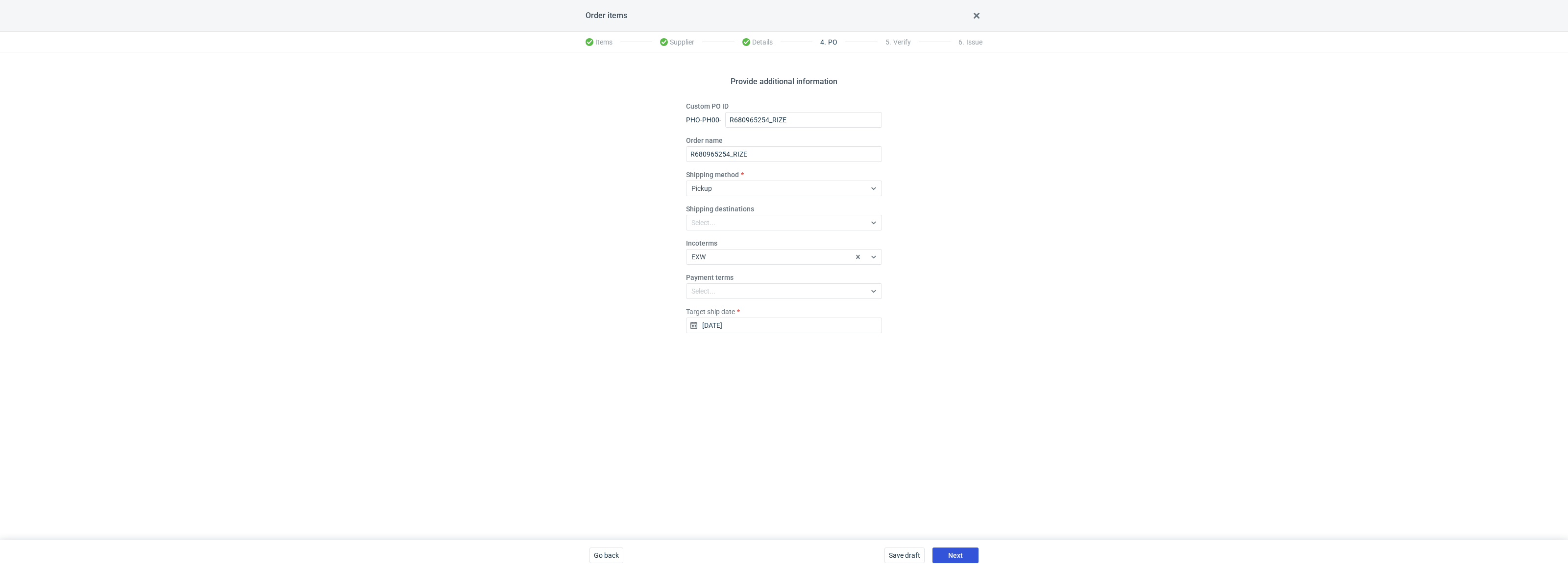
click at [947, 555] on button "Next" at bounding box center [955, 555] width 46 height 16
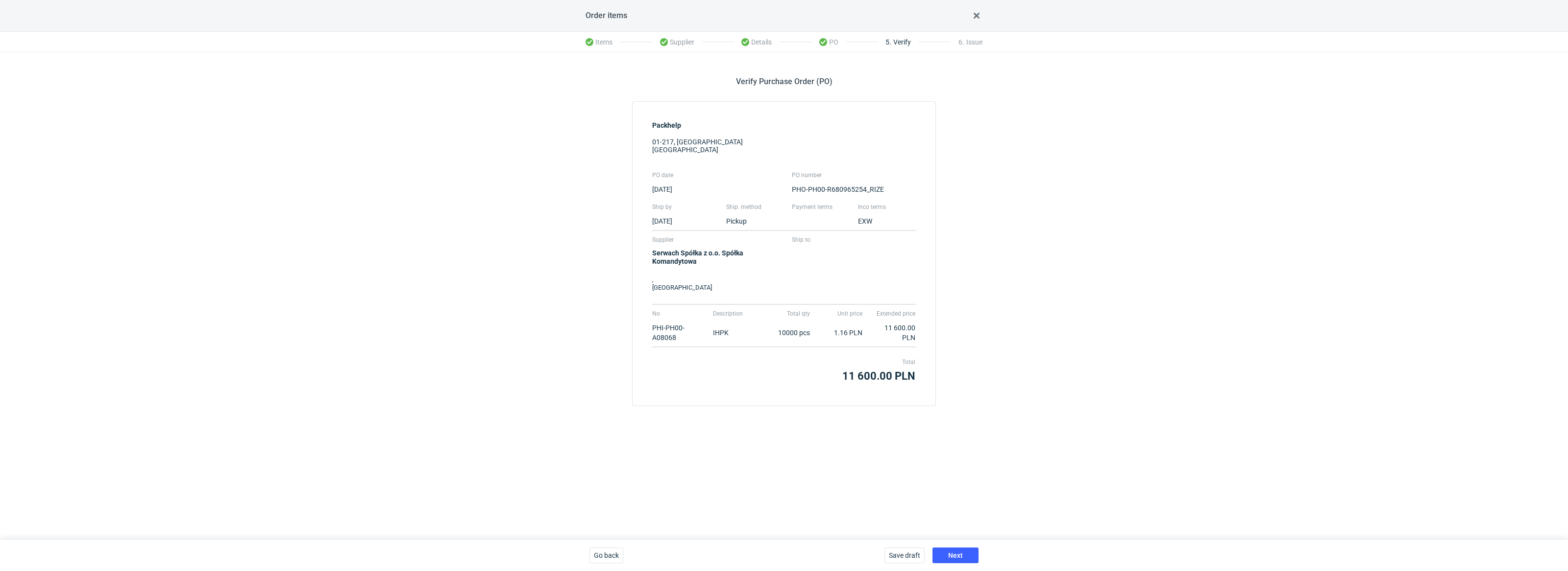
click at [964, 567] on div "Save draft Next" at bounding box center [931, 555] width 102 height 31
click at [960, 566] on div "Save draft Next" at bounding box center [931, 555] width 102 height 31
click at [960, 558] on span "Next" at bounding box center [955, 555] width 15 height 6
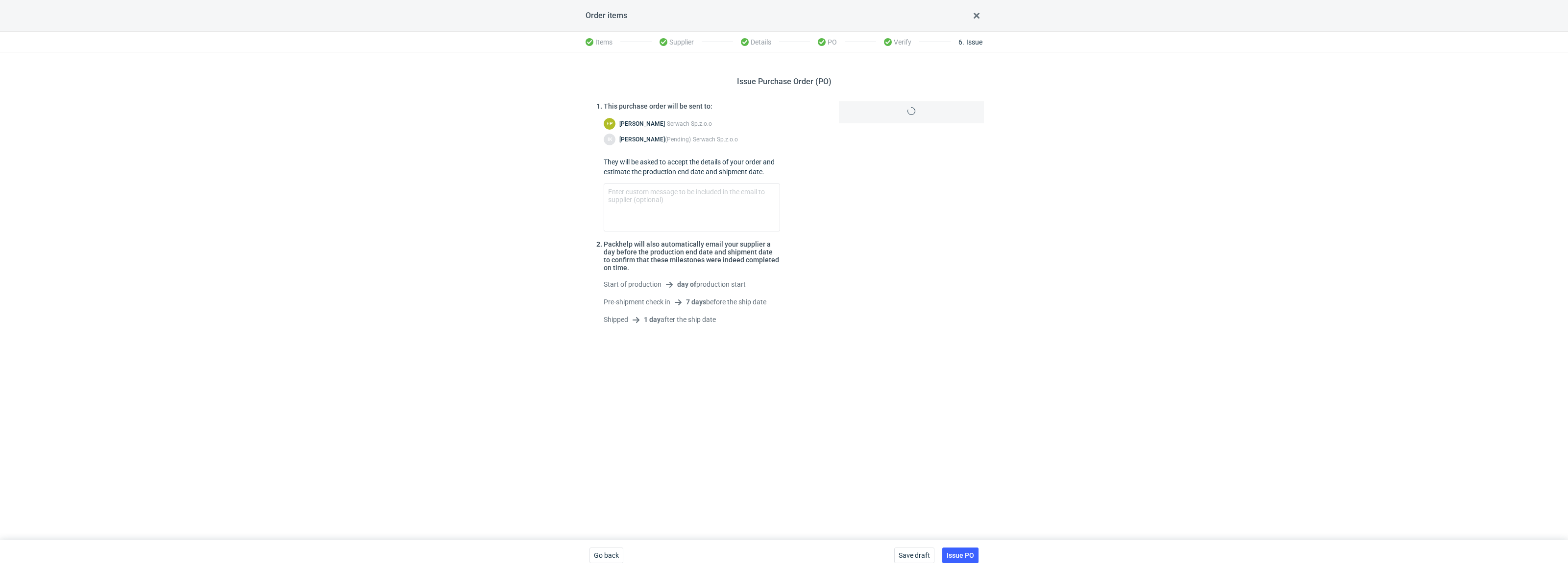
click at [963, 545] on div "Save draft Issue PO" at bounding box center [937, 555] width 92 height 31
click at [963, 555] on span "Issue PO" at bounding box center [961, 555] width 28 height 6
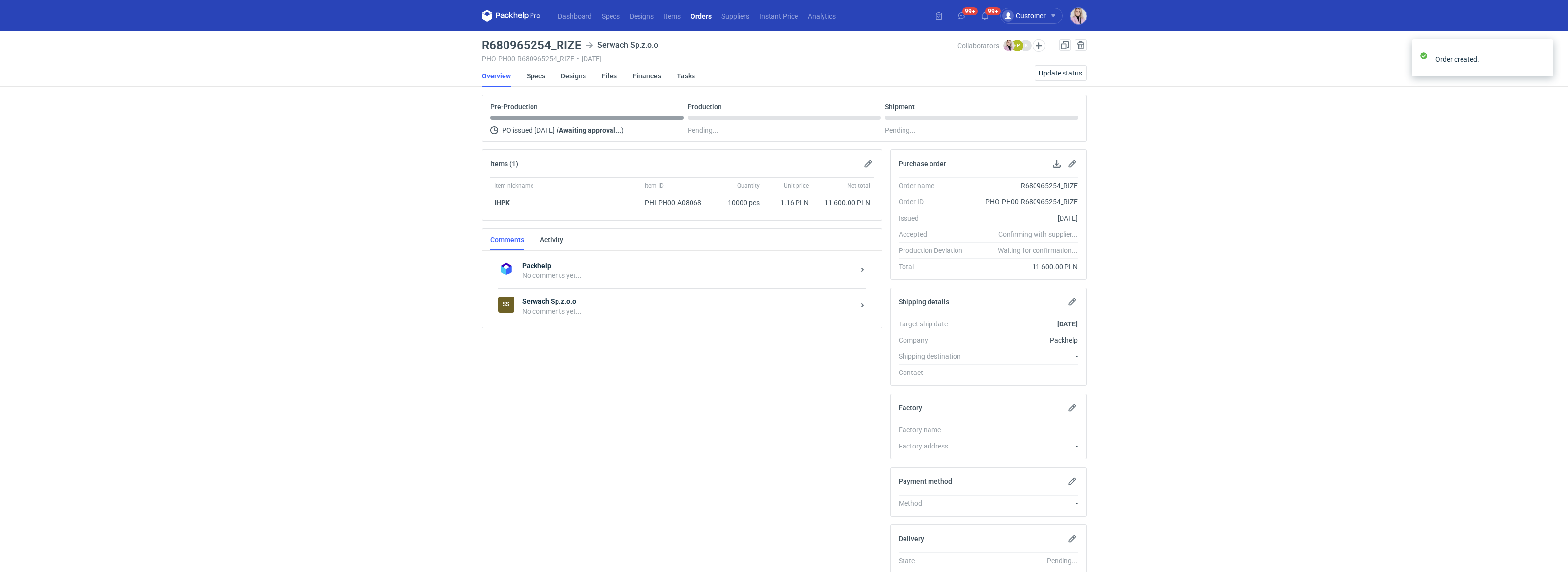
click at [599, 317] on div "SS Serwach Sp.z.o.o No comments yet..." at bounding box center [682, 306] width 368 height 36
click at [570, 406] on textarea "Comment message" at bounding box center [693, 400] width 363 height 28
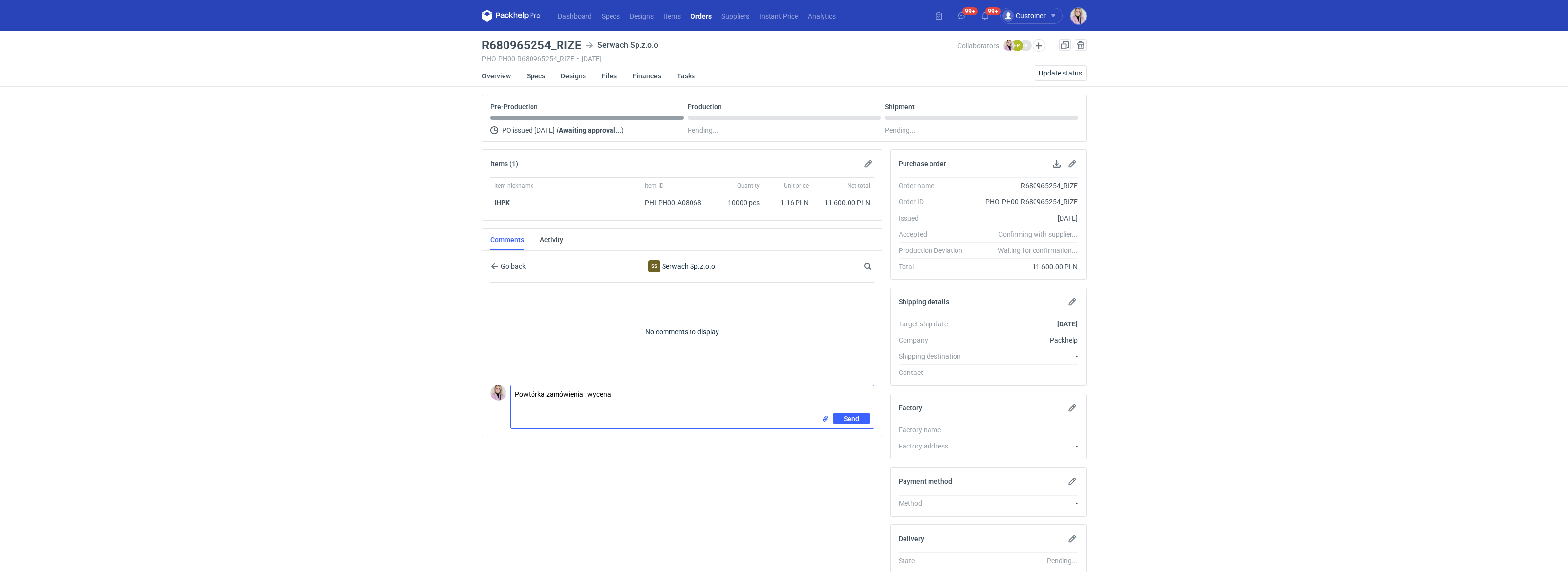
paste textarea "CBBQ-2"
click at [516, 404] on textarea "Powtórka zamówienia , wycena CBBQ-2" at bounding box center [693, 400] width 363 height 28
click at [581, 395] on textarea "Powtórka zamówienia , wycena CBBQ-2" at bounding box center [693, 400] width 363 height 28
paste textarea "R447038020_EUGC"
click at [748, 394] on textarea "Powtórka zamówienia R447038020_EUGC (dawne IHPK), wycena CBBQ-2" at bounding box center [693, 400] width 363 height 28
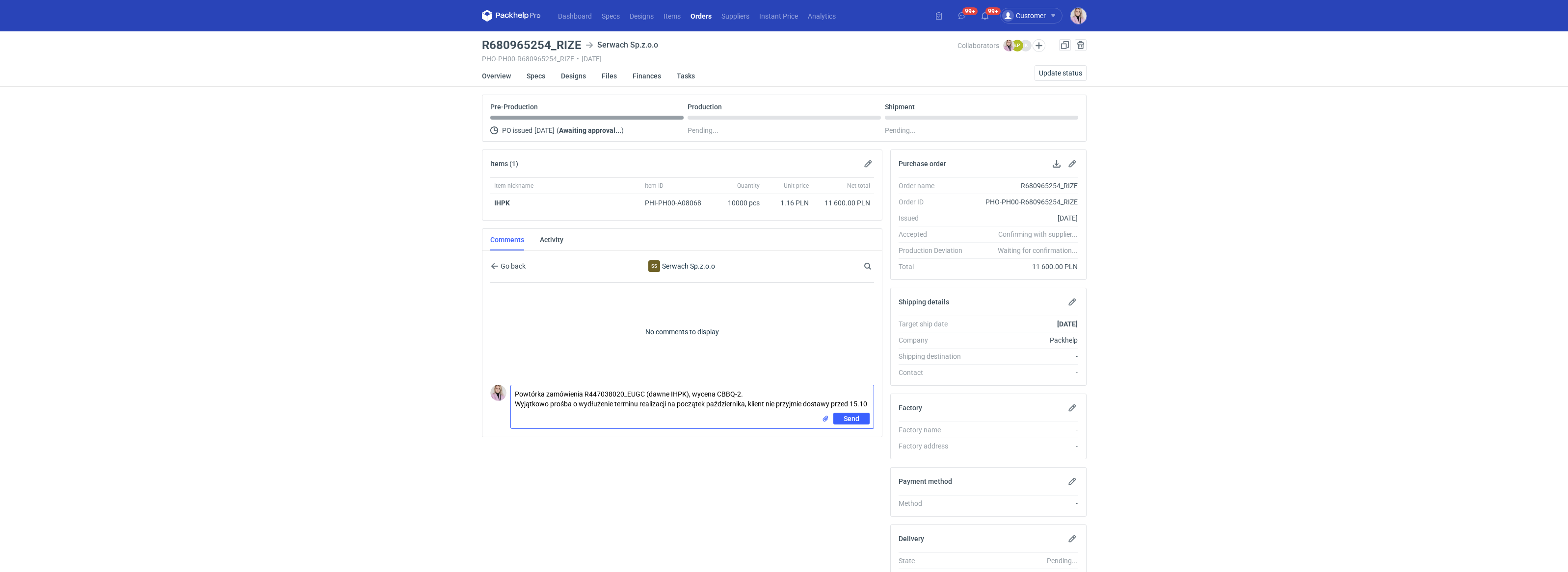
type textarea "Powtórka zamówienia R447038020_EUGC (dawne IHPK), wycena CBBQ-2. Wyjątkowo proś…"
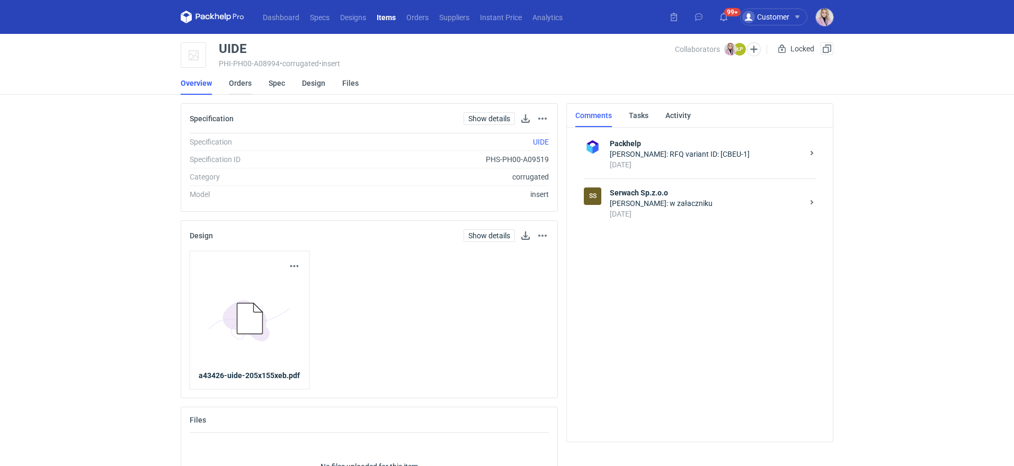
click at [232, 88] on link "Orders" at bounding box center [240, 83] width 23 height 23
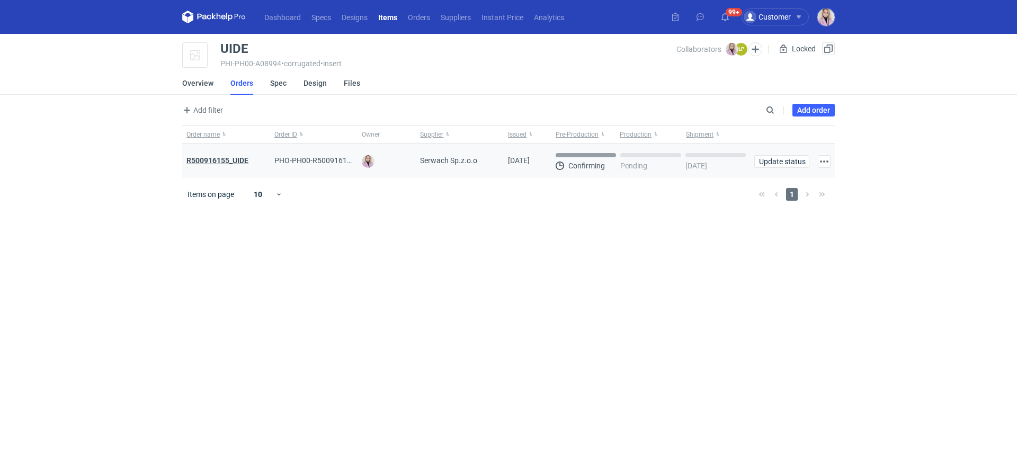
click at [228, 157] on strong "R500916155_UIDE" at bounding box center [218, 160] width 62 height 8
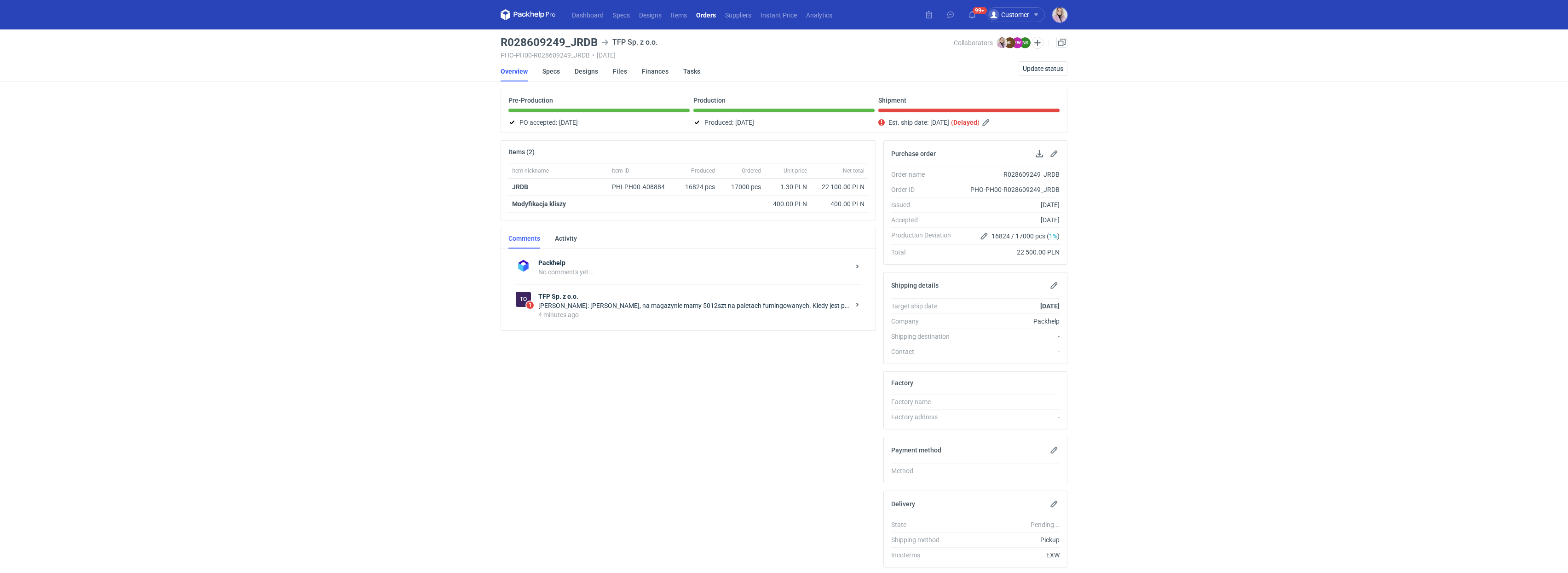
click at [630, 311] on div "4 minutes ago" at bounding box center [694, 314] width 312 height 10
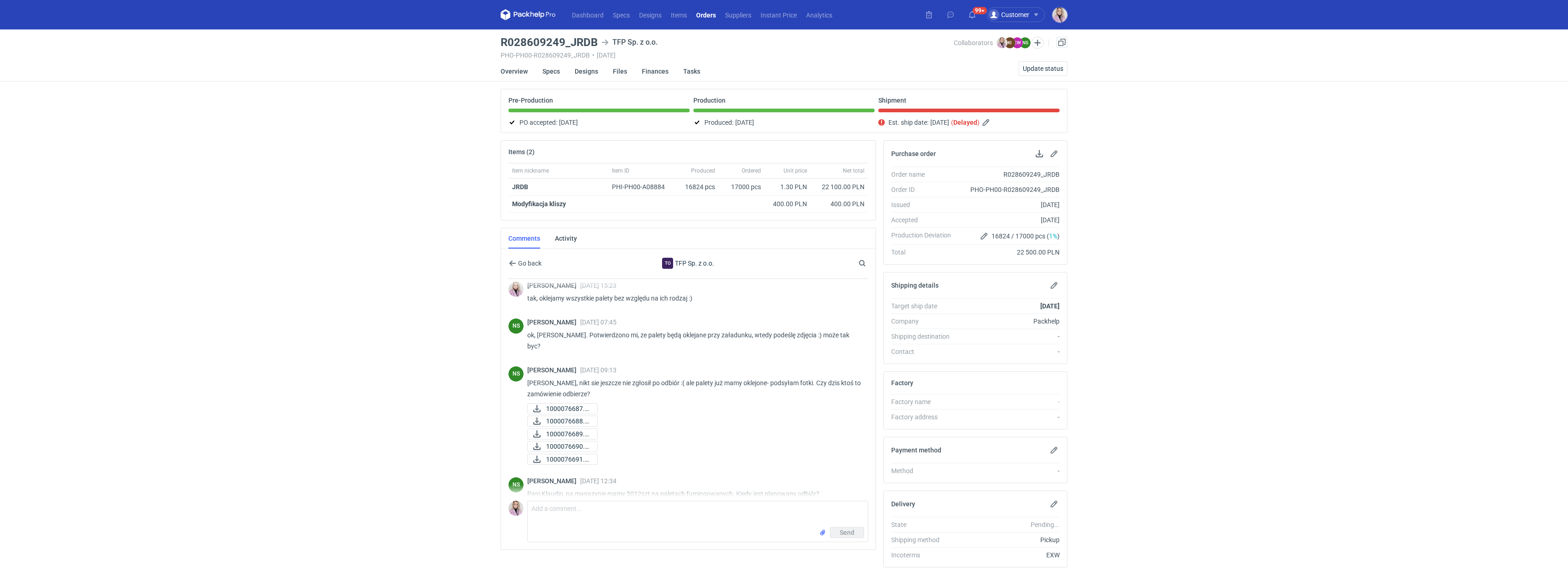
scroll to position [35, 0]
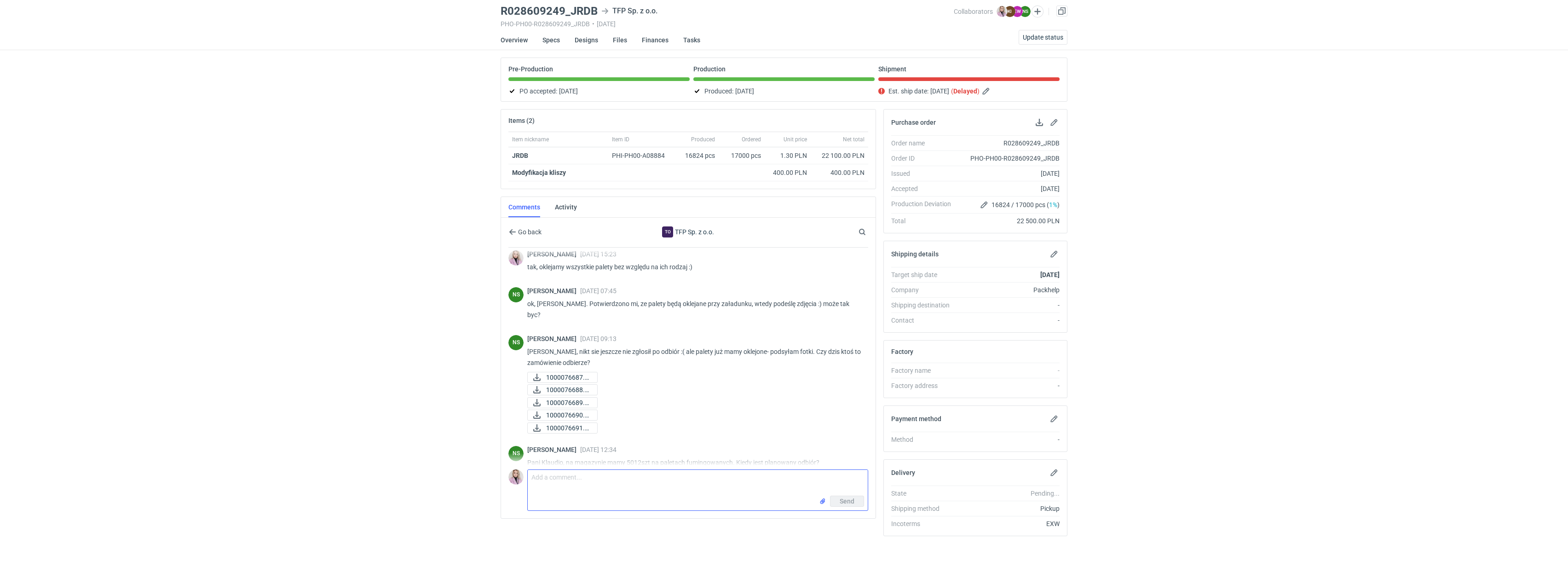
click at [568, 477] on textarea "Comment message" at bounding box center [698, 483] width 340 height 26
type textarea "Pani Natalio, z tego co wiem odbiór został zaplanowany na [DATE]. Zakładam, ze …"
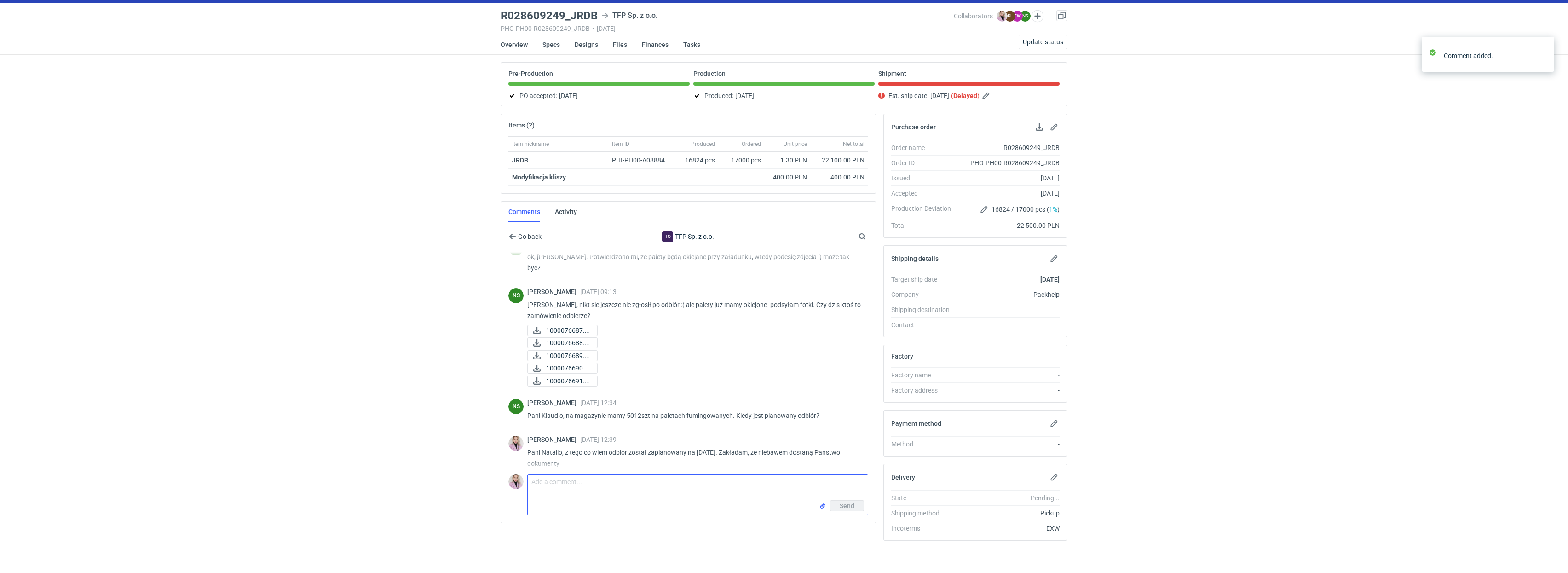
scroll to position [790, 0]
